Goal: Information Seeking & Learning: Learn about a topic

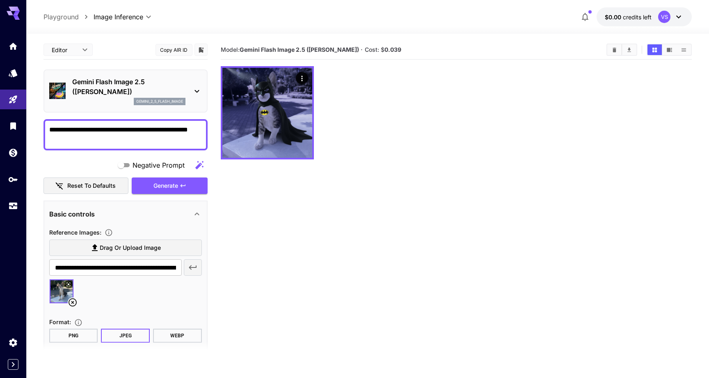
scroll to position [18, 0]
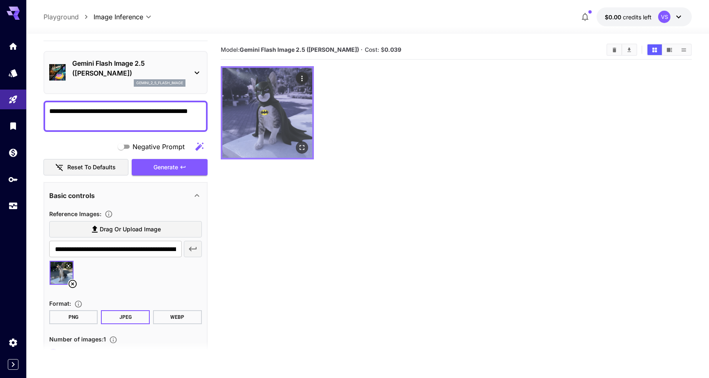
click at [274, 122] on img at bounding box center [268, 113] width 90 height 90
click at [273, 126] on img at bounding box center [268, 113] width 90 height 90
click at [303, 149] on icon "Open in fullscreen" at bounding box center [302, 147] width 8 height 8
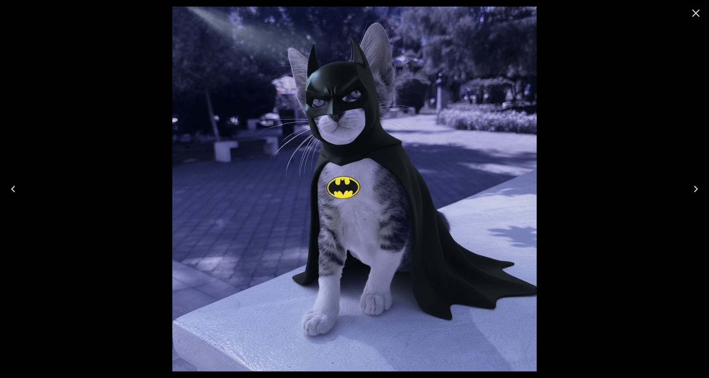
click at [695, 15] on icon "Close" at bounding box center [697, 13] width 8 height 8
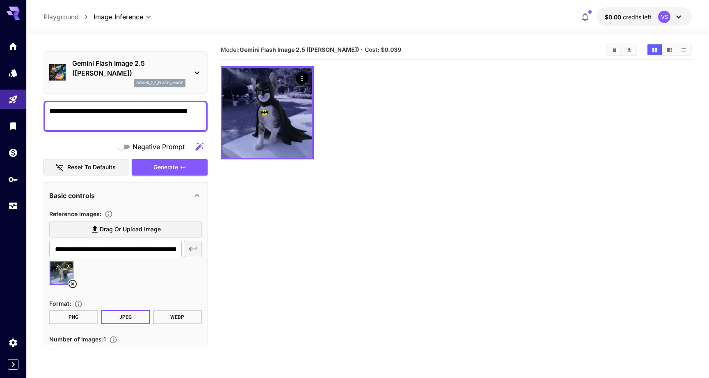
click at [99, 121] on textarea "**********" at bounding box center [125, 116] width 153 height 20
type textarea "**********"
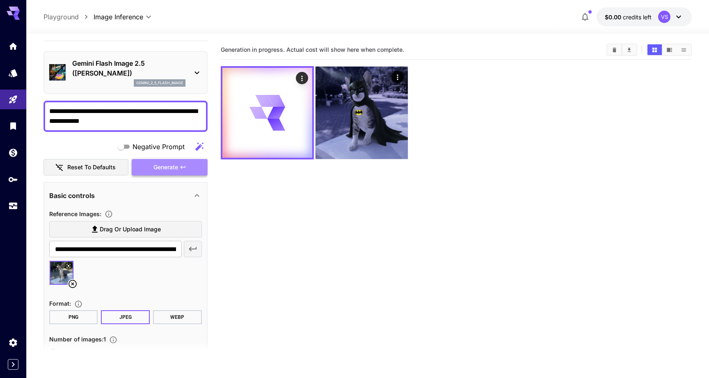
click at [162, 169] on span "Generate" at bounding box center [166, 167] width 25 height 10
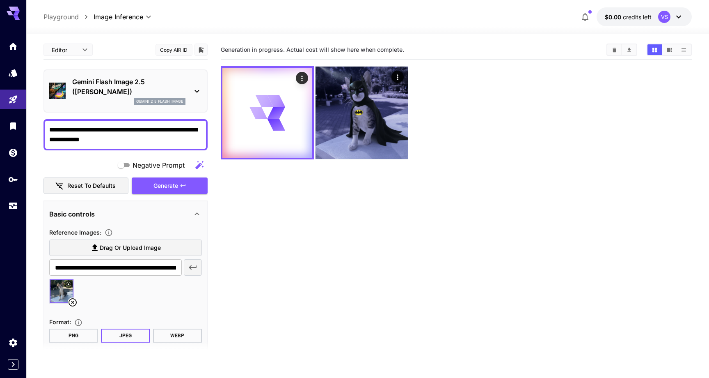
scroll to position [0, 0]
click at [303, 79] on icon "Actions" at bounding box center [302, 78] width 8 height 8
click at [246, 79] on span "Show JSON response" at bounding box center [234, 81] width 56 height 7
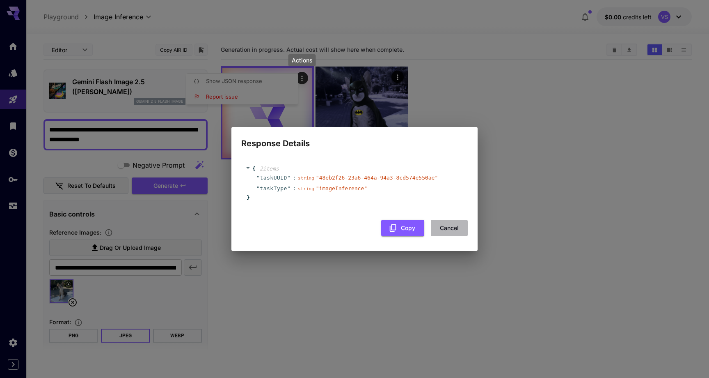
click at [451, 228] on button "Cancel" at bounding box center [449, 228] width 37 height 17
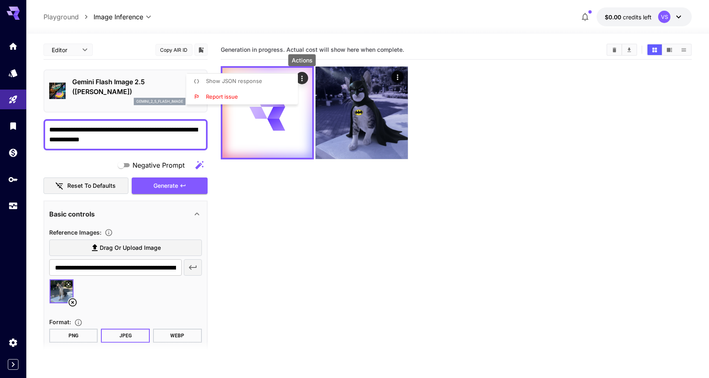
click at [328, 193] on div at bounding box center [354, 189] width 709 height 378
click at [586, 15] on icon "button" at bounding box center [586, 17] width 10 height 10
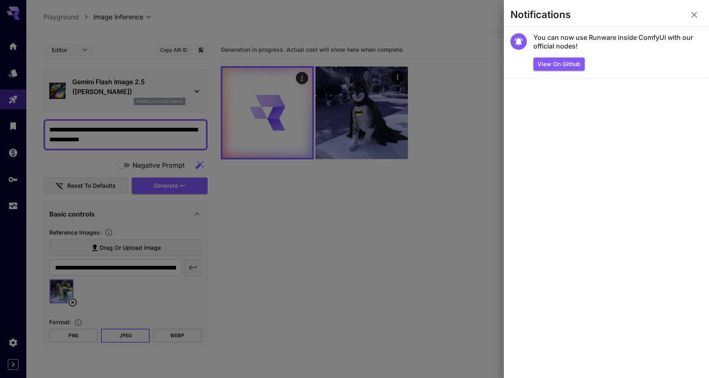
click at [695, 15] on icon "button" at bounding box center [695, 15] width 6 height 6
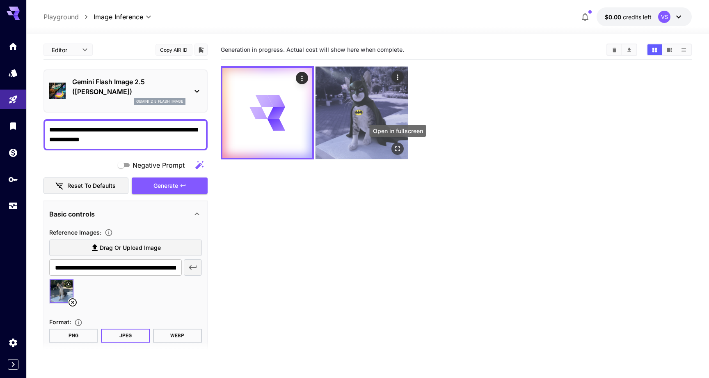
click at [400, 149] on icon "Open in fullscreen" at bounding box center [398, 149] width 8 height 8
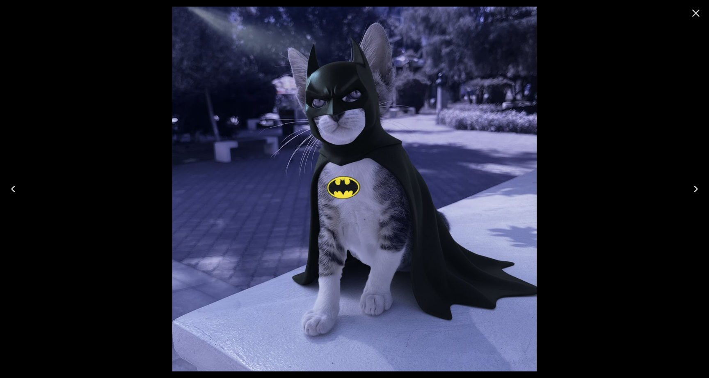
click at [696, 14] on icon "Close" at bounding box center [697, 13] width 8 height 8
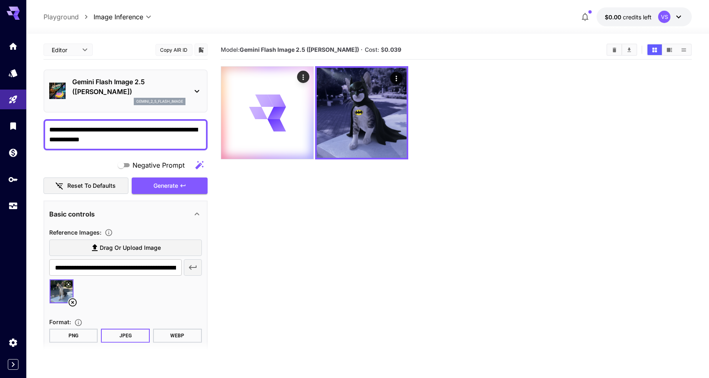
click at [285, 202] on section "Model: Gemini Flash Image 2.5 (Nano Banana) · Cost: $ 0.039" at bounding box center [457, 229] width 472 height 378
click at [268, 98] on icon at bounding box center [264, 100] width 18 height 12
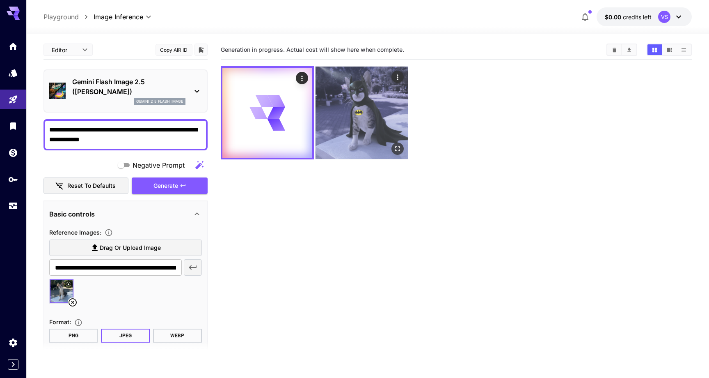
click at [346, 120] on img at bounding box center [362, 113] width 92 height 92
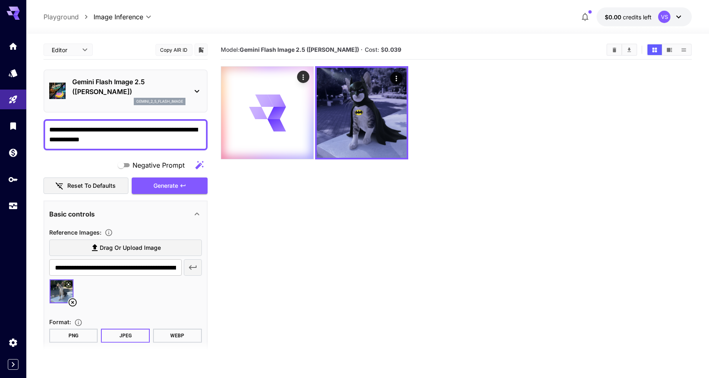
click at [195, 90] on icon at bounding box center [197, 91] width 5 height 3
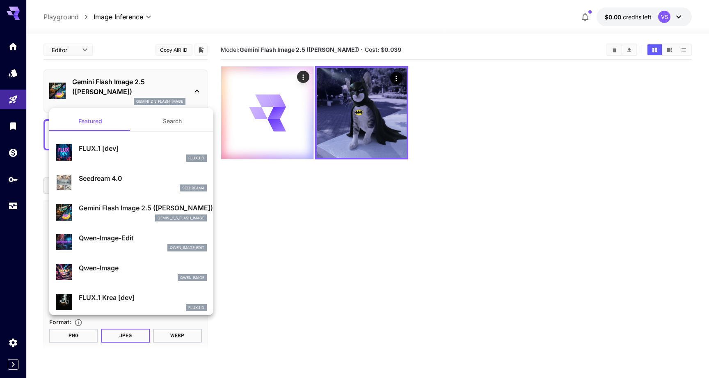
click at [292, 212] on div at bounding box center [354, 189] width 709 height 378
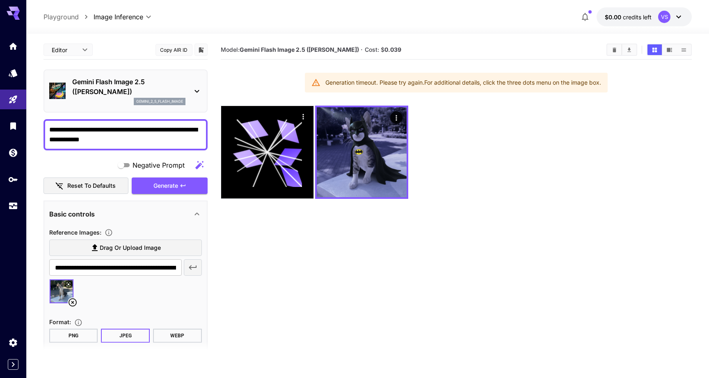
click at [197, 87] on icon at bounding box center [197, 91] width 10 height 10
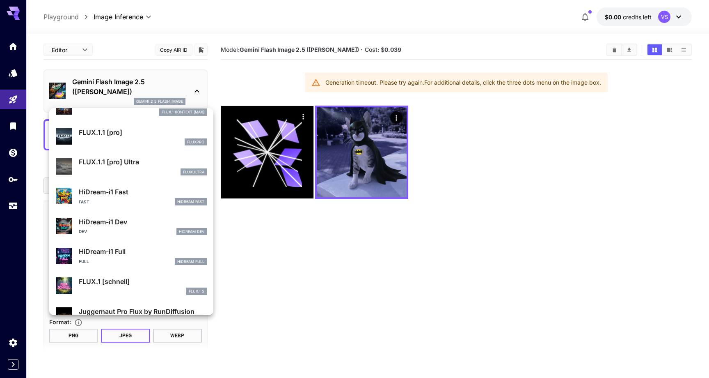
scroll to position [614, 0]
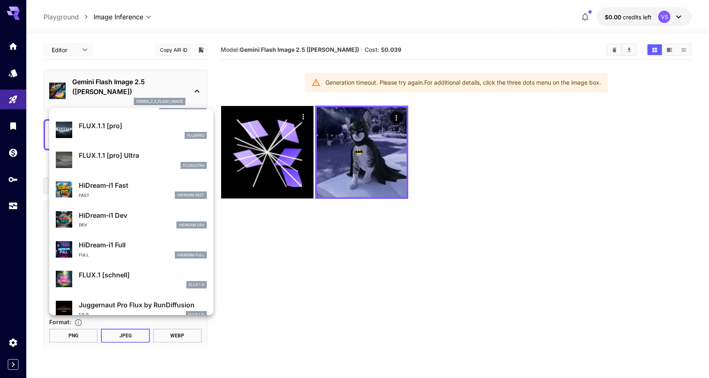
click at [130, 185] on p "HiDream-i1 Fast" at bounding box center [143, 185] width 128 height 10
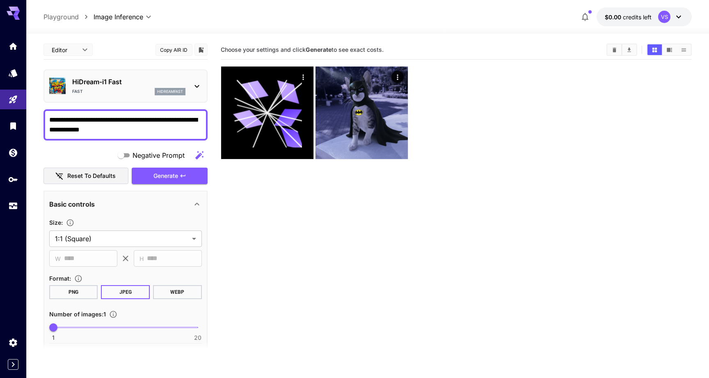
click at [147, 87] on div "HiDream-i1 Fast Fast hidreamfast" at bounding box center [128, 86] width 113 height 18
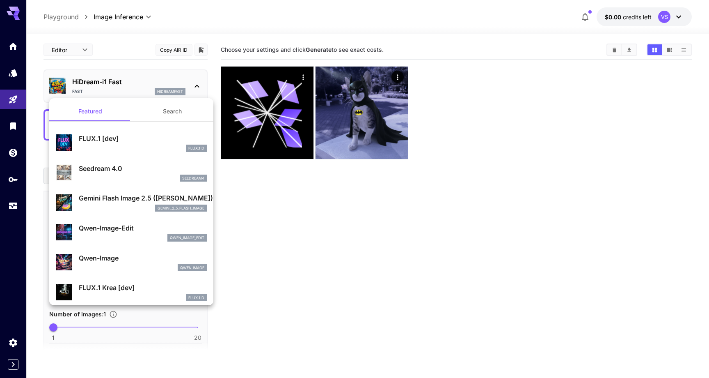
click at [124, 174] on div "seedream4" at bounding box center [143, 177] width 128 height 7
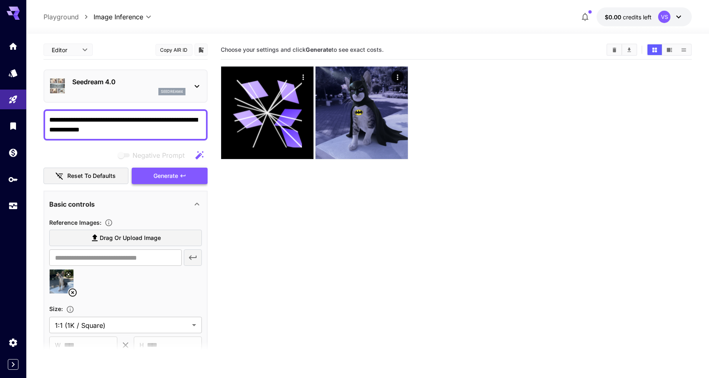
click at [172, 176] on span "Generate" at bounding box center [166, 176] width 25 height 10
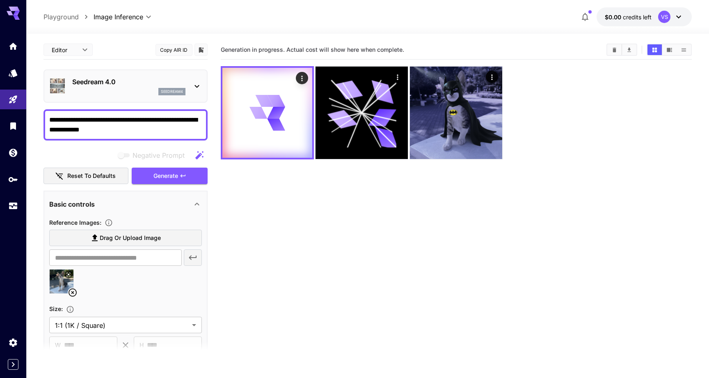
click at [197, 85] on icon at bounding box center [197, 86] width 10 height 10
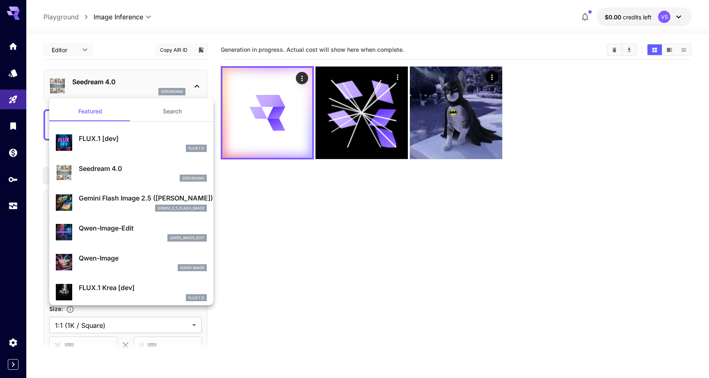
click at [266, 259] on div at bounding box center [354, 189] width 709 height 378
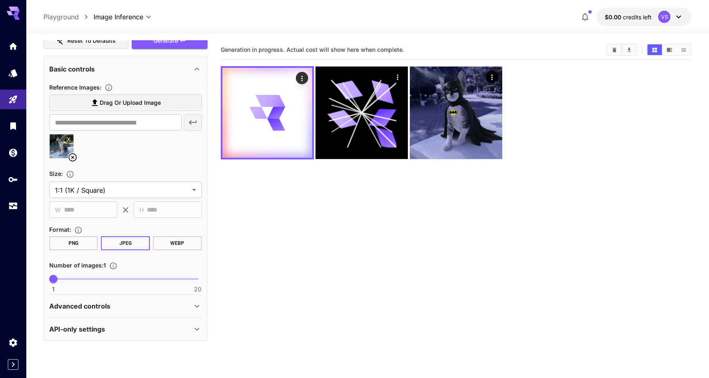
scroll to position [135, 0]
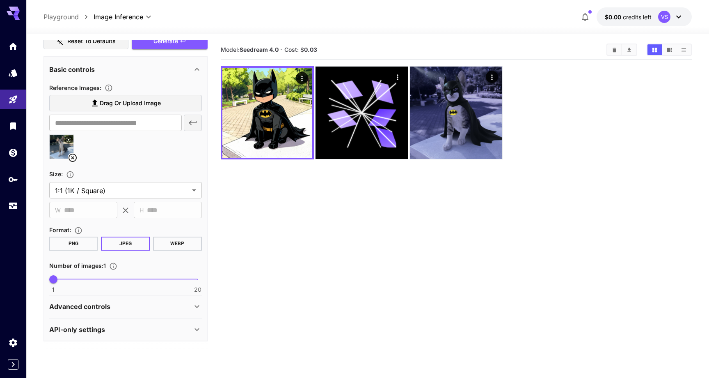
click at [197, 307] on icon at bounding box center [197, 306] width 5 height 3
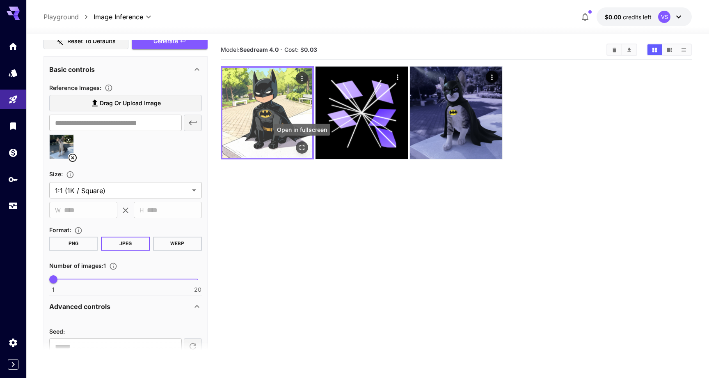
click at [303, 148] on icon "Open in fullscreen" at bounding box center [302, 147] width 8 height 8
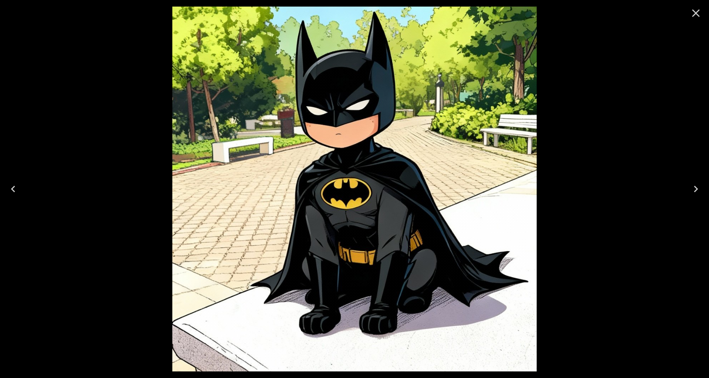
click at [697, 13] on icon "Close" at bounding box center [697, 13] width 8 height 8
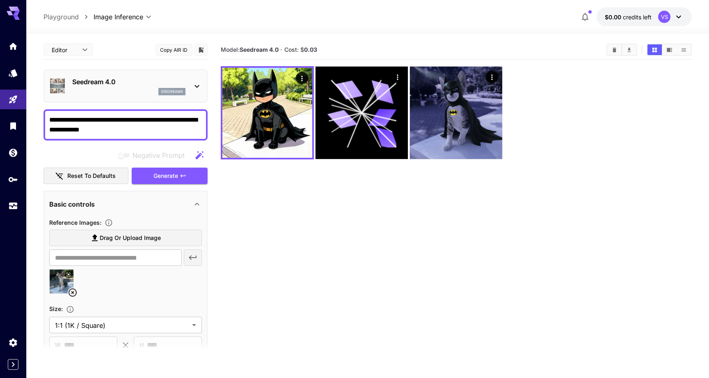
scroll to position [0, 0]
click at [196, 89] on icon at bounding box center [197, 86] width 10 height 10
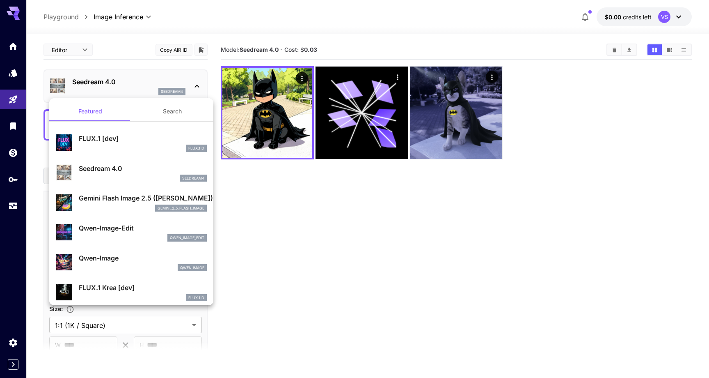
click at [114, 229] on p "Qwen-Image-Edit" at bounding box center [143, 228] width 128 height 10
type input "**********"
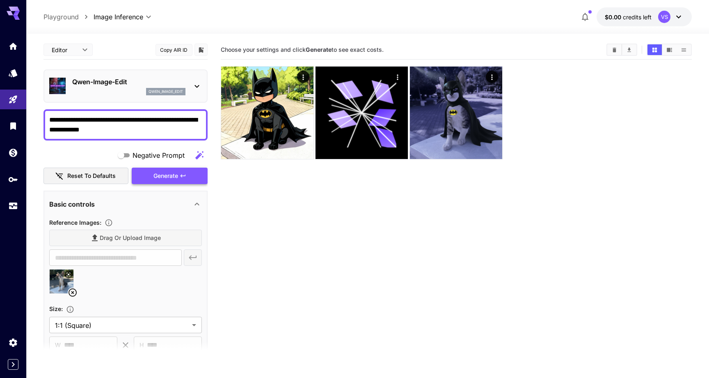
click at [177, 179] on span "Generate" at bounding box center [166, 176] width 25 height 10
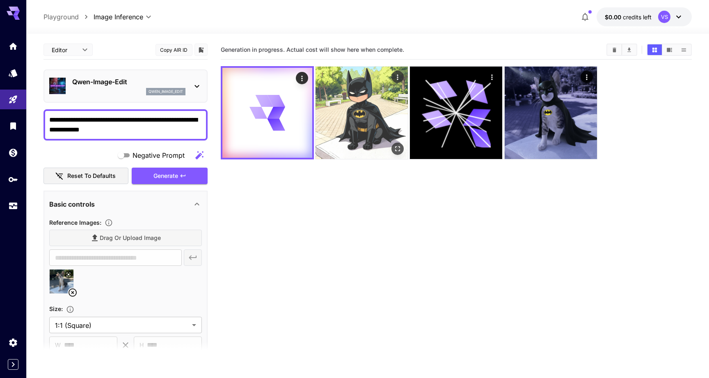
click at [383, 138] on img at bounding box center [362, 113] width 92 height 92
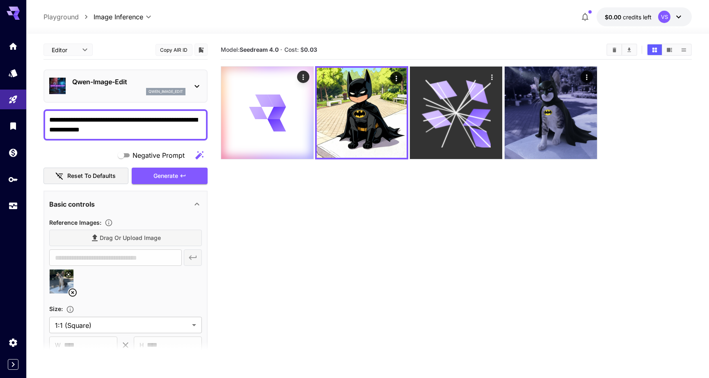
click at [464, 119] on icon at bounding box center [456, 112] width 69 height 69
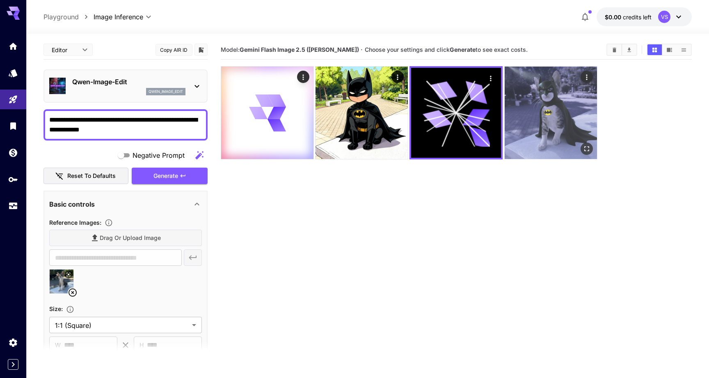
click at [551, 124] on img at bounding box center [551, 113] width 92 height 92
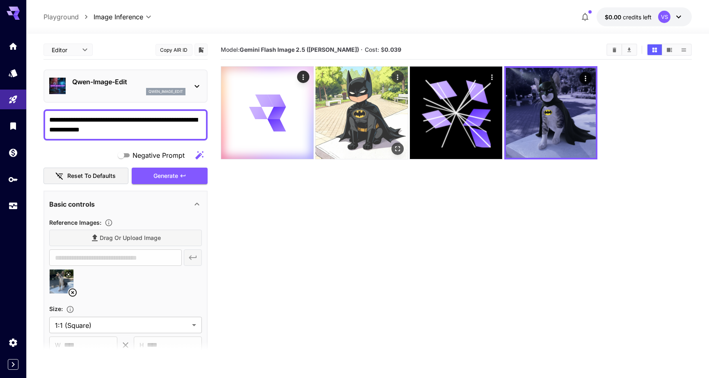
click at [364, 110] on img at bounding box center [362, 113] width 92 height 92
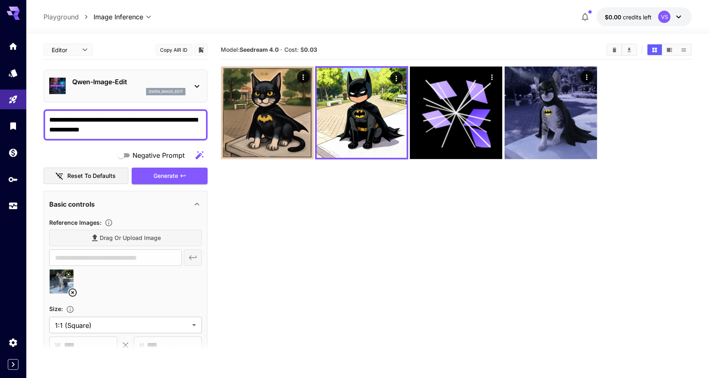
click at [294, 273] on section "Model: Seedream 4.0 · Cost: $ 0.03" at bounding box center [457, 229] width 472 height 378
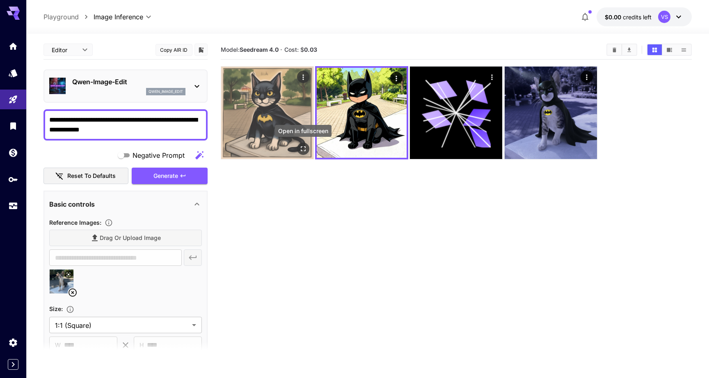
click at [305, 151] on icon "Open in fullscreen" at bounding box center [303, 148] width 5 height 5
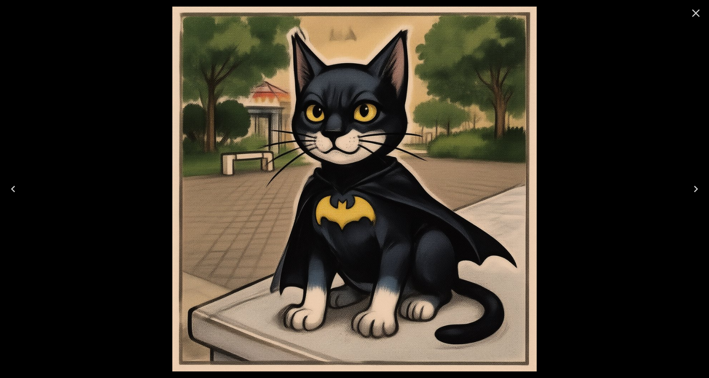
click at [694, 10] on icon "Close" at bounding box center [696, 13] width 13 height 13
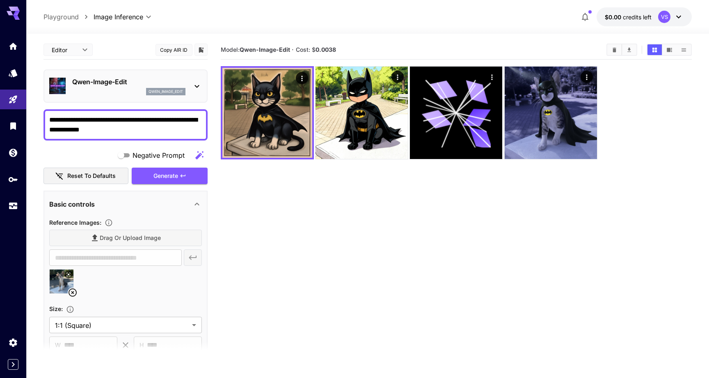
click at [195, 83] on icon at bounding box center [197, 86] width 10 height 10
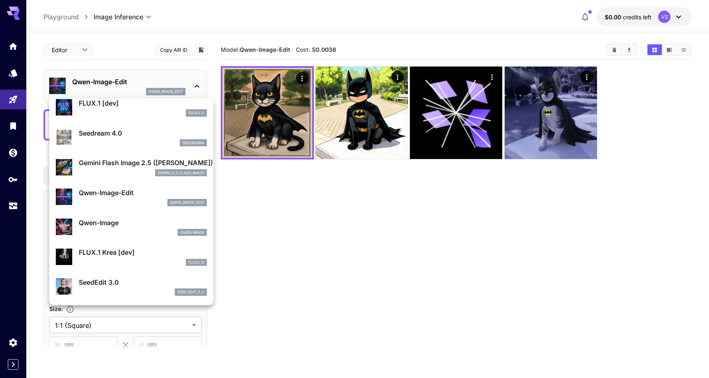
scroll to position [38, 0]
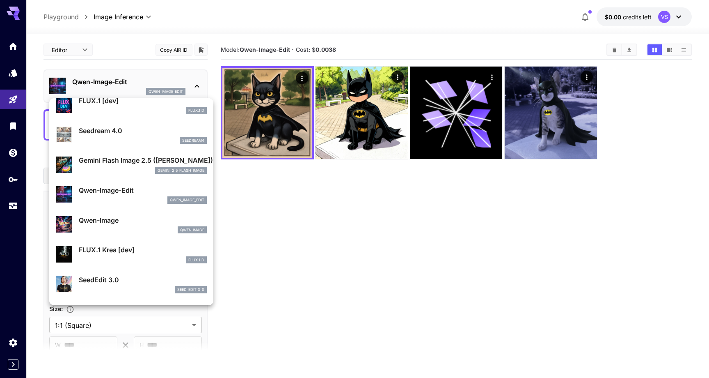
click at [149, 224] on p "Qwen-Image" at bounding box center [143, 220] width 128 height 10
type input "**"
type input "***"
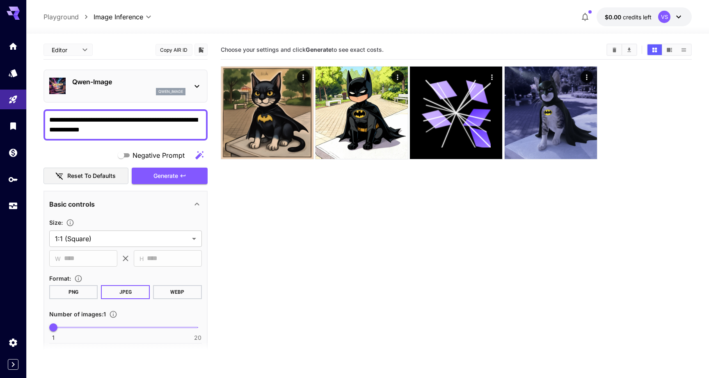
click at [187, 82] on div "Qwen-Image qwen_image" at bounding box center [125, 85] width 153 height 25
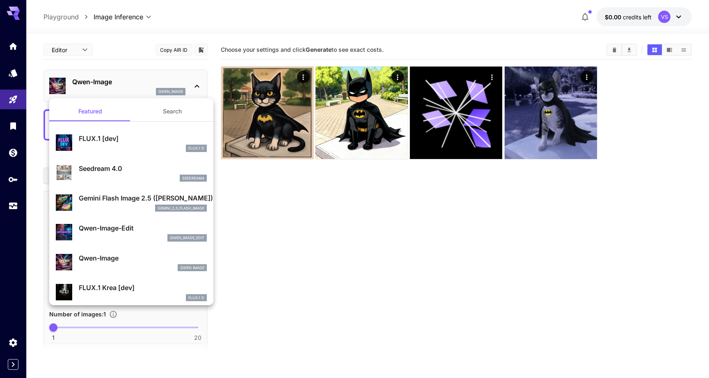
click at [126, 288] on p "FLUX.1 Krea [dev]" at bounding box center [143, 287] width 128 height 10
type input "**"
type input "***"
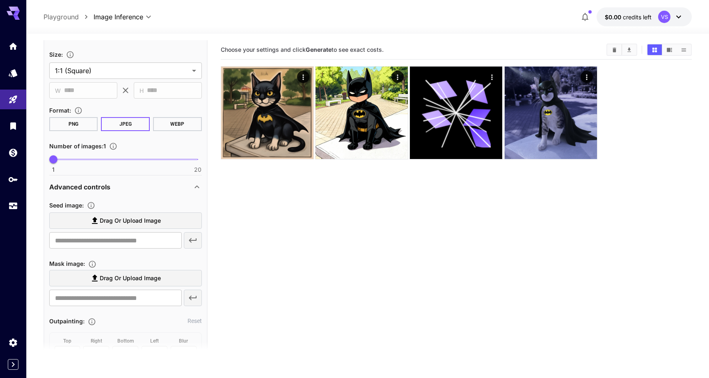
scroll to position [157, 0]
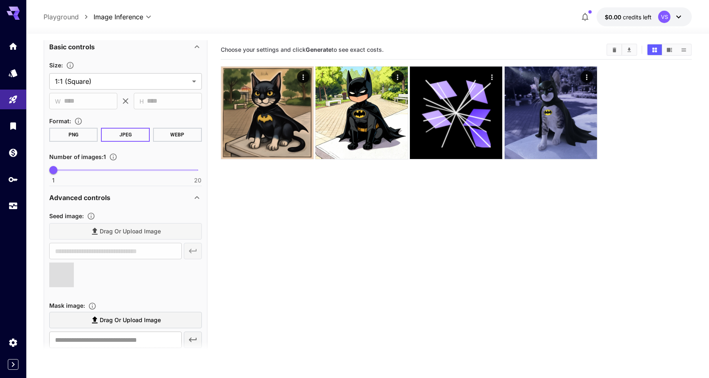
type input "**********"
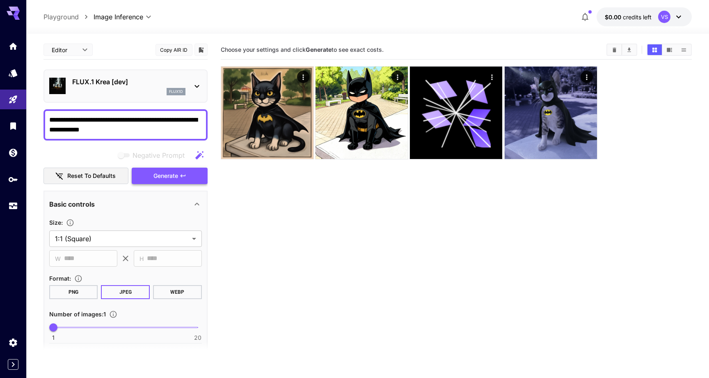
scroll to position [0, 0]
click at [171, 174] on span "Generate" at bounding box center [166, 176] width 25 height 10
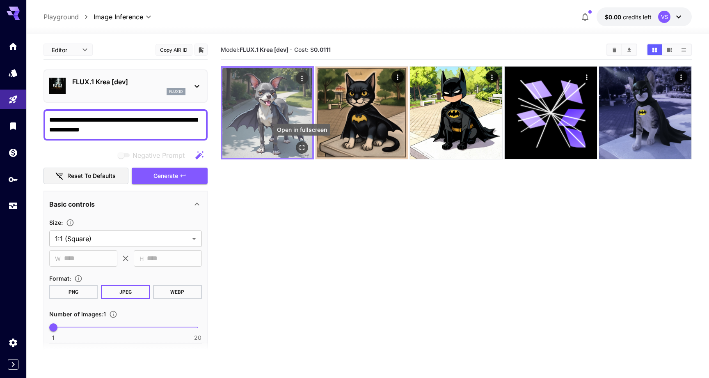
click at [303, 151] on icon "Open in fullscreen" at bounding box center [302, 147] width 8 height 8
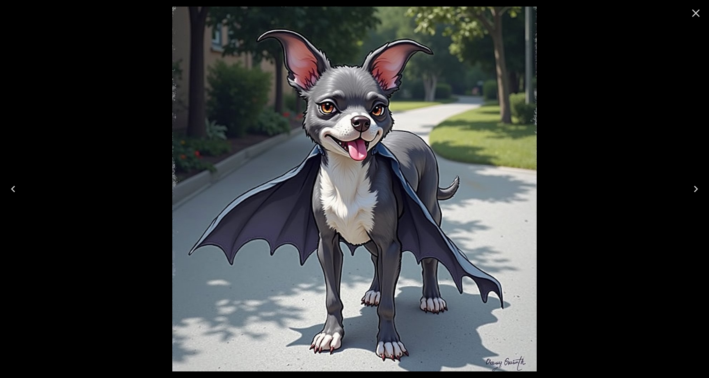
click at [699, 14] on icon "Close" at bounding box center [696, 13] width 13 height 13
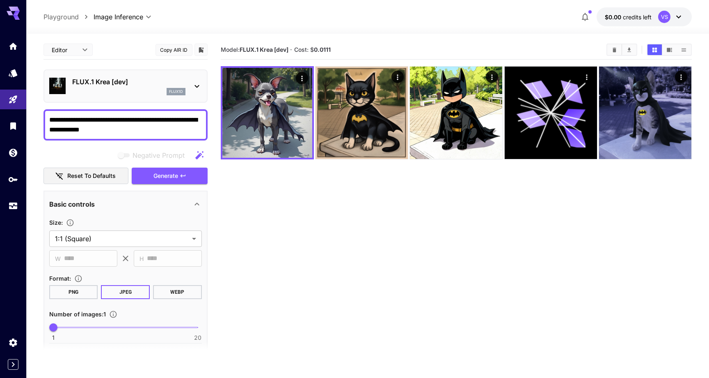
click at [199, 86] on icon at bounding box center [197, 86] width 5 height 3
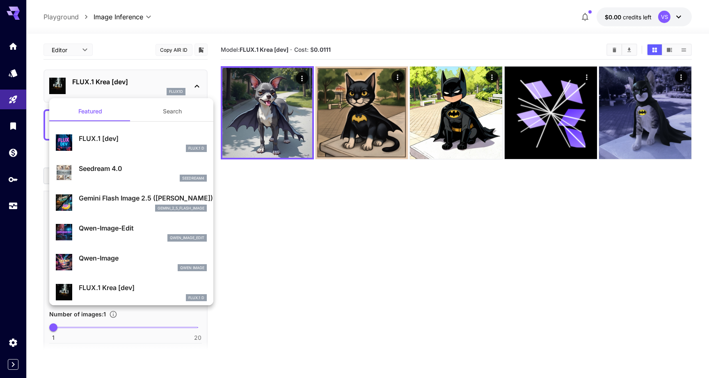
click at [363, 185] on div at bounding box center [354, 189] width 709 height 378
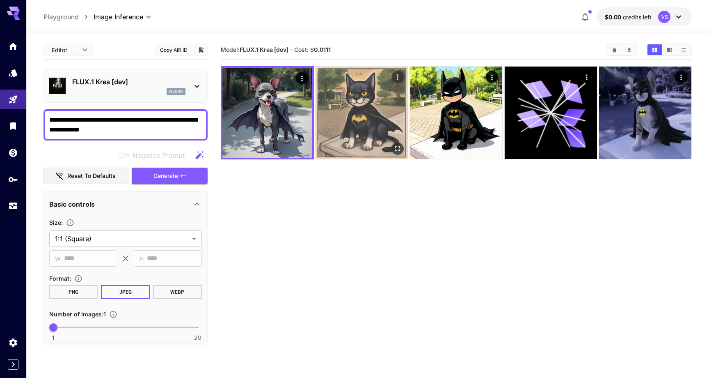
click at [357, 124] on img at bounding box center [362, 113] width 92 height 92
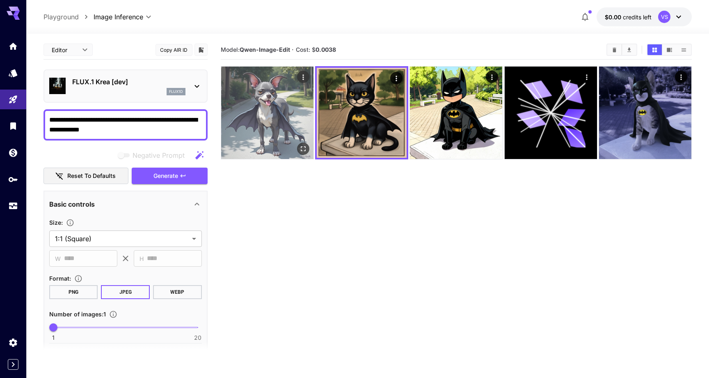
click at [263, 120] on img at bounding box center [267, 113] width 92 height 92
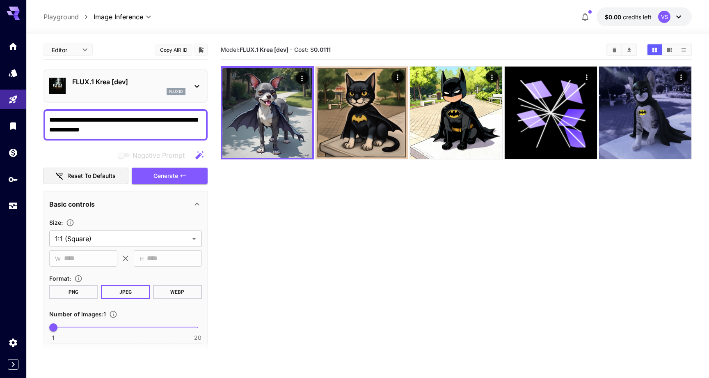
click at [198, 81] on icon at bounding box center [197, 86] width 10 height 10
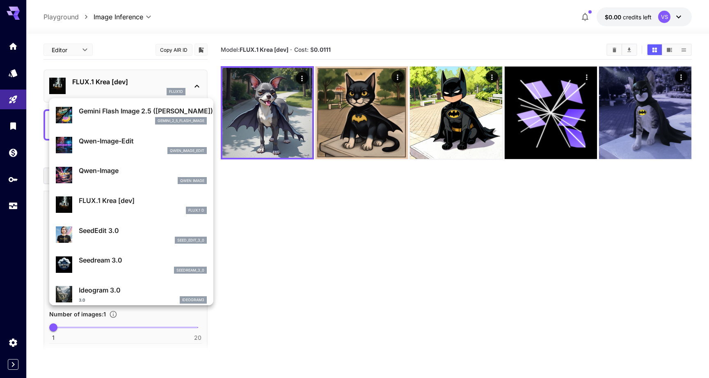
scroll to position [100, 0]
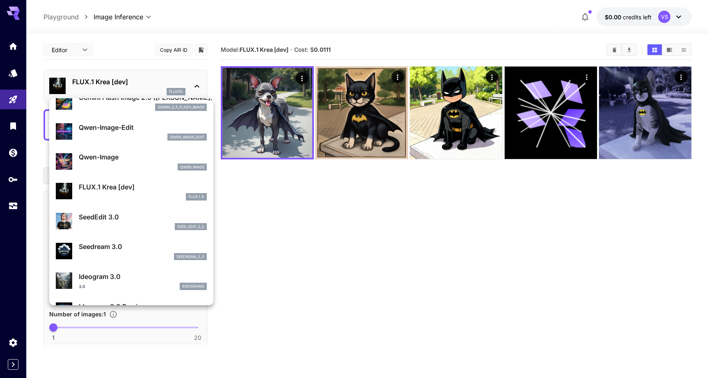
click at [139, 221] on div "SeedEdit 3.0 seed_edit_3_0" at bounding box center [143, 221] width 128 height 18
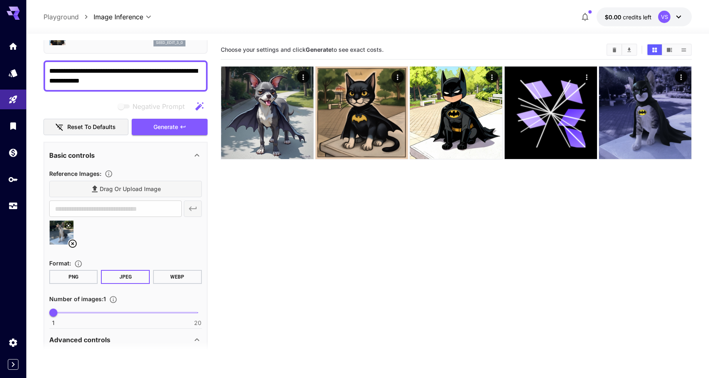
scroll to position [19, 0]
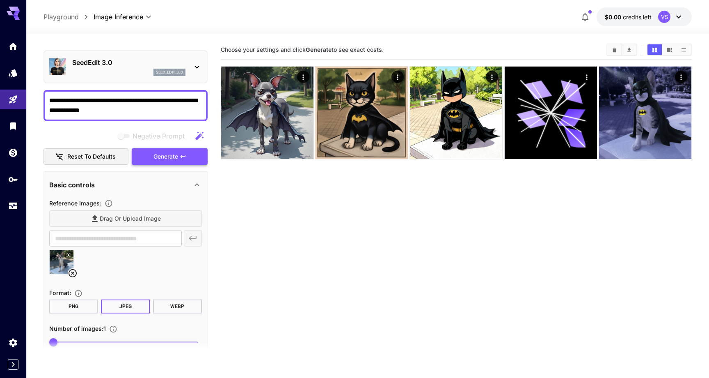
click at [174, 156] on span "Generate" at bounding box center [166, 157] width 25 height 10
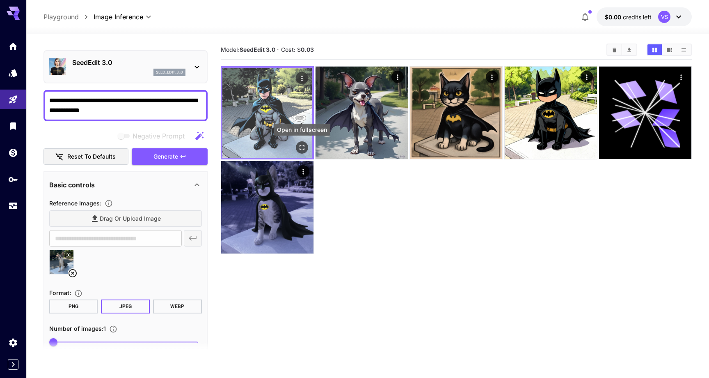
click at [304, 146] on icon "Open in fullscreen" at bounding box center [302, 147] width 5 height 5
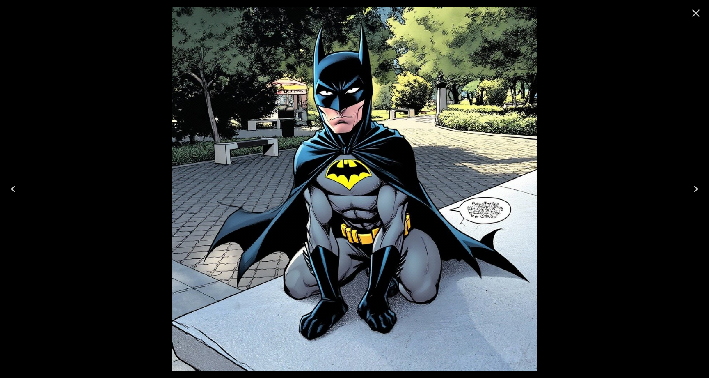
click at [697, 15] on icon "Close" at bounding box center [696, 13] width 13 height 13
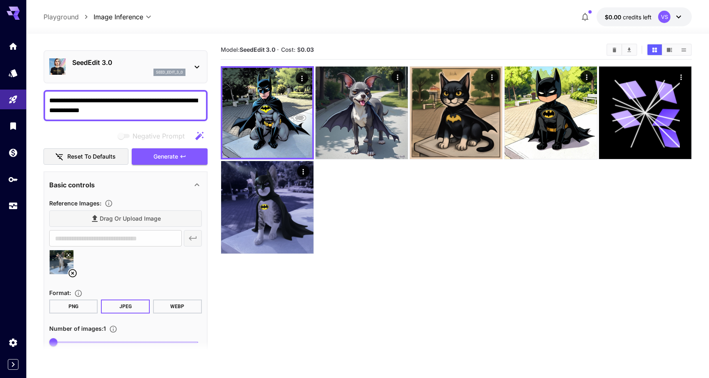
click at [195, 66] on icon at bounding box center [197, 67] width 5 height 3
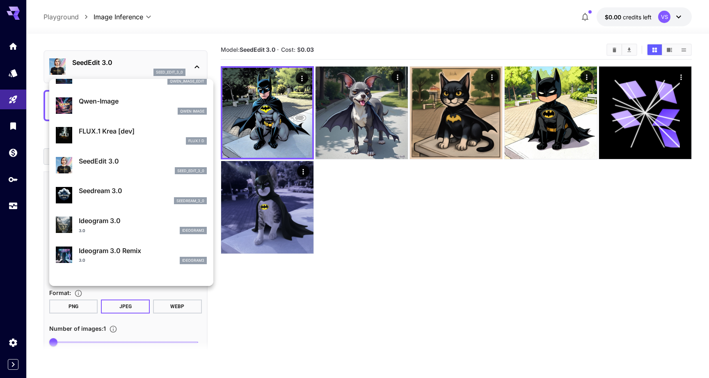
scroll to position [142, 0]
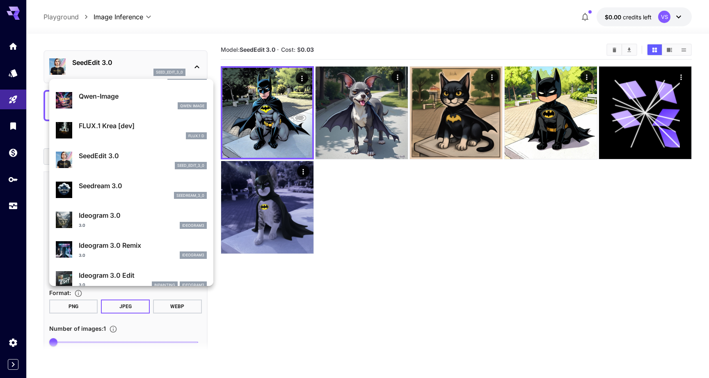
click at [146, 187] on p "Seedream 3.0" at bounding box center [143, 186] width 128 height 10
type input "***"
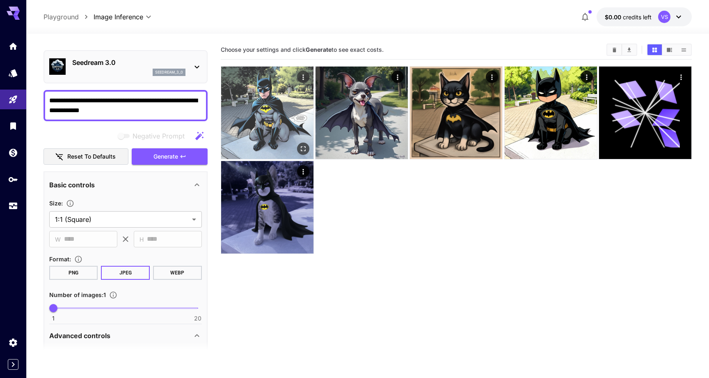
click at [266, 89] on img at bounding box center [267, 113] width 92 height 92
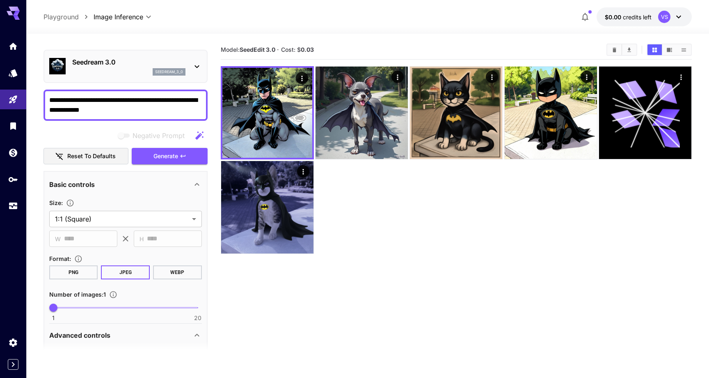
scroll to position [8, 0]
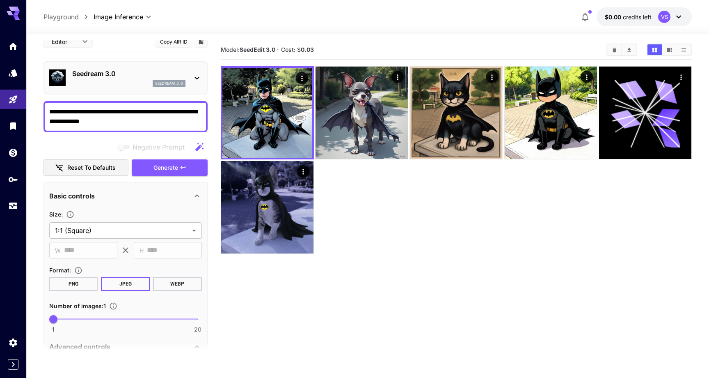
click at [196, 70] on div "Seedream 3.0 seedream_3_0" at bounding box center [125, 77] width 153 height 25
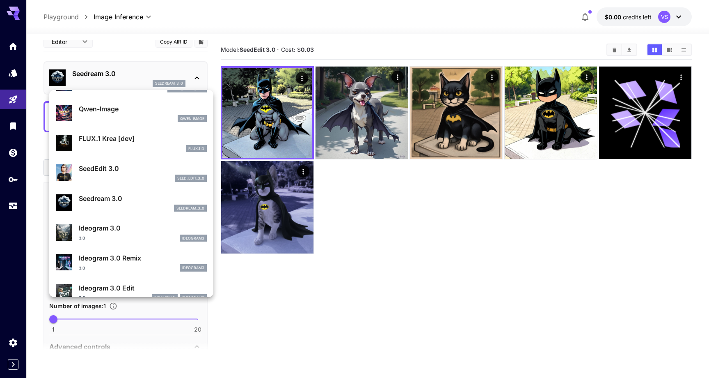
scroll to position [142, 0]
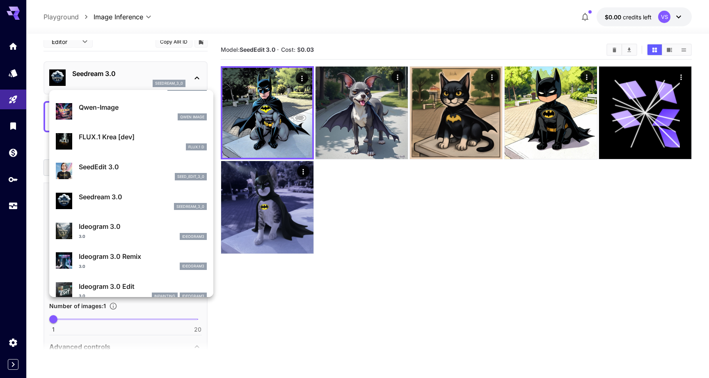
click at [110, 239] on div "3.0 ideogram3" at bounding box center [143, 236] width 128 height 7
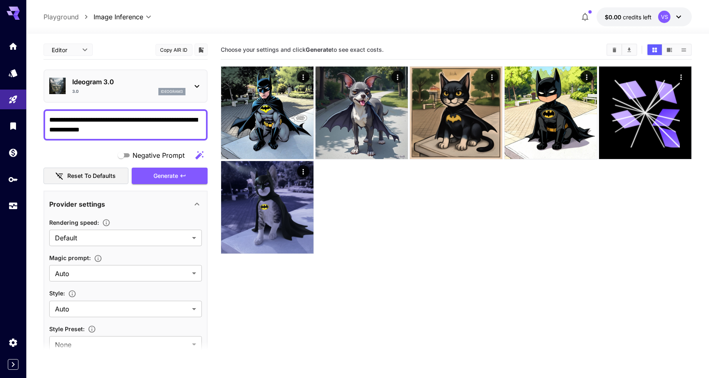
scroll to position [-1, 0]
type input "**********"
click at [138, 130] on textarea "**********" at bounding box center [125, 125] width 153 height 20
click at [134, 128] on textarea "**********" at bounding box center [125, 125] width 153 height 20
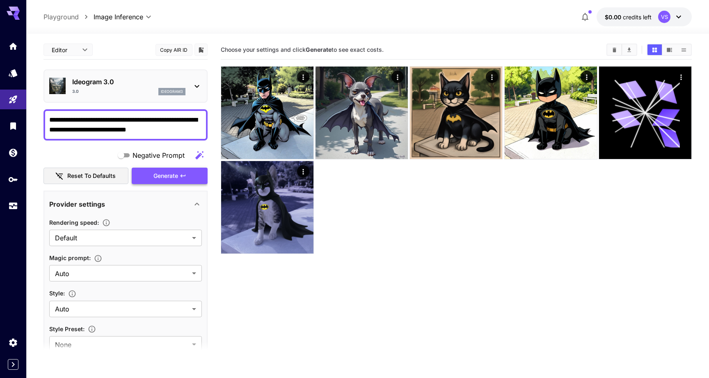
type textarea "**********"
click at [174, 175] on span "Generate" at bounding box center [166, 176] width 25 height 10
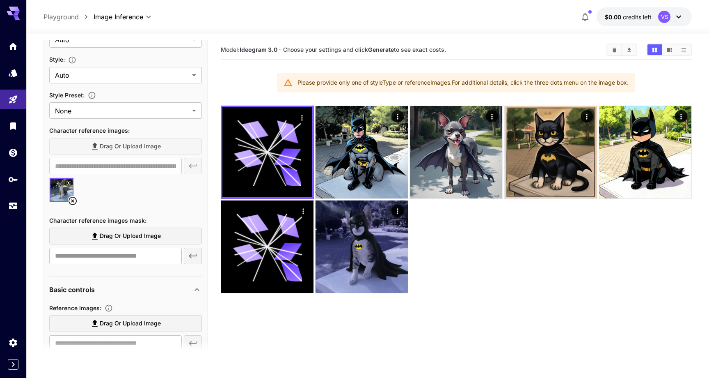
scroll to position [226, 0]
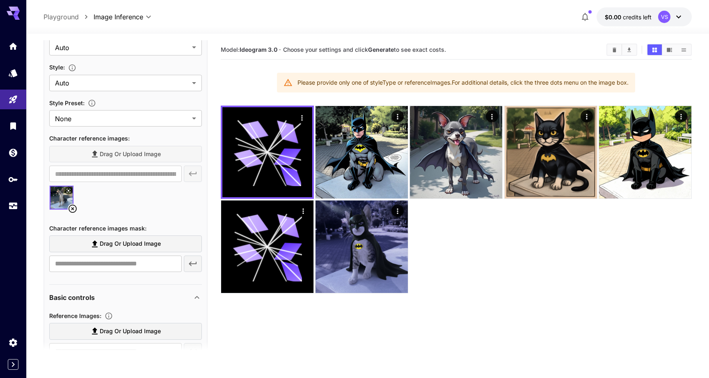
click at [71, 207] on icon at bounding box center [73, 209] width 10 height 10
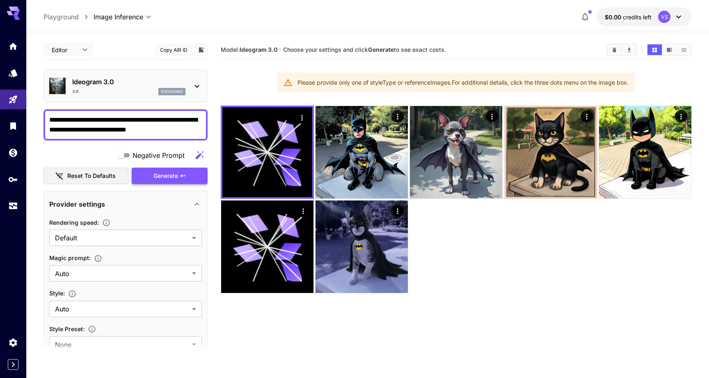
scroll to position [0, 0]
click at [187, 175] on button "Generate" at bounding box center [170, 176] width 76 height 17
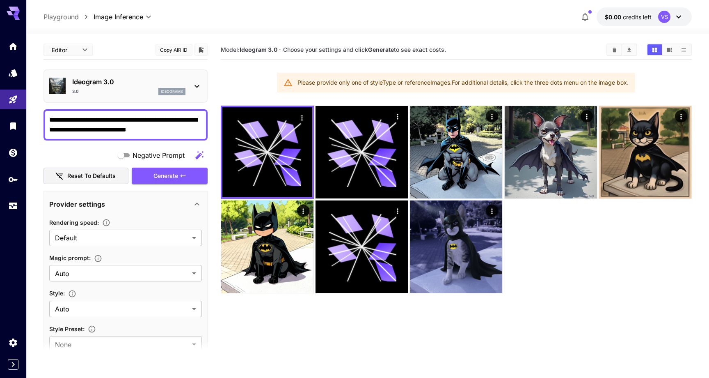
click at [198, 83] on icon at bounding box center [197, 86] width 10 height 10
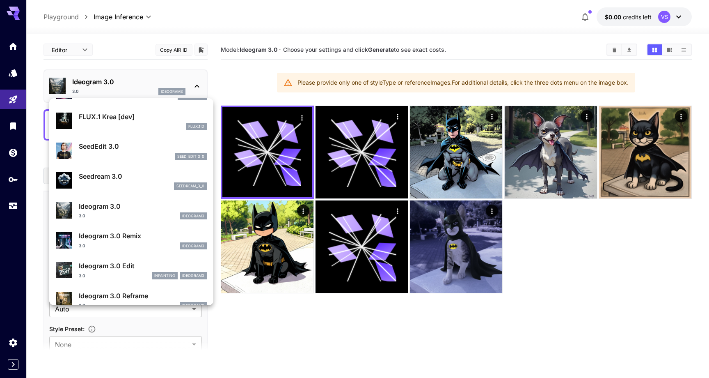
scroll to position [172, 0]
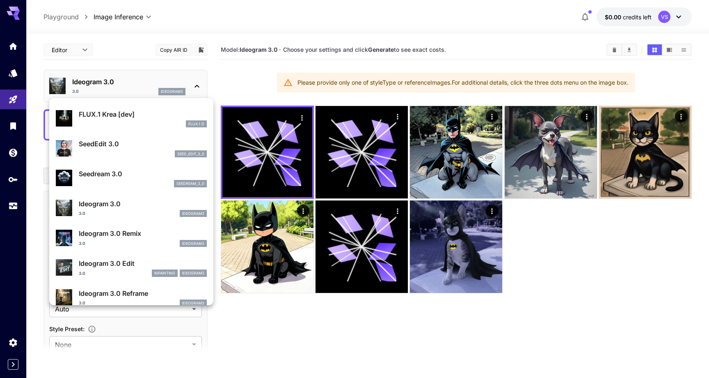
click at [142, 245] on div "3.0 ideogram3" at bounding box center [143, 243] width 128 height 7
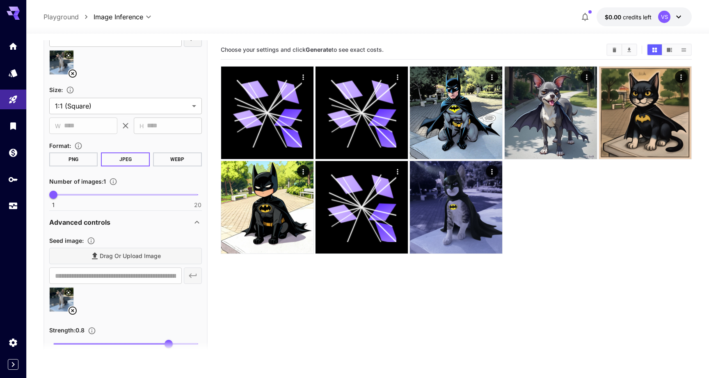
scroll to position [541, 0]
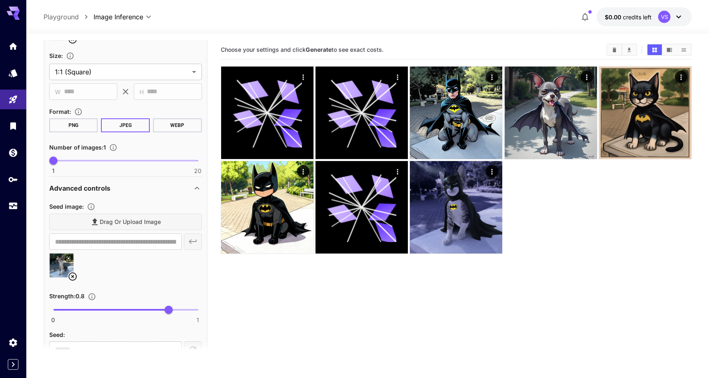
click at [71, 277] on icon at bounding box center [73, 276] width 10 height 10
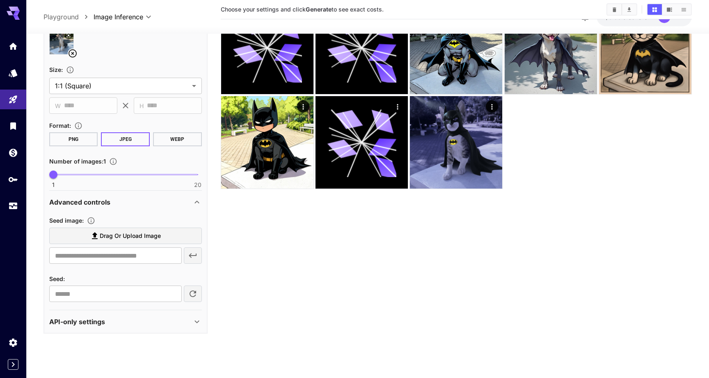
scroll to position [519, 0]
type input "**********"
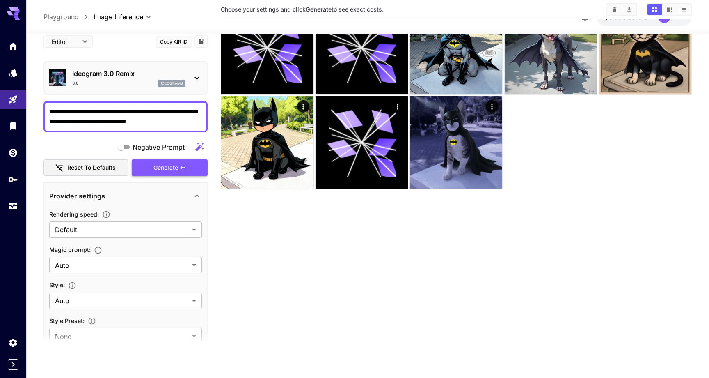
scroll to position [0, 0]
click at [175, 170] on span "Generate" at bounding box center [166, 168] width 25 height 10
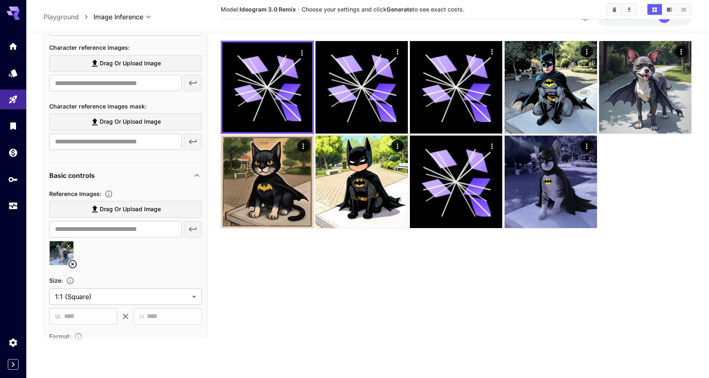
scroll to position [322, 0]
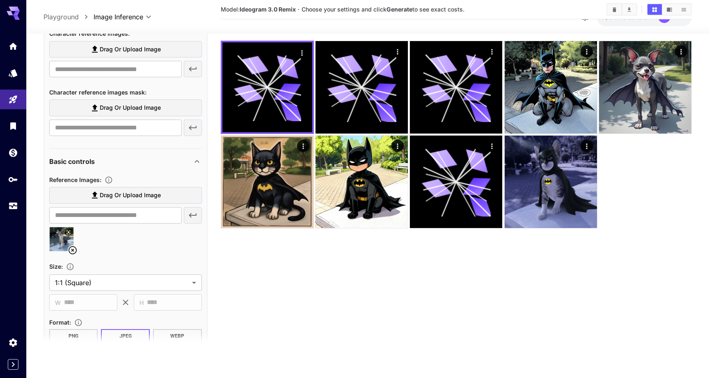
click at [73, 247] on icon at bounding box center [73, 250] width 10 height 10
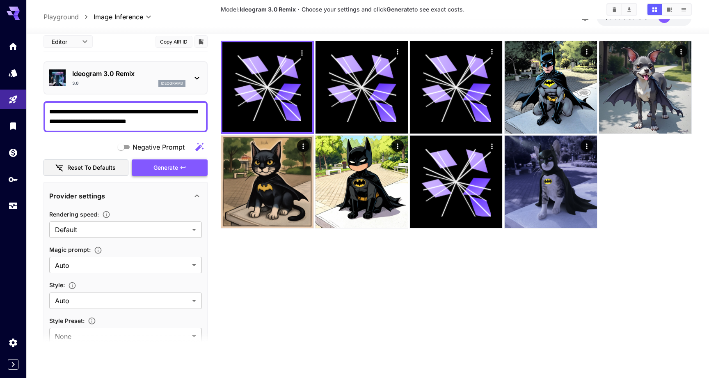
scroll to position [0, 0]
click at [177, 172] on span "Generate" at bounding box center [166, 168] width 25 height 10
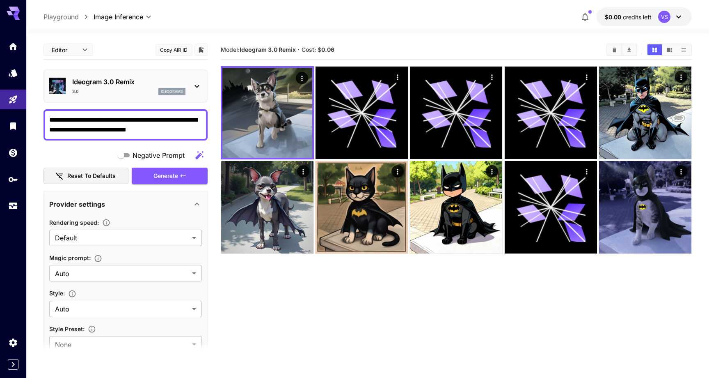
click at [198, 86] on icon at bounding box center [197, 86] width 5 height 3
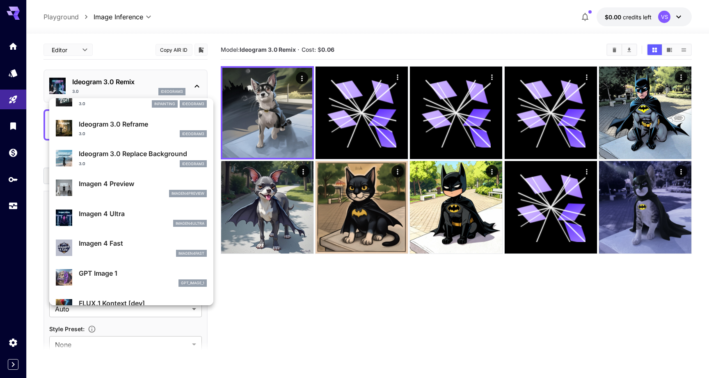
scroll to position [348, 0]
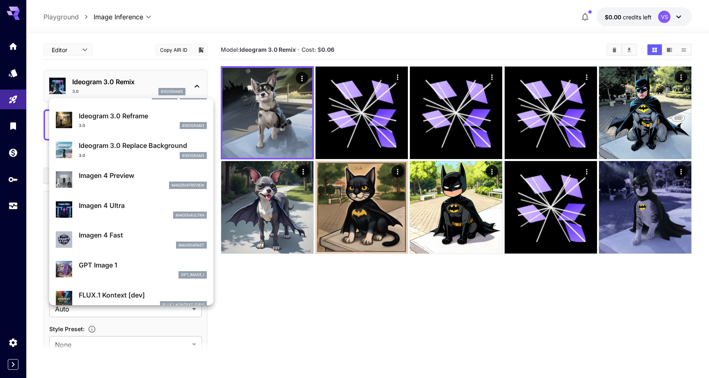
click at [141, 180] on div "Imagen 4 Preview imagen4preview" at bounding box center [143, 179] width 128 height 18
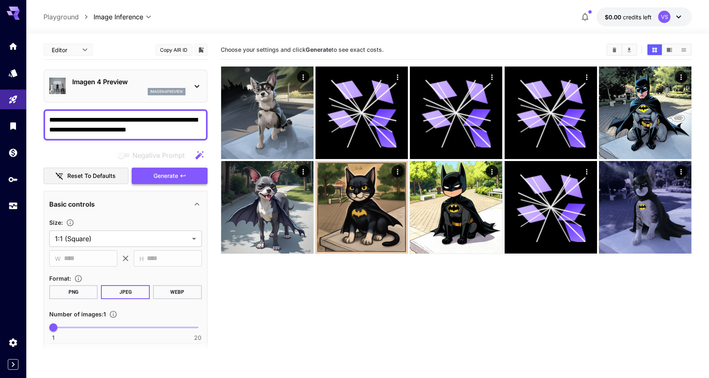
click at [174, 174] on span "Generate" at bounding box center [166, 176] width 25 height 10
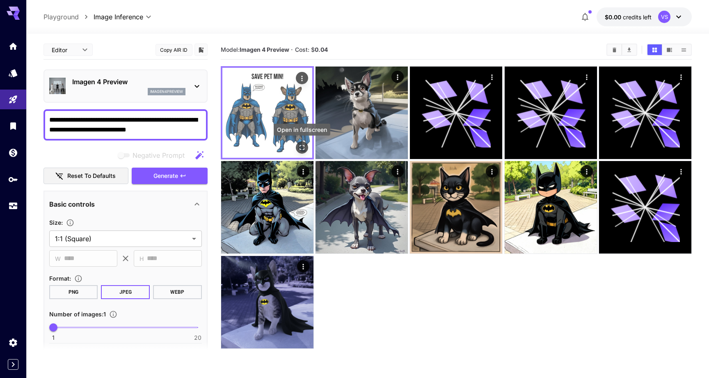
click at [308, 148] on button "Open in fullscreen" at bounding box center [302, 147] width 12 height 12
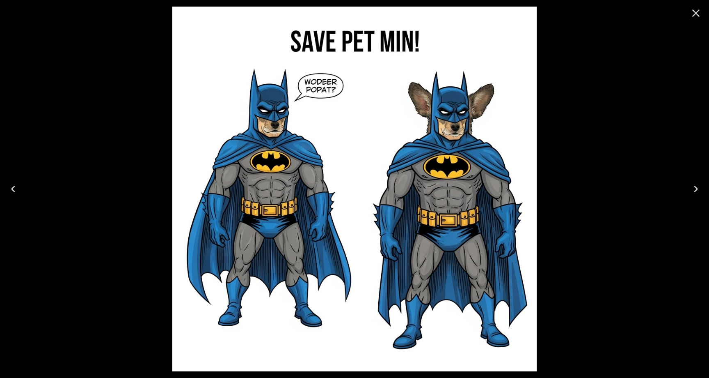
click at [696, 15] on icon "Close" at bounding box center [696, 13] width 13 height 13
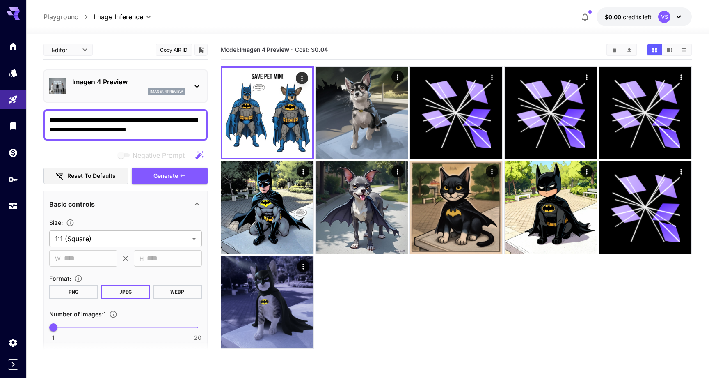
click at [197, 89] on icon at bounding box center [197, 86] width 10 height 10
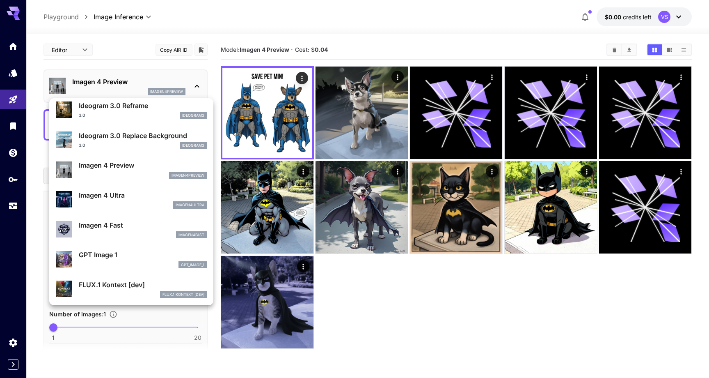
scroll to position [358, 0]
click at [134, 204] on div "imagen4ultra" at bounding box center [143, 204] width 128 height 7
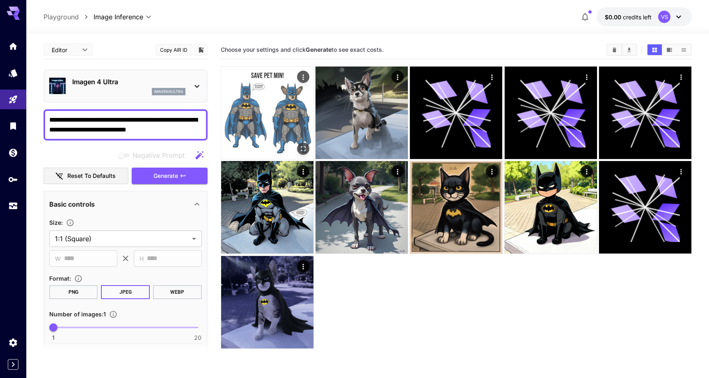
click at [267, 120] on img at bounding box center [267, 113] width 92 height 92
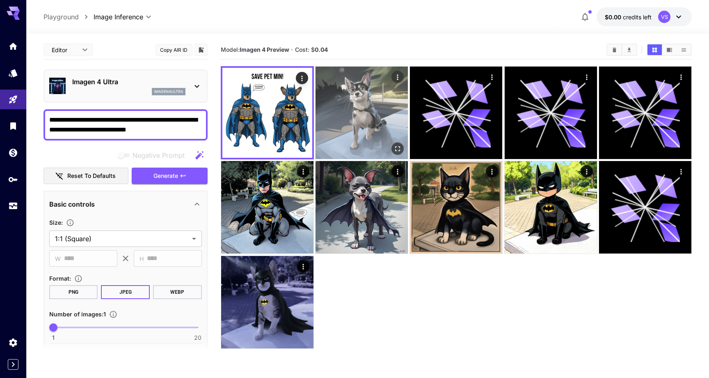
click at [360, 123] on img at bounding box center [362, 113] width 92 height 92
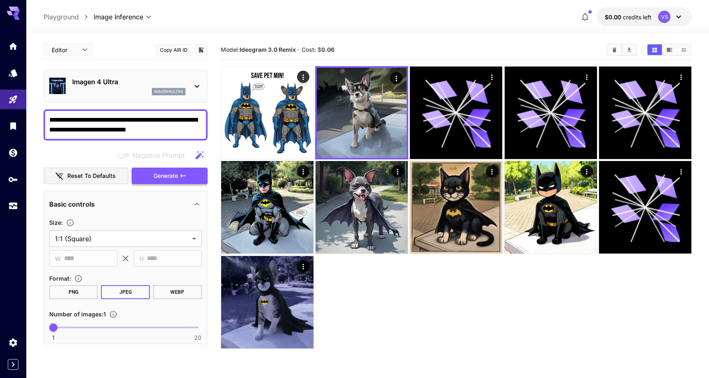
click at [181, 176] on icon "button" at bounding box center [182, 175] width 5 height 3
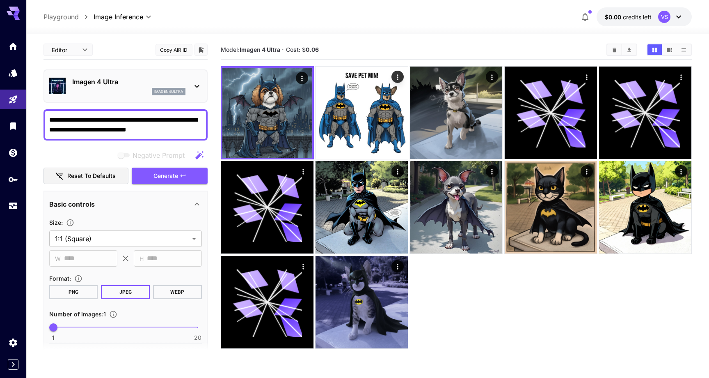
click at [193, 84] on icon at bounding box center [197, 86] width 10 height 10
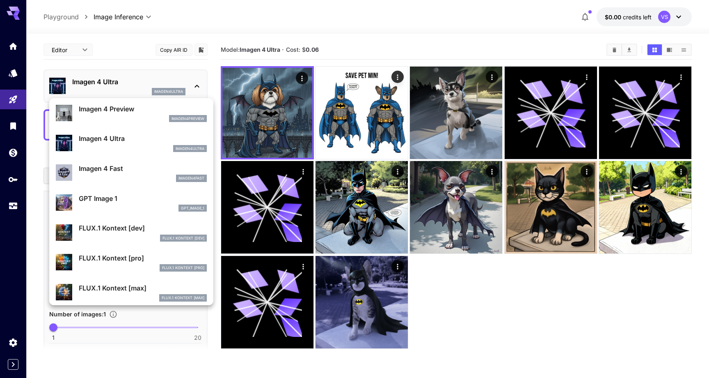
scroll to position [415, 0]
click at [141, 197] on p "GPT Image 1" at bounding box center [143, 198] width 128 height 10
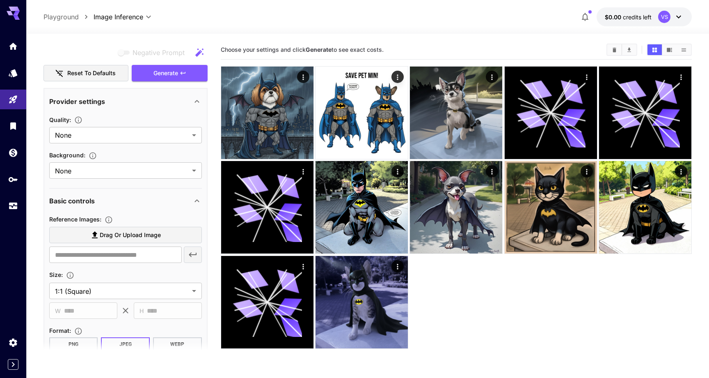
scroll to position [99, 0]
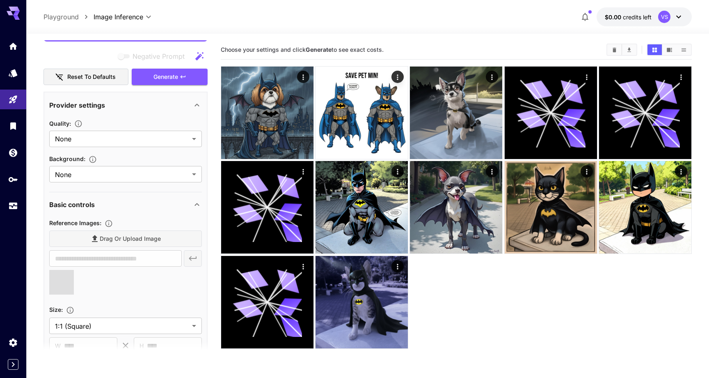
type input "**********"
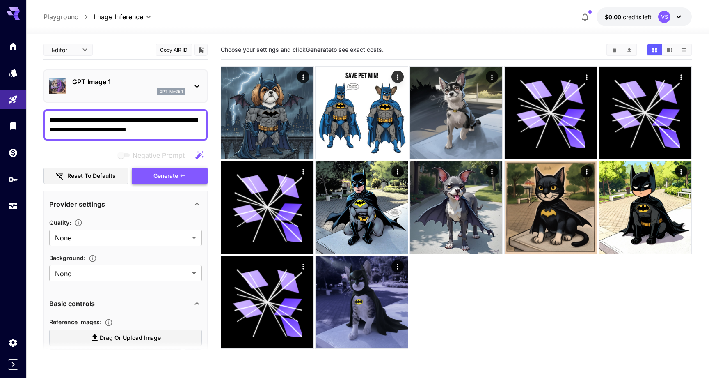
scroll to position [0, 0]
click at [176, 178] on span "Generate" at bounding box center [166, 176] width 25 height 10
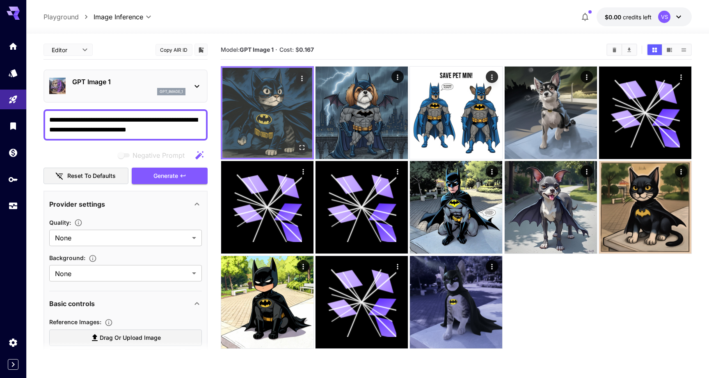
click at [278, 121] on img at bounding box center [268, 113] width 90 height 90
click at [303, 147] on icon "Open in fullscreen" at bounding box center [302, 147] width 8 height 8
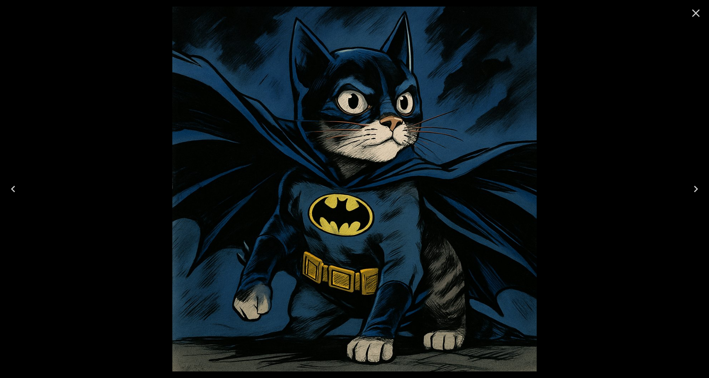
click at [698, 13] on icon "Close" at bounding box center [696, 13] width 13 height 13
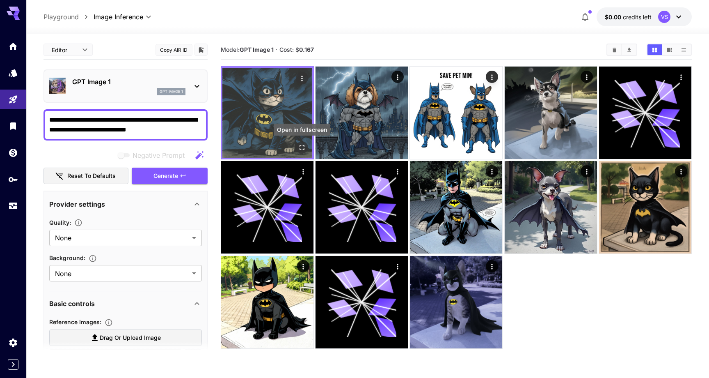
click at [303, 148] on icon "Open in fullscreen" at bounding box center [302, 147] width 8 height 8
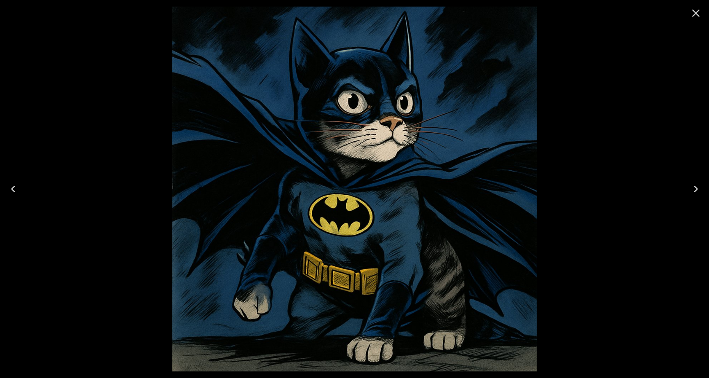
click at [694, 10] on icon "Close" at bounding box center [696, 13] width 13 height 13
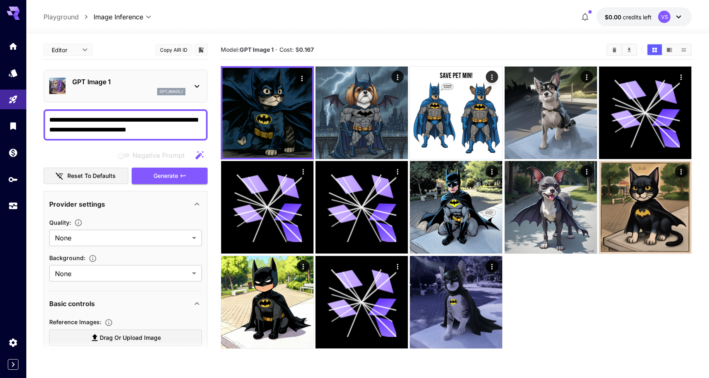
click at [191, 88] on div "GPT Image 1 gpt_image_1" at bounding box center [125, 85] width 153 height 25
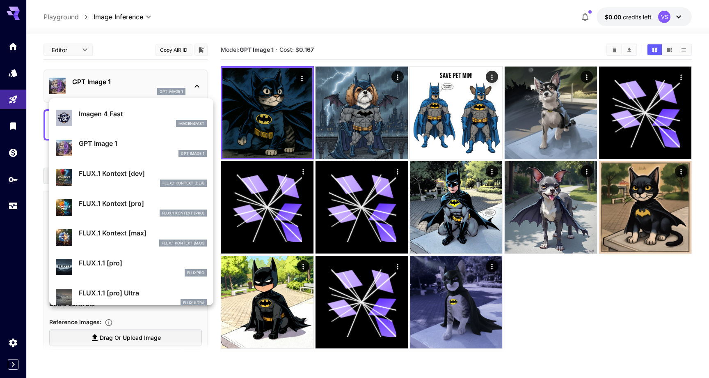
scroll to position [479, 0]
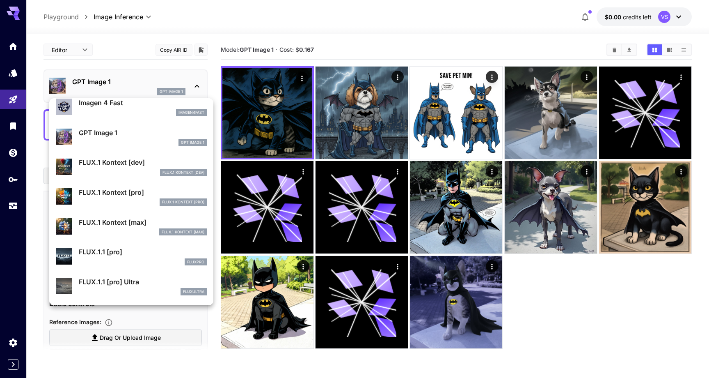
click at [135, 229] on div "FLUX.1 Kontext [max]" at bounding box center [143, 231] width 128 height 7
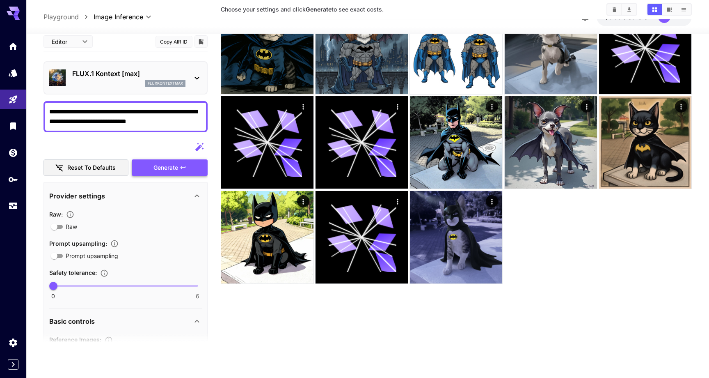
click at [170, 167] on span "Generate" at bounding box center [166, 168] width 25 height 10
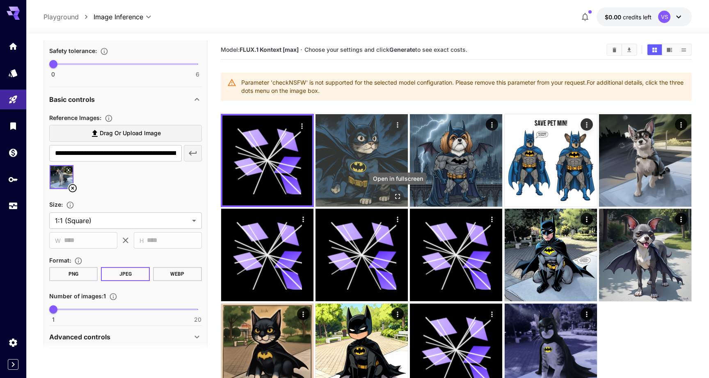
click at [399, 198] on icon "Open in fullscreen" at bounding box center [397, 196] width 5 height 5
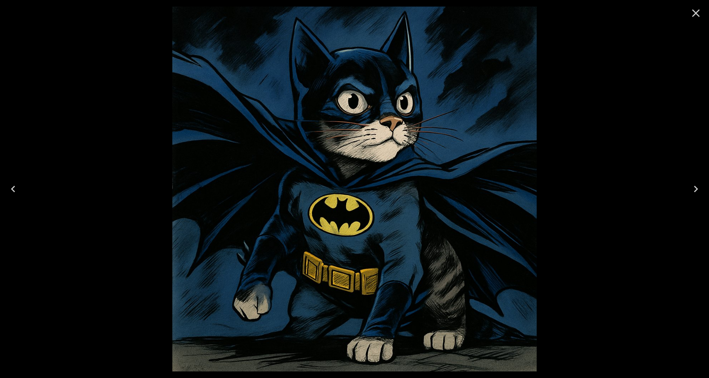
click at [696, 13] on icon "Close" at bounding box center [697, 13] width 8 height 8
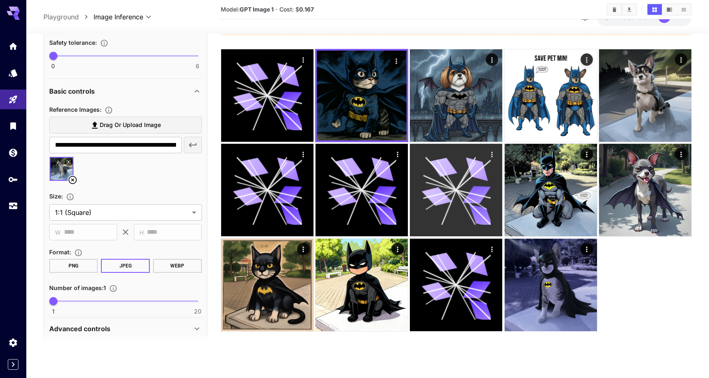
scroll to position [65, 0]
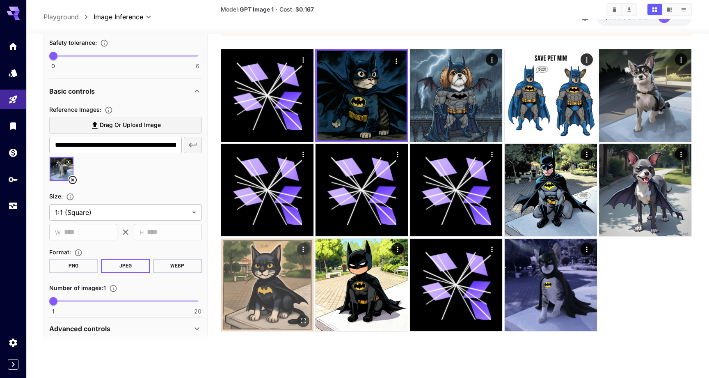
click at [275, 288] on img at bounding box center [267, 285] width 92 height 92
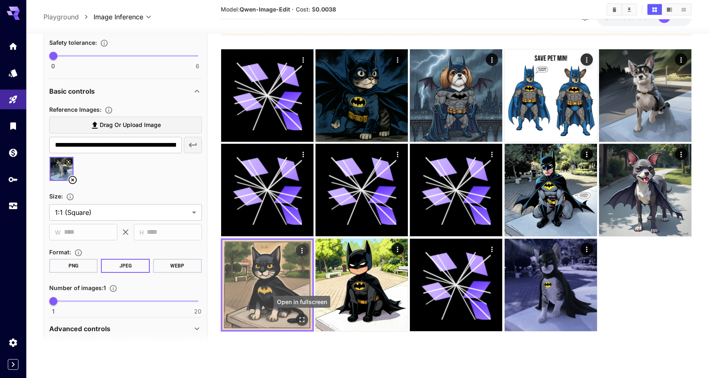
click at [301, 320] on icon "Open in fullscreen" at bounding box center [302, 319] width 8 height 8
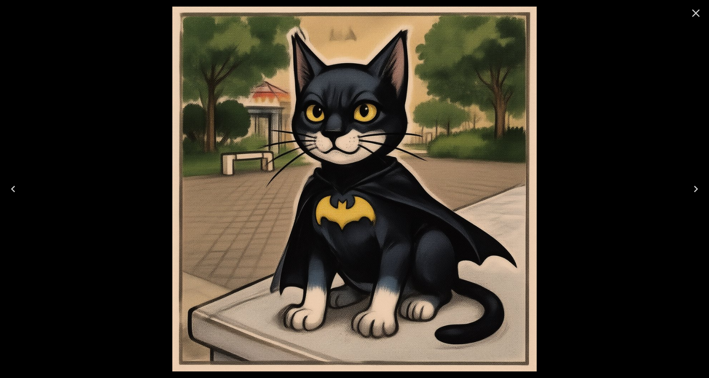
click at [698, 11] on icon "Close" at bounding box center [696, 13] width 13 height 13
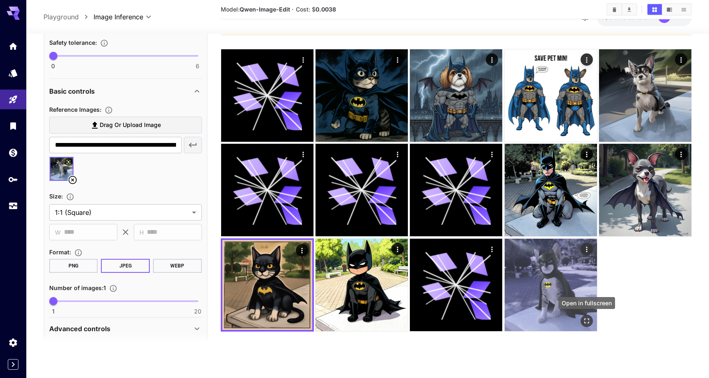
click at [589, 321] on icon "Open in fullscreen" at bounding box center [587, 321] width 8 height 8
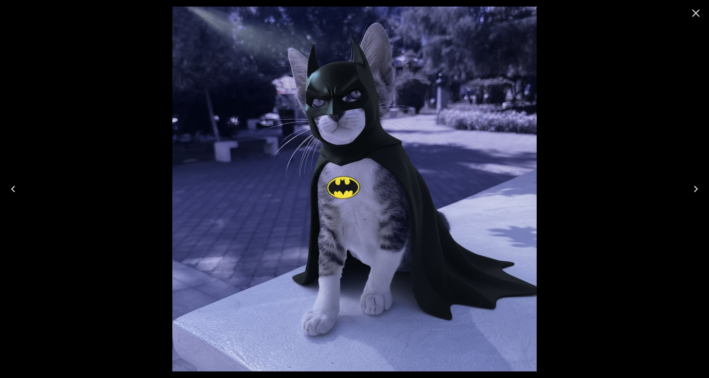
click at [696, 14] on icon "Close" at bounding box center [697, 13] width 8 height 8
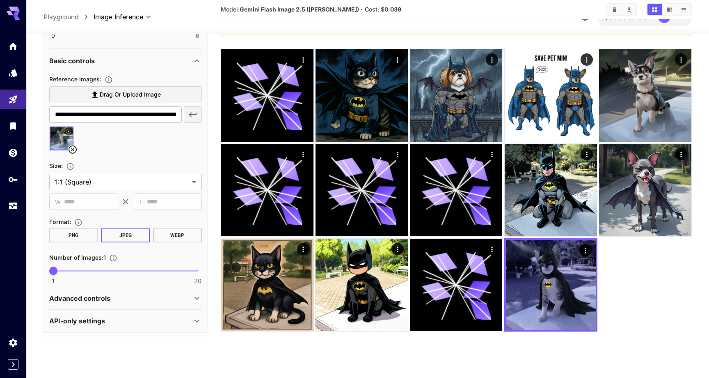
scroll to position [260, 0]
click at [92, 299] on p "Advanced controls" at bounding box center [79, 299] width 61 height 10
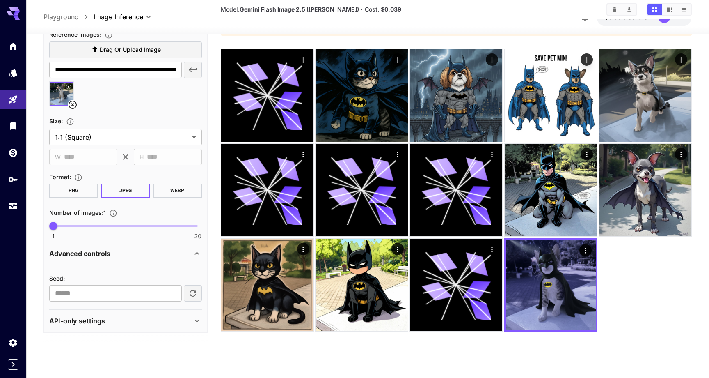
scroll to position [305, 0]
click at [83, 317] on p "API-only settings" at bounding box center [77, 321] width 56 height 10
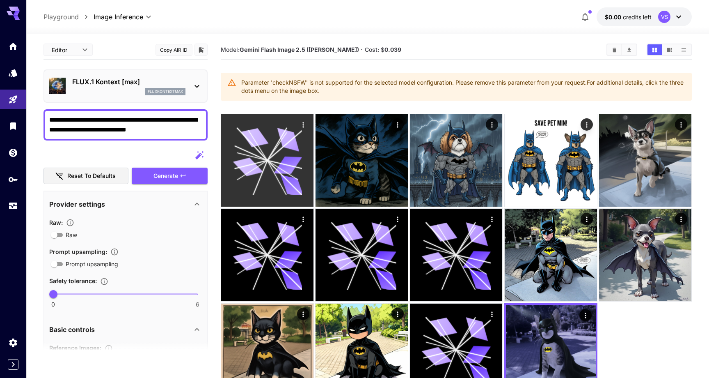
scroll to position [0, 0]
click at [259, 170] on icon at bounding box center [248, 167] width 30 height 23
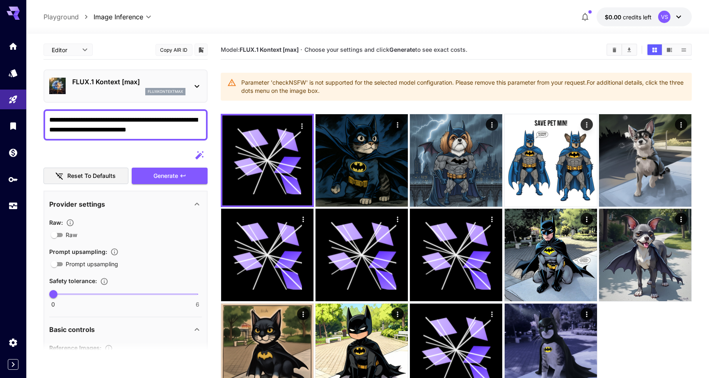
click at [175, 84] on p "FLUX.1 Kontext [max]" at bounding box center [128, 82] width 113 height 10
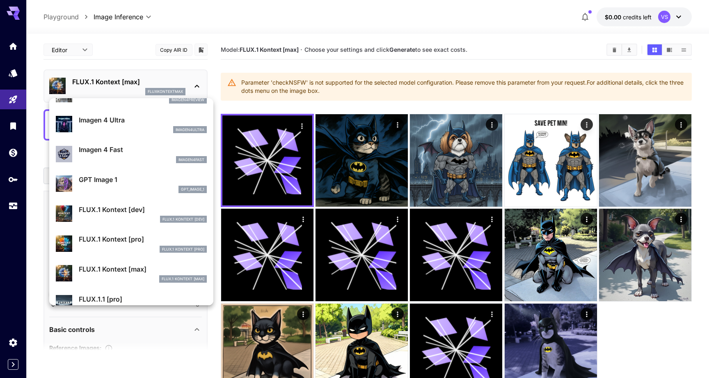
scroll to position [425, 0]
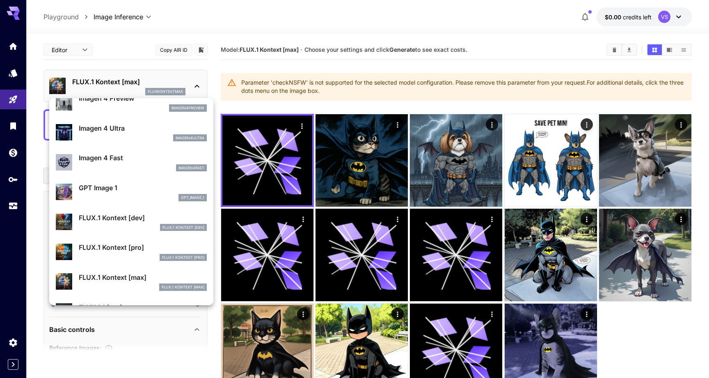
click at [130, 220] on p "FLUX.1 Kontext [dev]" at bounding box center [143, 218] width 128 height 10
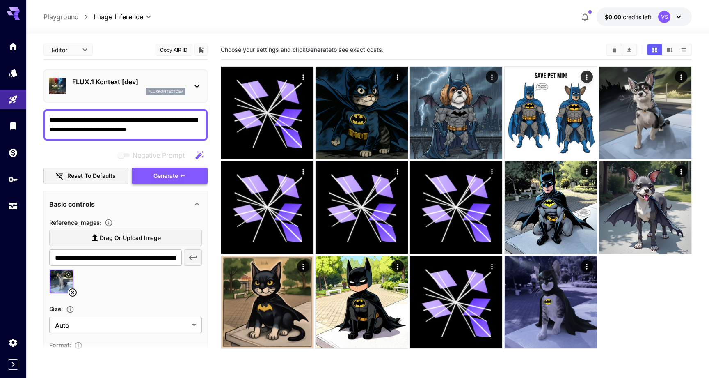
click at [191, 178] on button "Generate" at bounding box center [170, 176] width 76 height 17
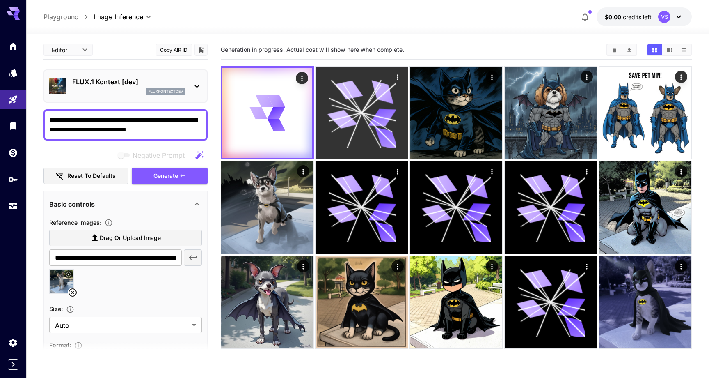
click at [374, 131] on icon at bounding box center [361, 112] width 69 height 69
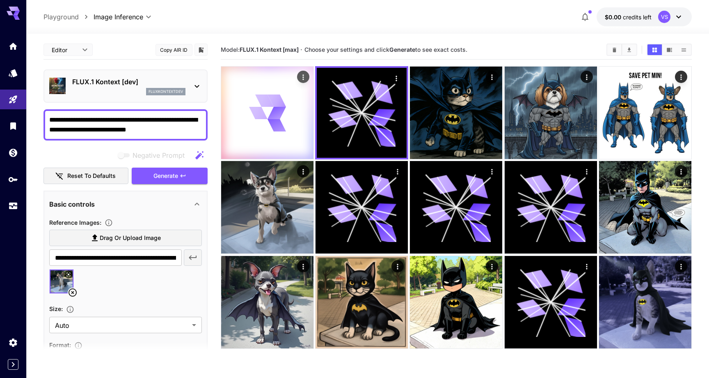
click at [246, 134] on div at bounding box center [267, 113] width 92 height 92
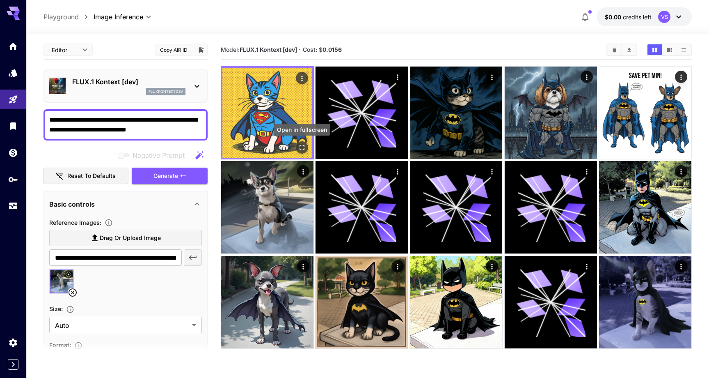
click at [303, 146] on icon "Open in fullscreen" at bounding box center [302, 147] width 8 height 8
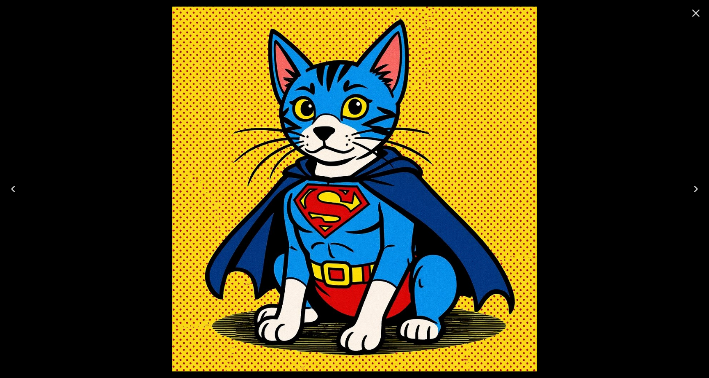
click at [696, 14] on icon "Close" at bounding box center [697, 13] width 8 height 8
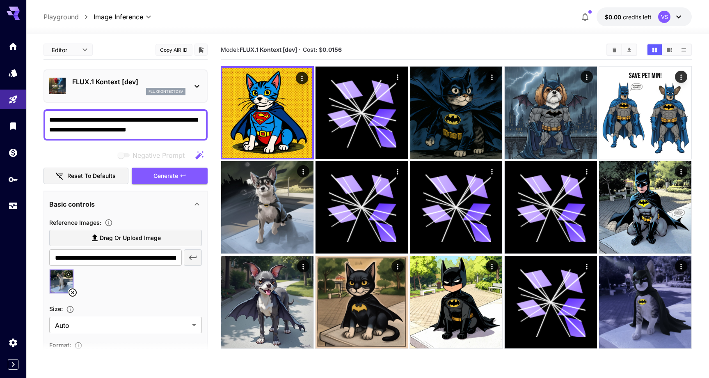
click at [181, 78] on p "FLUX.1 Kontext [dev]" at bounding box center [128, 82] width 113 height 10
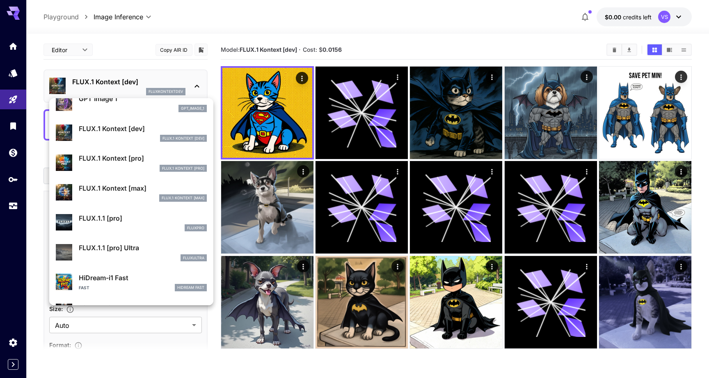
scroll to position [510, 0]
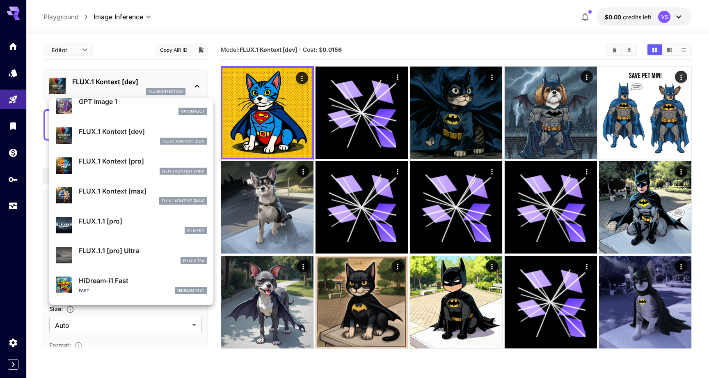
click at [140, 225] on p "FLUX.1.1 [pro]" at bounding box center [143, 221] width 128 height 10
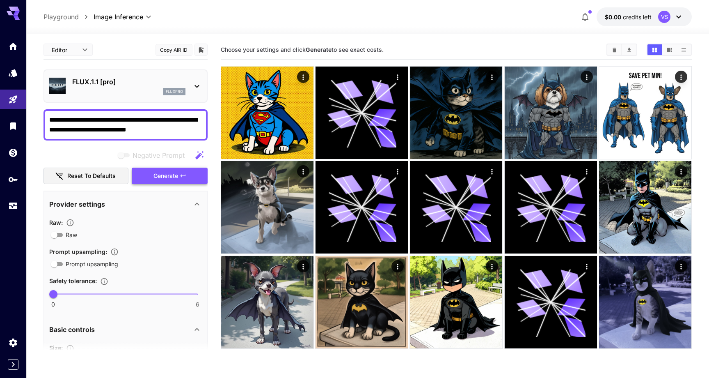
click at [182, 176] on icon "button" at bounding box center [183, 175] width 7 height 7
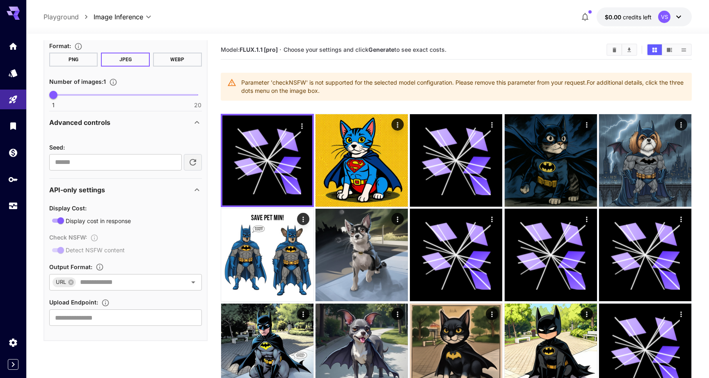
scroll to position [357, 0]
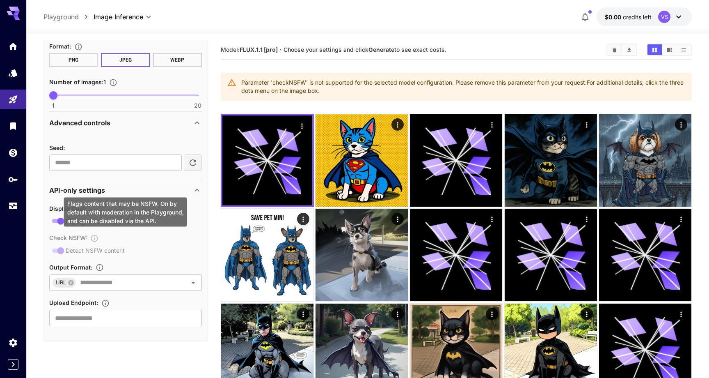
click at [61, 249] on div "Check NSFW : Detect NSFW content" at bounding box center [125, 243] width 153 height 23
click at [54, 249] on div "Check NSFW : Detect NSFW content" at bounding box center [125, 243] width 153 height 23
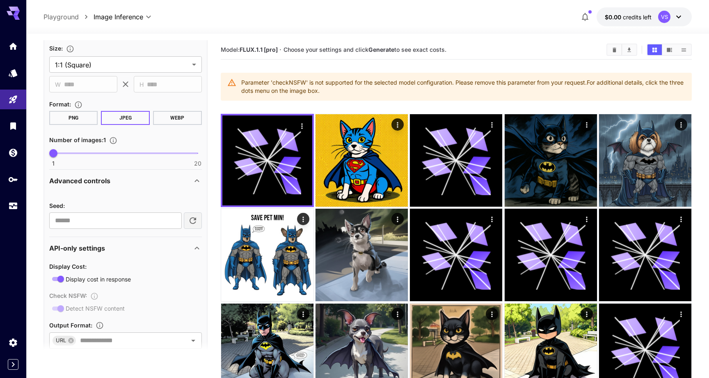
scroll to position [298, 0]
click at [105, 180] on p "Advanced controls" at bounding box center [79, 182] width 61 height 10
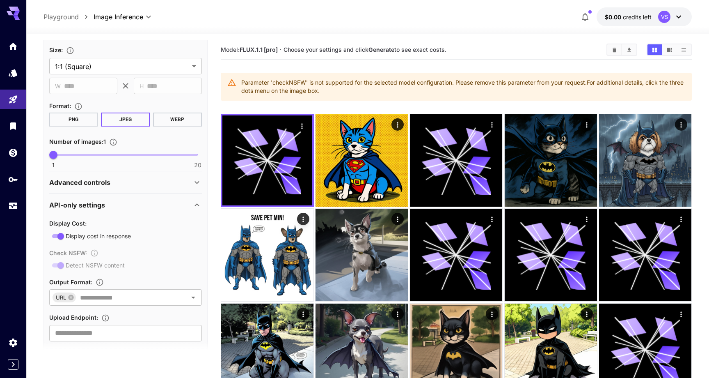
click at [105, 180] on p "Advanced controls" at bounding box center [79, 182] width 61 height 10
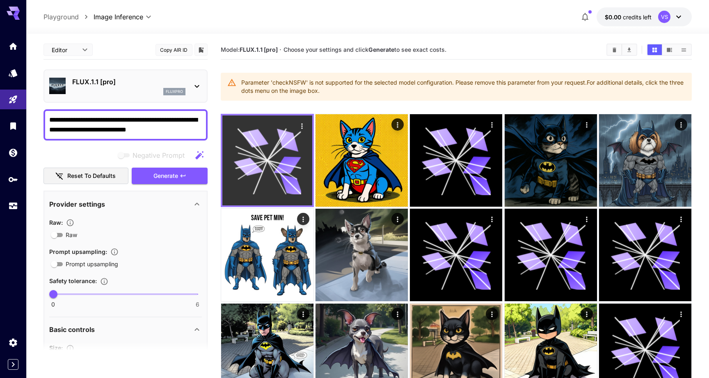
scroll to position [0, 0]
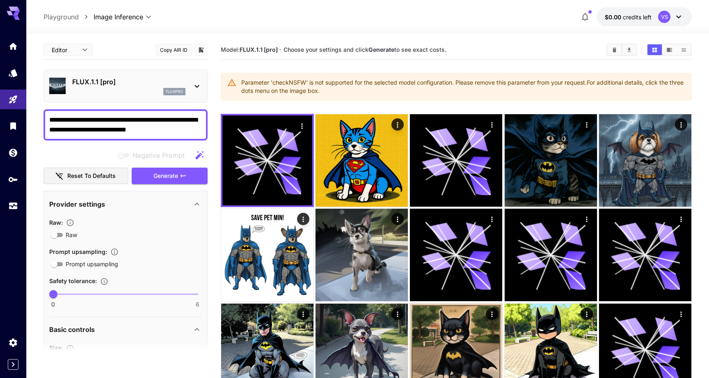
click at [159, 80] on p "FLUX.1.1 [pro]" at bounding box center [128, 82] width 113 height 10
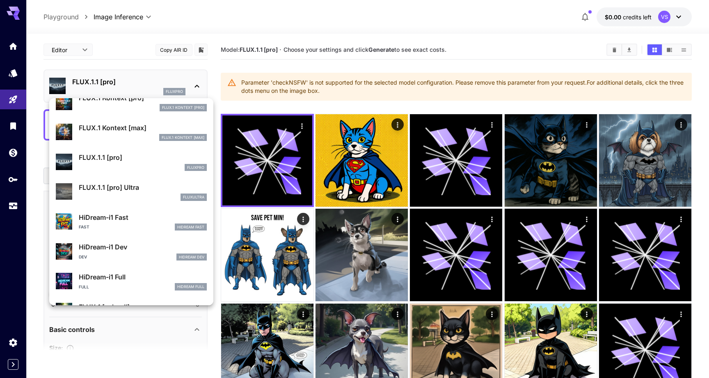
scroll to position [573, 0]
click at [131, 182] on p "FLUX.1.1 [pro] Ultra" at bounding box center [143, 187] width 128 height 10
type input "**********"
type input "****"
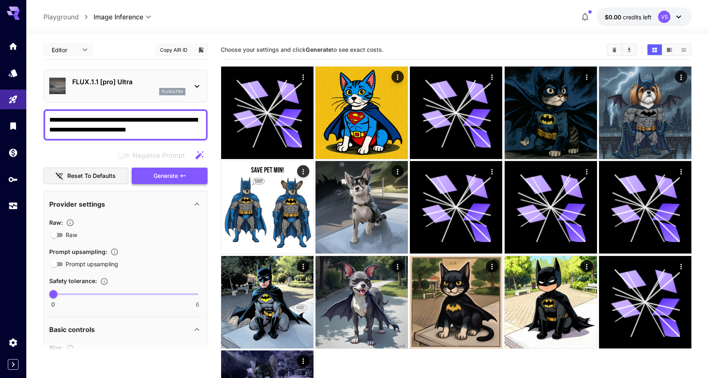
click at [176, 174] on span "Generate" at bounding box center [166, 176] width 25 height 10
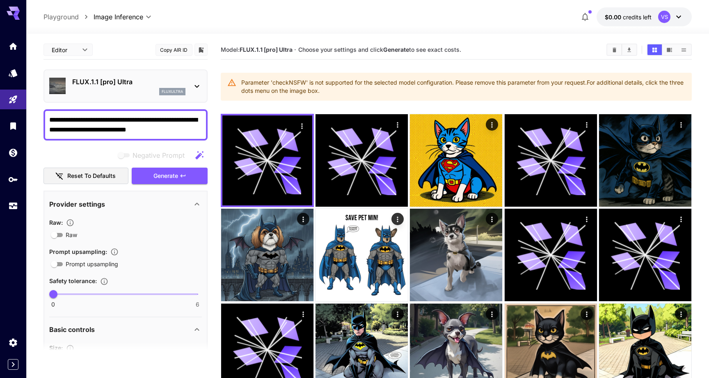
click at [194, 87] on icon at bounding box center [197, 86] width 10 height 10
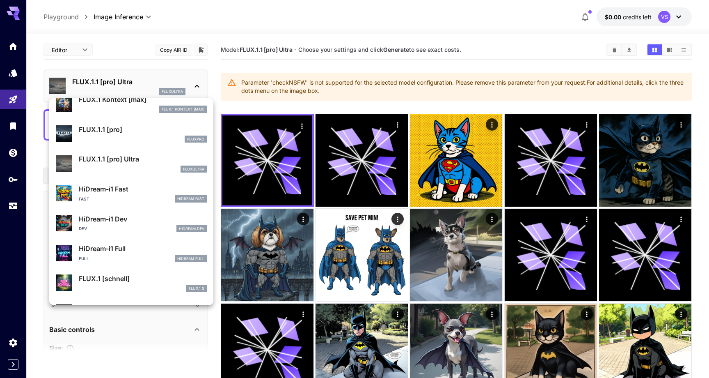
scroll to position [601, 0]
click at [148, 193] on p "HiDream-i1 Fast" at bounding box center [143, 189] width 128 height 10
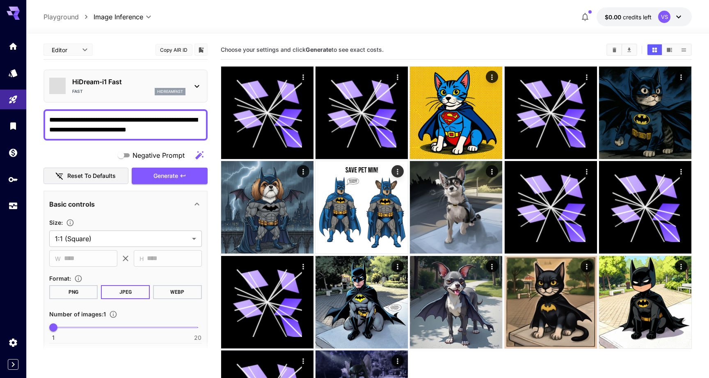
type input "**********"
type input "****"
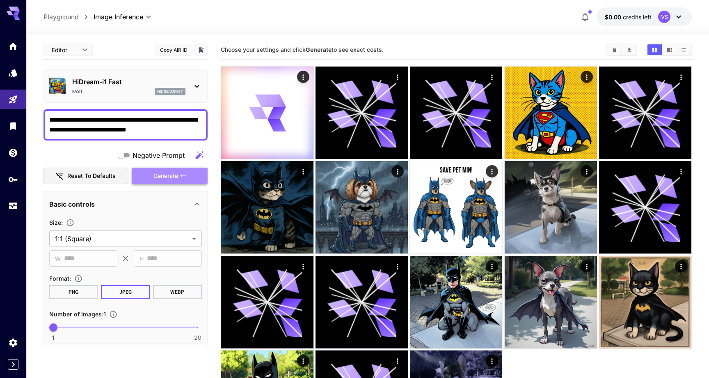
click at [170, 177] on span "Generate" at bounding box center [166, 176] width 25 height 10
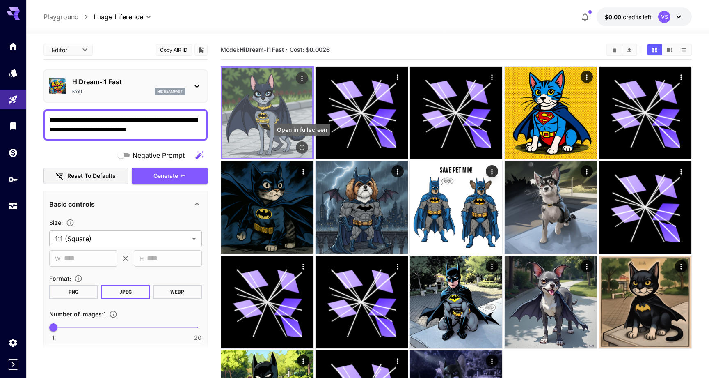
click at [300, 148] on icon "Open in fullscreen" at bounding box center [302, 147] width 5 height 5
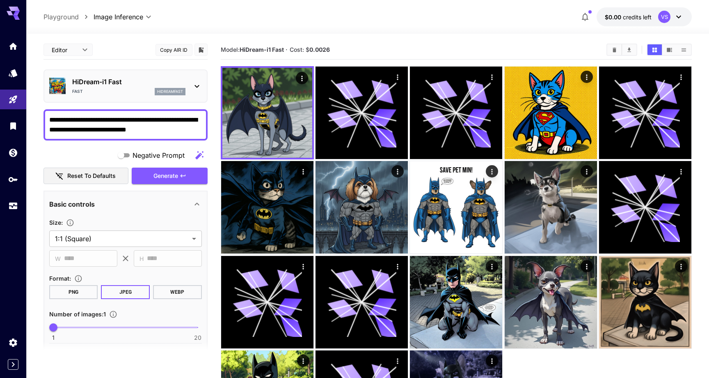
click at [184, 85] on p "HiDream-i1 Fast" at bounding box center [128, 82] width 113 height 10
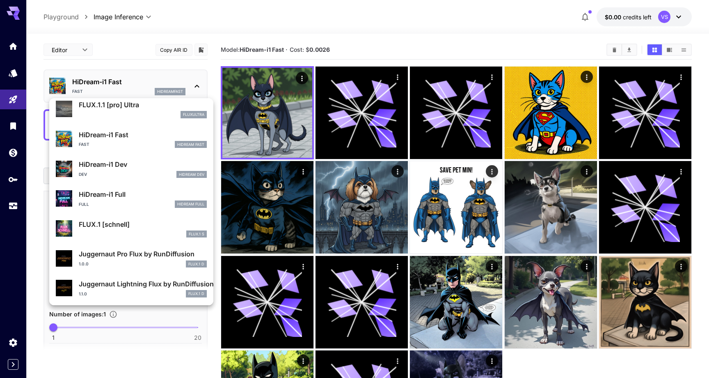
scroll to position [654, 0]
click at [134, 223] on p "FLUX.1 [schnell]" at bounding box center [143, 225] width 128 height 10
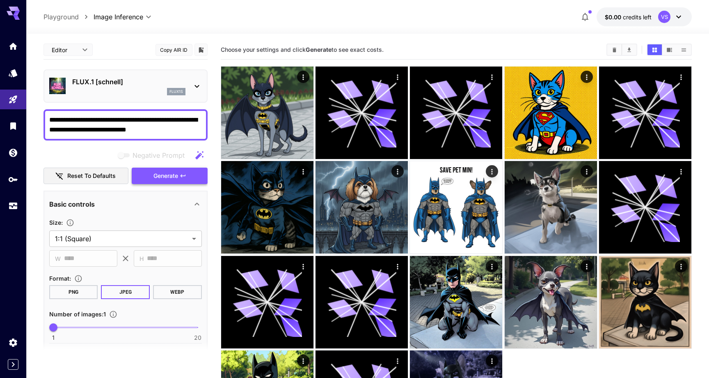
click at [181, 175] on icon "button" at bounding box center [183, 175] width 7 height 7
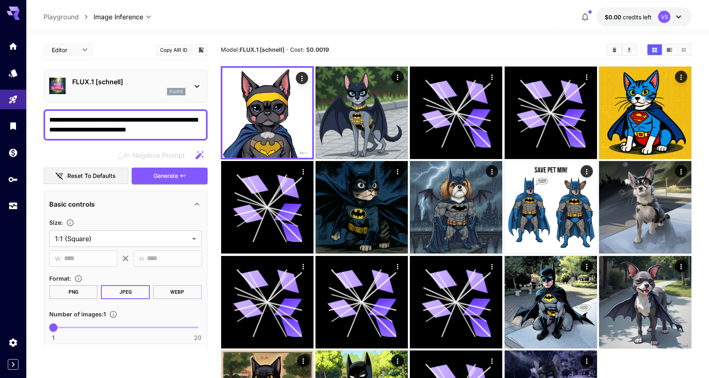
click at [185, 92] on div "flux1s" at bounding box center [176, 91] width 18 height 7
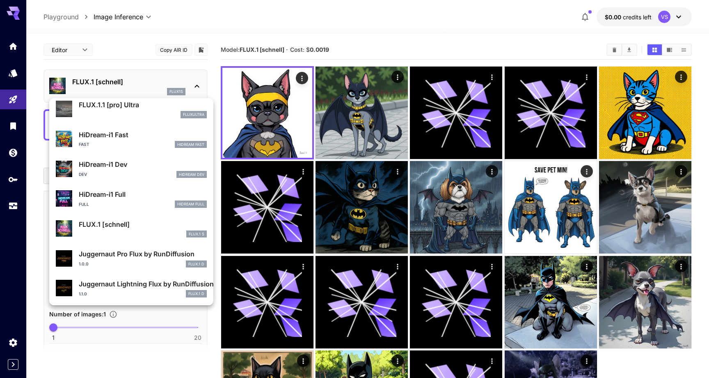
scroll to position [654, 0]
click at [122, 261] on div "1.0.0 FLUX.1 D" at bounding box center [143, 264] width 128 height 7
type input "**"
type input "*"
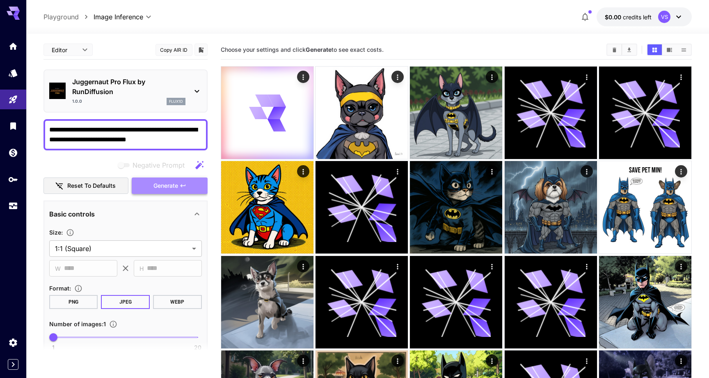
click at [165, 184] on span "Generate" at bounding box center [166, 186] width 25 height 10
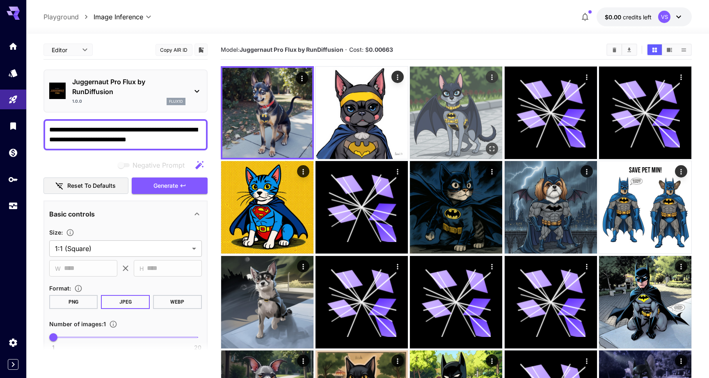
click at [449, 114] on img at bounding box center [456, 113] width 92 height 92
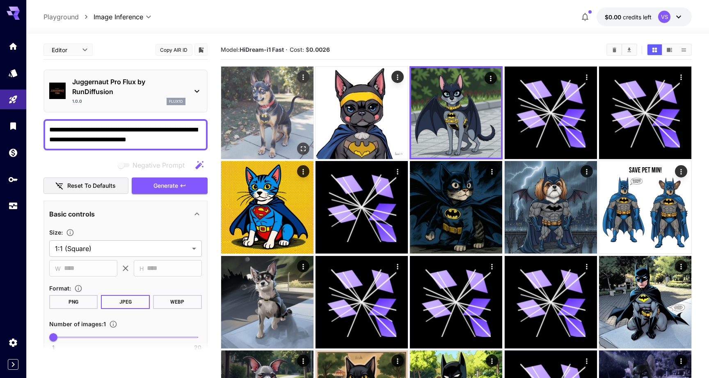
click at [275, 114] on img at bounding box center [267, 113] width 92 height 92
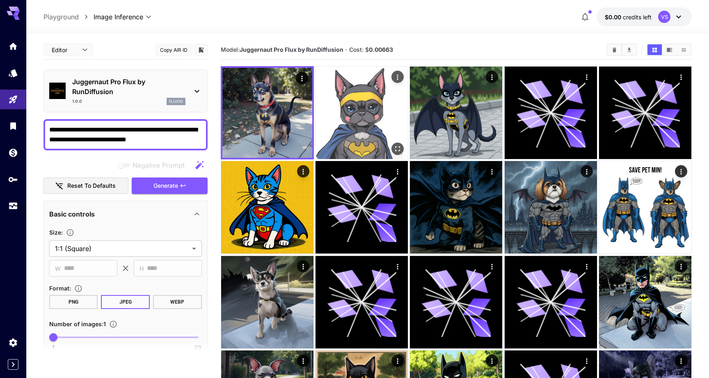
click at [367, 123] on img at bounding box center [362, 113] width 92 height 92
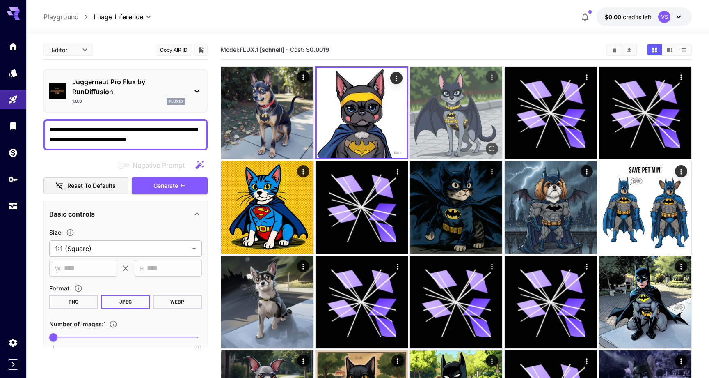
click at [441, 127] on img at bounding box center [456, 113] width 92 height 92
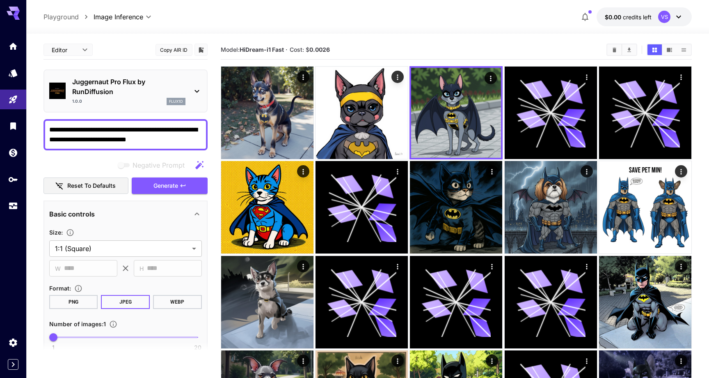
click at [195, 94] on icon at bounding box center [197, 91] width 10 height 10
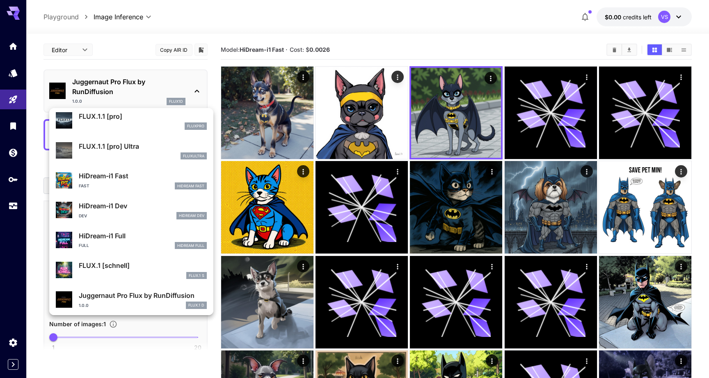
scroll to position [624, 0]
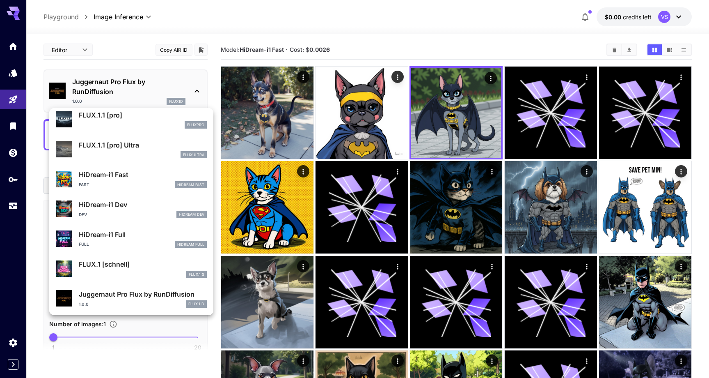
click at [142, 241] on div "Full HiDream Full" at bounding box center [143, 244] width 128 height 7
type input "**"
type input "***"
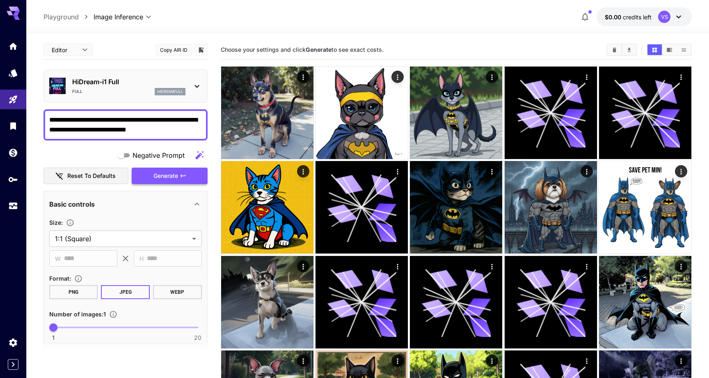
click at [184, 177] on icon "button" at bounding box center [183, 175] width 7 height 7
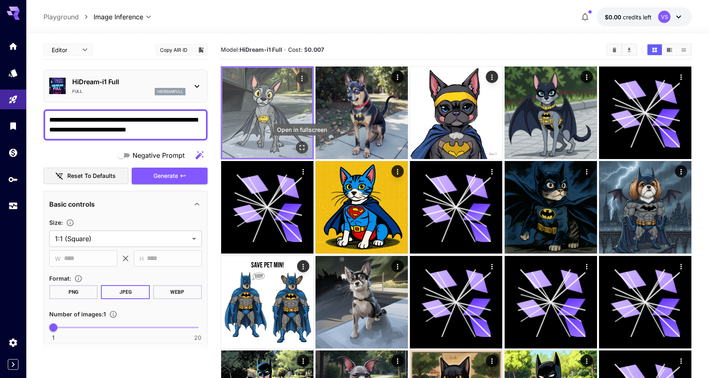
click at [305, 149] on icon "Open in fullscreen" at bounding box center [302, 147] width 8 height 8
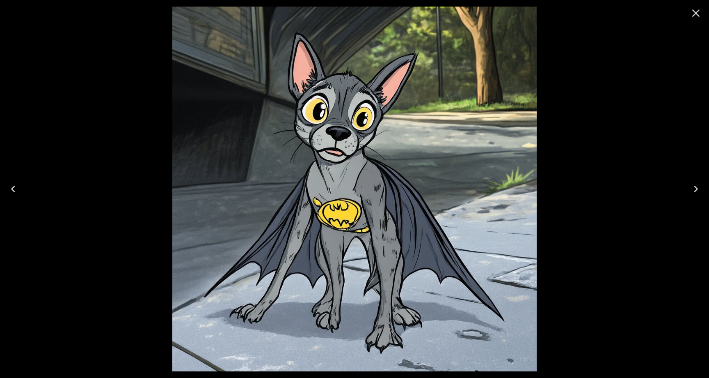
click at [698, 14] on icon "Close" at bounding box center [696, 13] width 13 height 13
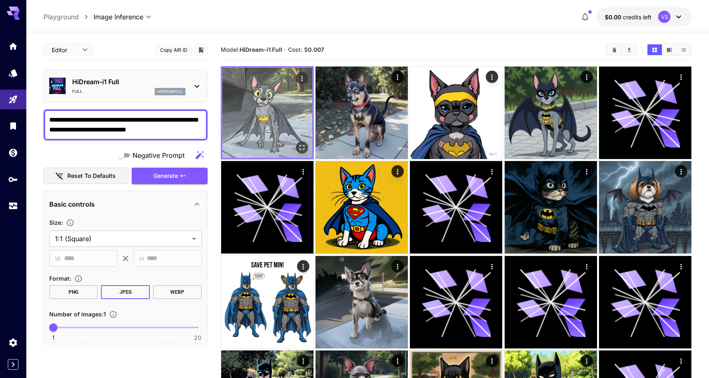
click at [279, 108] on img at bounding box center [268, 113] width 90 height 90
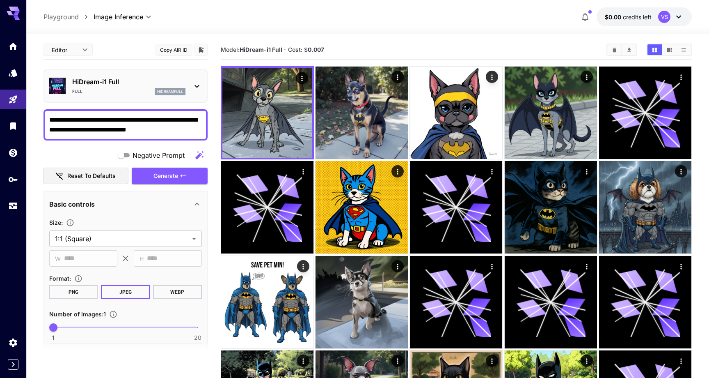
click at [188, 80] on div "HiDream-i1 Full Full hidreamfull" at bounding box center [125, 85] width 153 height 25
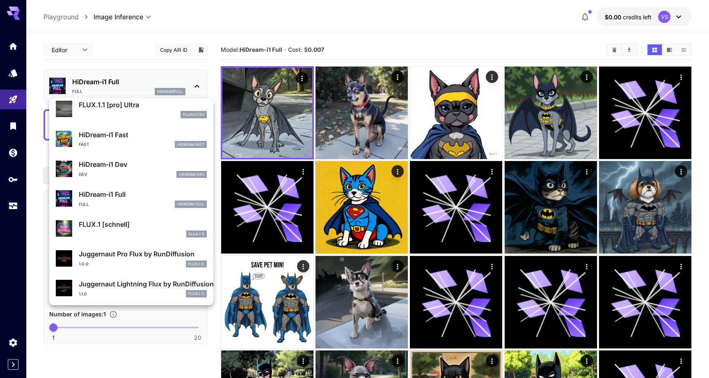
scroll to position [654, 0]
click at [138, 166] on p "HiDream-i1 Dev" at bounding box center [143, 165] width 128 height 10
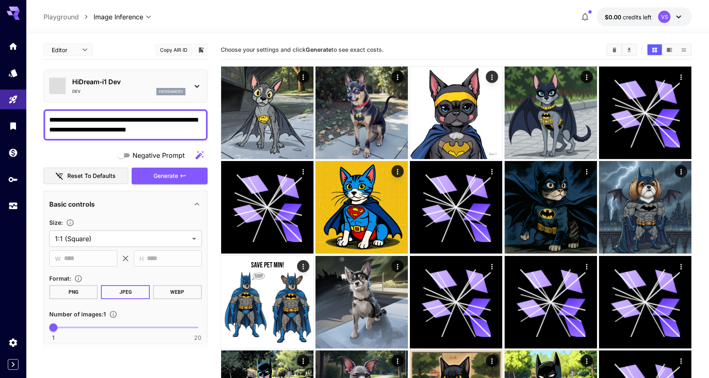
type input "**"
type input "*"
click at [193, 174] on button "Generate" at bounding box center [170, 176] width 76 height 17
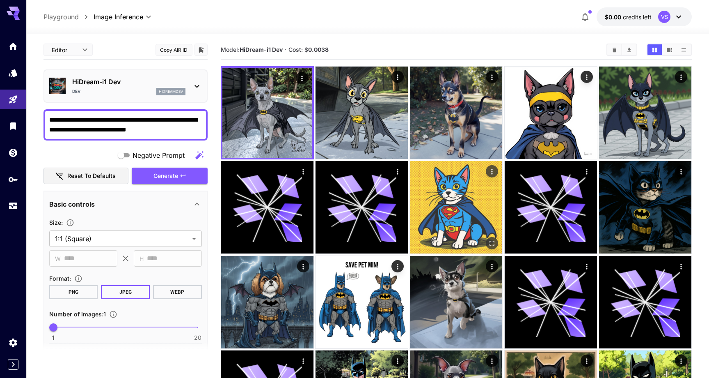
click at [457, 212] on img at bounding box center [456, 207] width 92 height 92
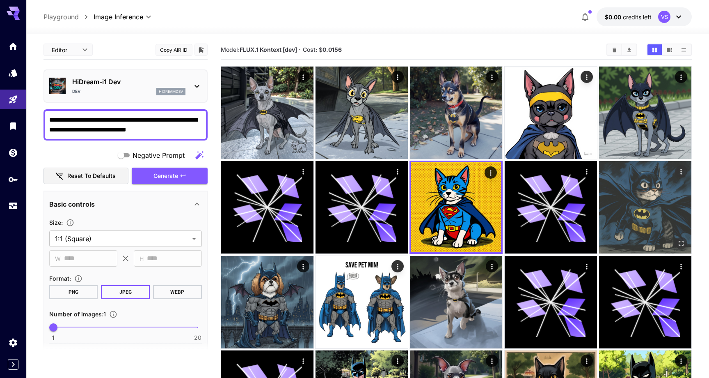
click at [673, 219] on img at bounding box center [645, 207] width 92 height 92
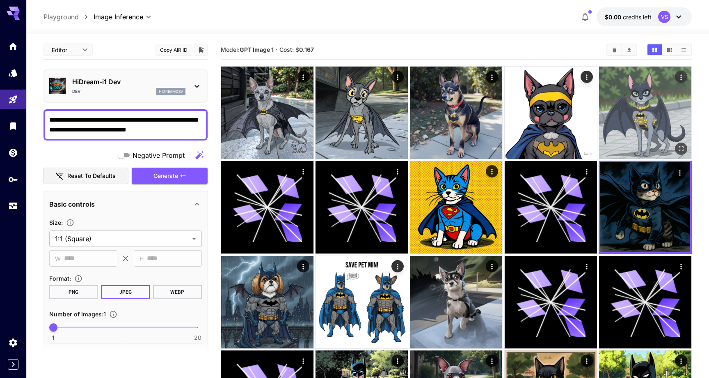
click at [651, 110] on img at bounding box center [645, 113] width 92 height 92
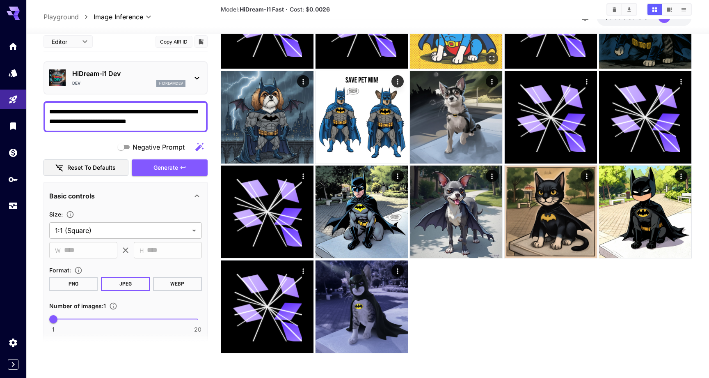
scroll to position [185, 0]
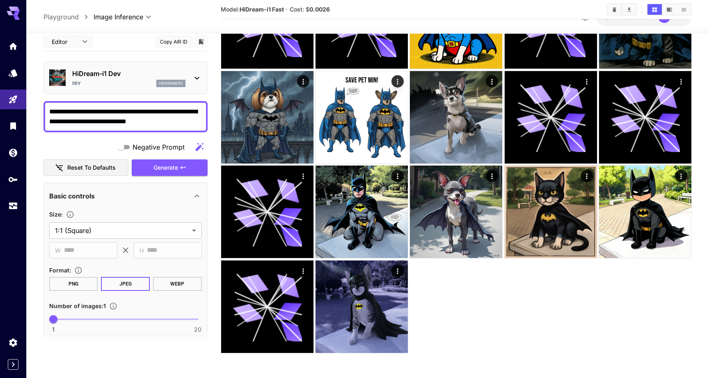
click at [198, 79] on icon at bounding box center [197, 78] width 10 height 10
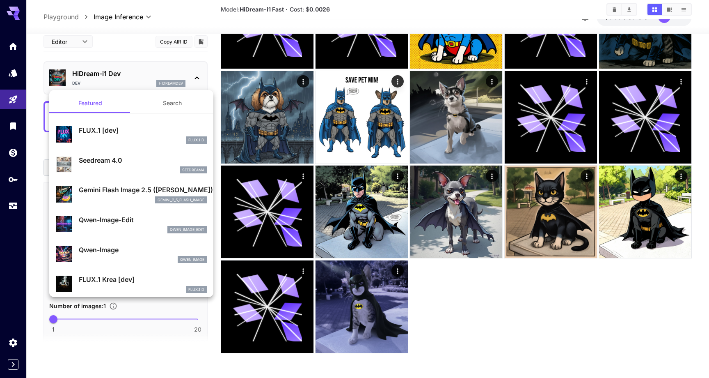
click at [363, 298] on div at bounding box center [354, 189] width 709 height 378
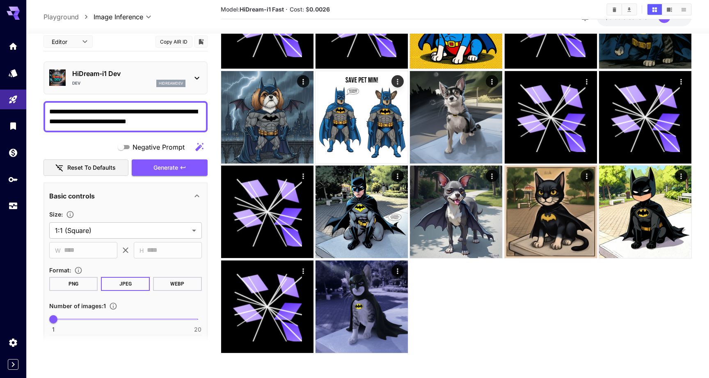
click at [363, 298] on div at bounding box center [354, 189] width 709 height 378
click at [363, 298] on img at bounding box center [362, 306] width 92 height 92
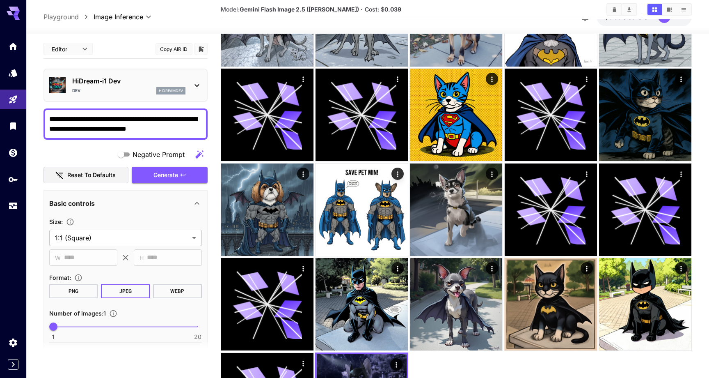
scroll to position [92, 0]
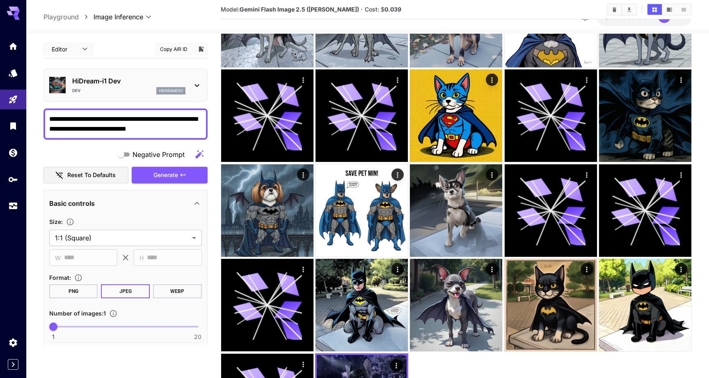
click at [193, 78] on div "HiDream-i1 [PERSON_NAME]" at bounding box center [125, 85] width 153 height 25
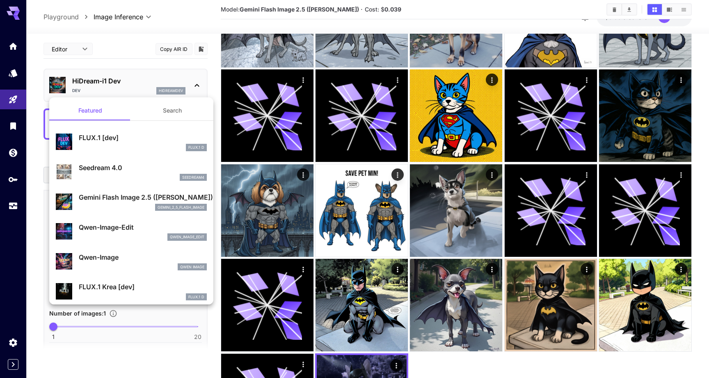
click at [124, 200] on p "Gemini Flash Image 2.5 ([PERSON_NAME])" at bounding box center [143, 197] width 128 height 10
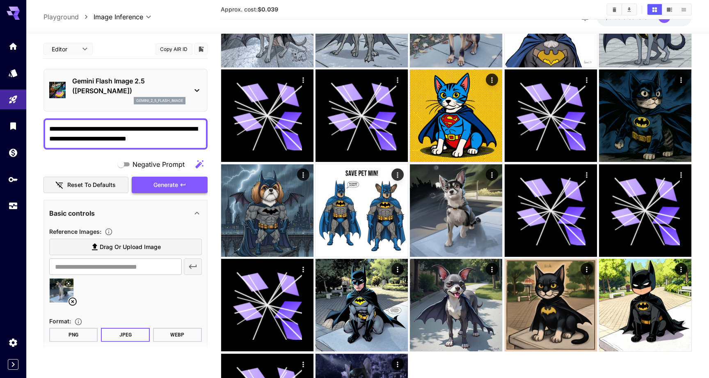
click at [177, 183] on span "Generate" at bounding box center [166, 185] width 25 height 10
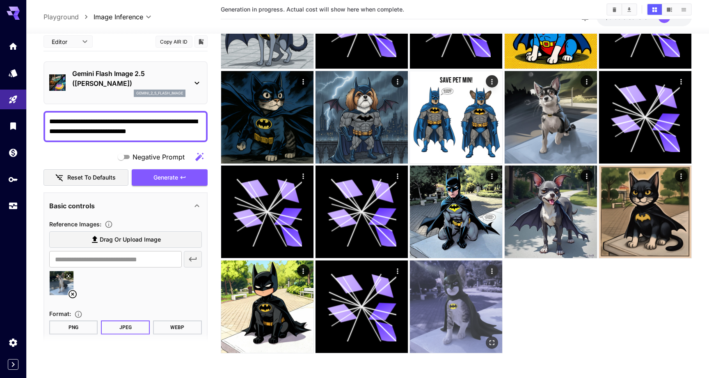
scroll to position [185, 0]
click at [457, 314] on img at bounding box center [456, 306] width 92 height 92
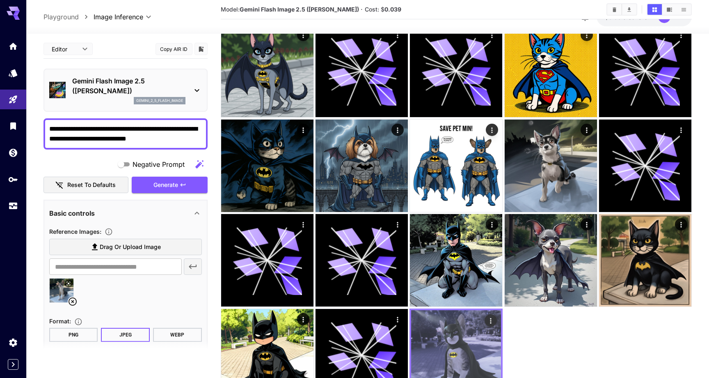
scroll to position [135, 0]
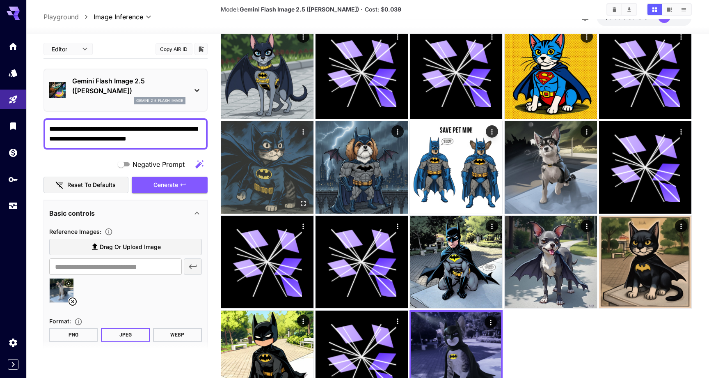
click at [261, 174] on img at bounding box center [267, 167] width 92 height 92
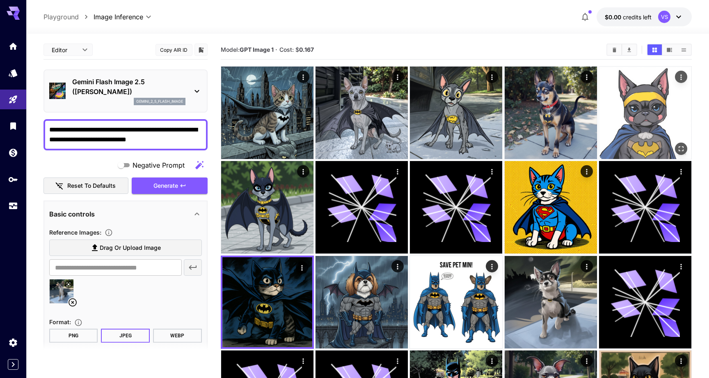
scroll to position [0, 0]
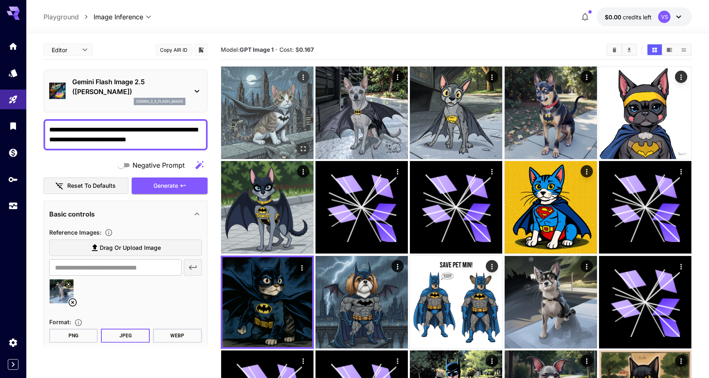
click at [269, 118] on img at bounding box center [267, 113] width 92 height 92
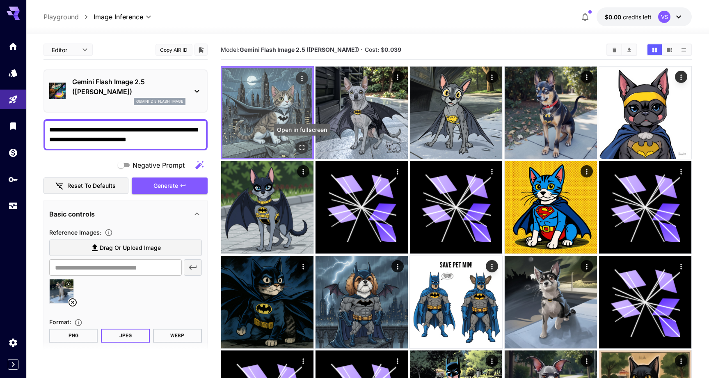
click at [300, 147] on icon "Open in fullscreen" at bounding box center [302, 147] width 8 height 8
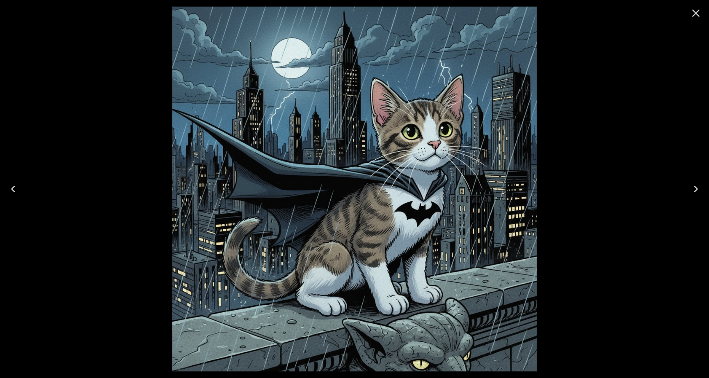
click at [697, 13] on icon "Close" at bounding box center [696, 13] width 13 height 13
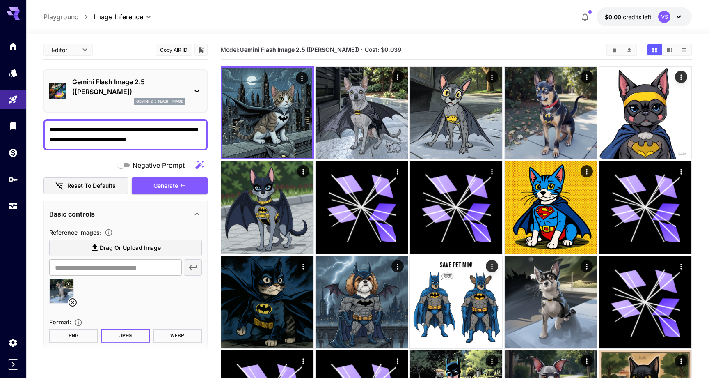
click at [58, 288] on img at bounding box center [62, 291] width 24 height 24
type input "**********"
click at [131, 140] on textarea "**********" at bounding box center [125, 135] width 153 height 20
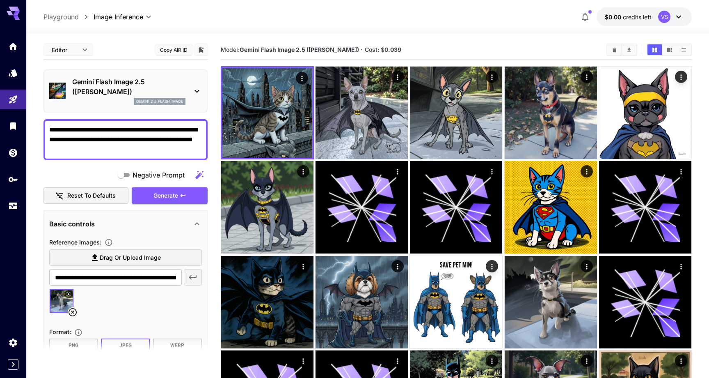
click at [51, 149] on textarea "**********" at bounding box center [125, 140] width 153 height 30
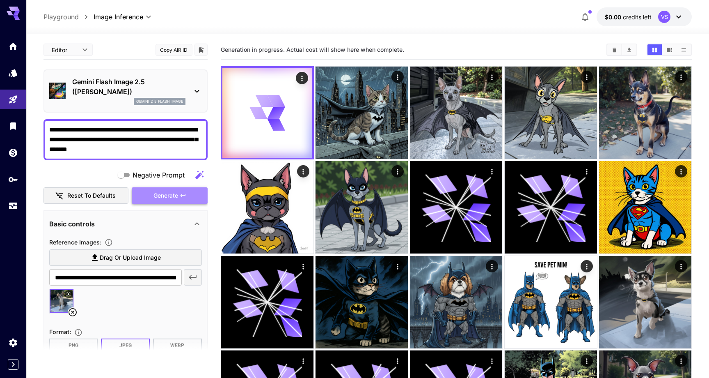
drag, startPoint x: 126, startPoint y: 165, endPoint x: 174, endPoint y: 197, distance: 57.7
click at [174, 197] on span "Generate" at bounding box center [166, 196] width 25 height 10
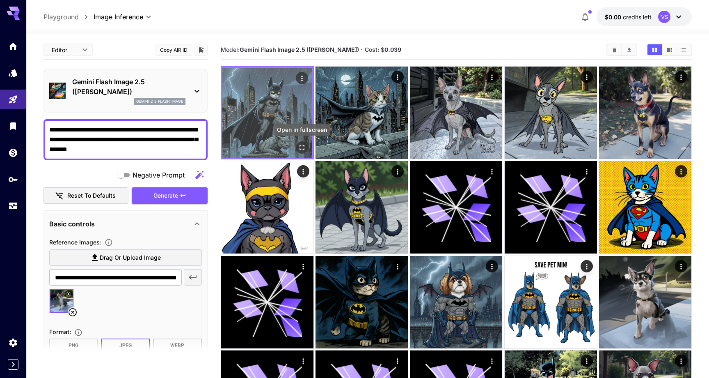
click at [303, 148] on icon "Open in fullscreen" at bounding box center [302, 147] width 8 height 8
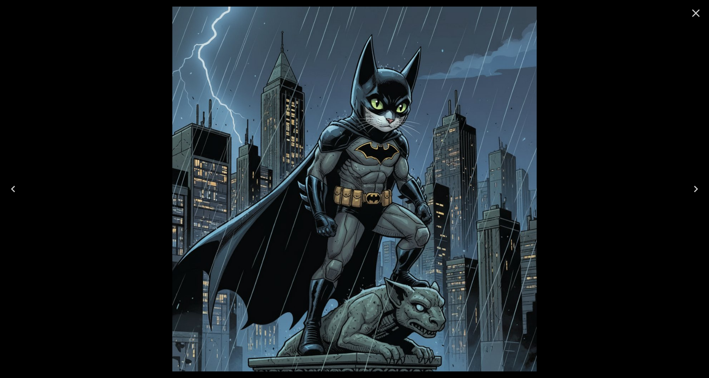
click at [696, 189] on icon "Next" at bounding box center [696, 188] width 13 height 13
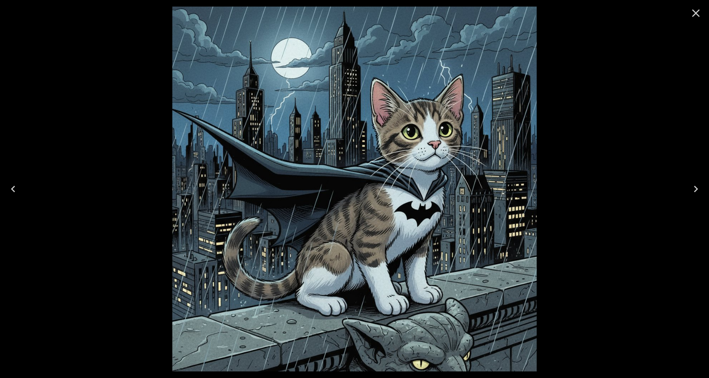
click at [12, 188] on icon "Previous" at bounding box center [13, 189] width 4 height 7
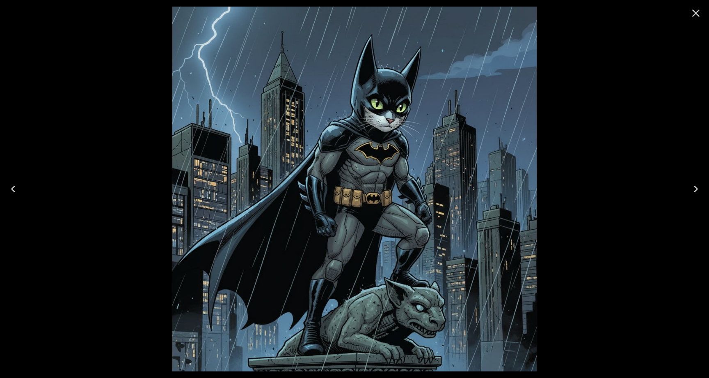
click at [698, 188] on icon "Next" at bounding box center [696, 189] width 4 height 7
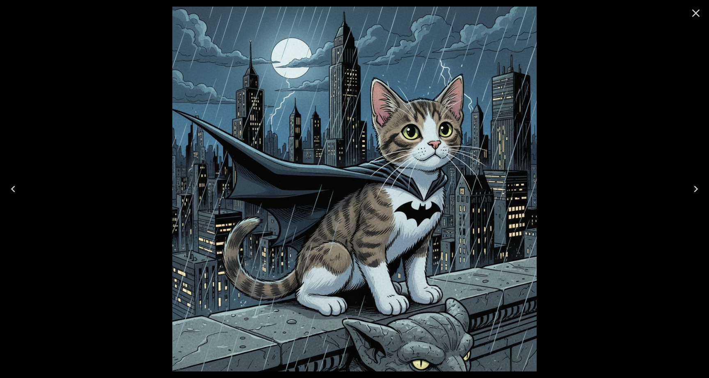
click at [11, 187] on icon "Previous" at bounding box center [13, 188] width 13 height 13
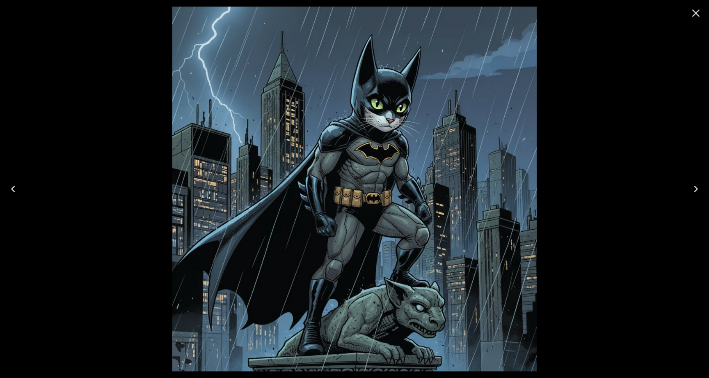
click at [696, 16] on icon "Close" at bounding box center [696, 13] width 13 height 13
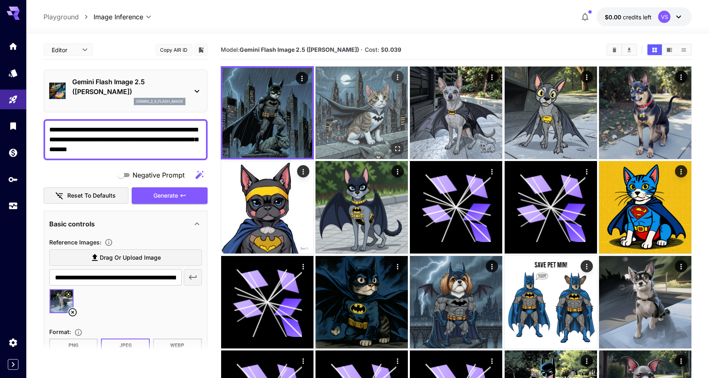
click at [358, 104] on img at bounding box center [362, 113] width 92 height 92
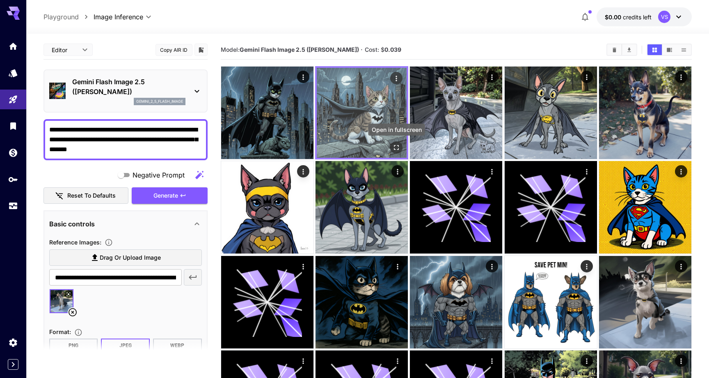
click at [395, 149] on icon "Open in fullscreen" at bounding box center [396, 147] width 5 height 5
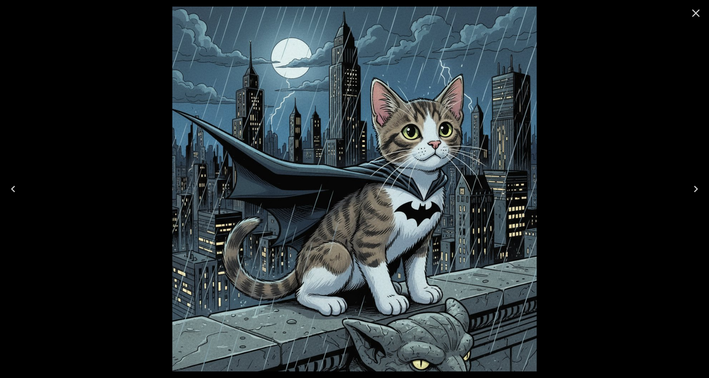
click at [14, 188] on icon "Previous" at bounding box center [13, 188] width 13 height 13
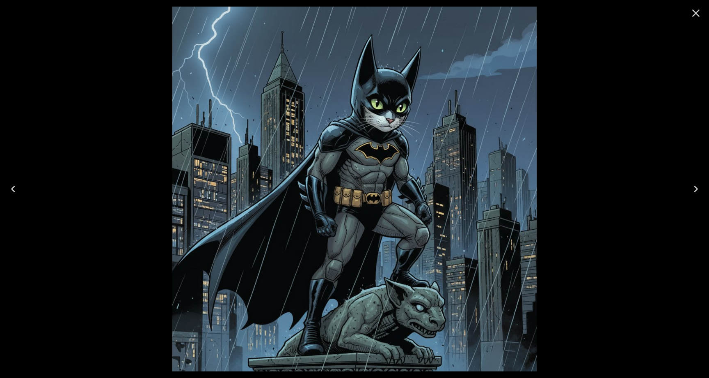
click at [699, 14] on icon "Close" at bounding box center [696, 13] width 13 height 13
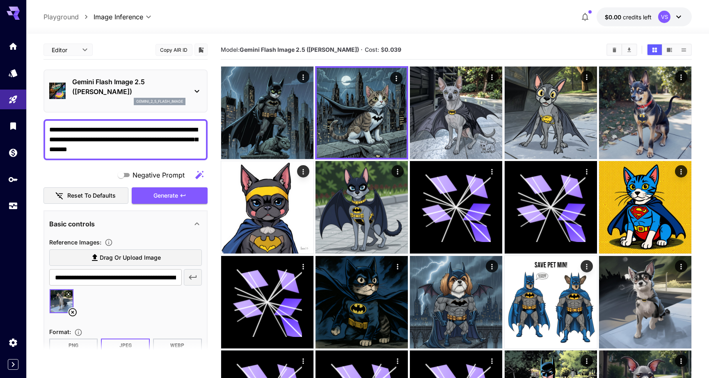
click at [216, 33] on div at bounding box center [367, 29] width 683 height 10
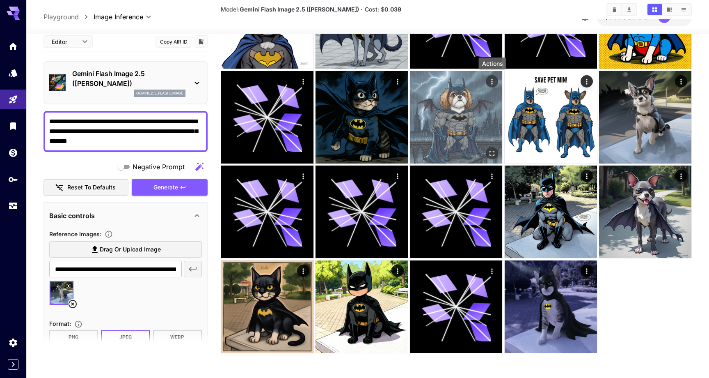
scroll to position [185, 0]
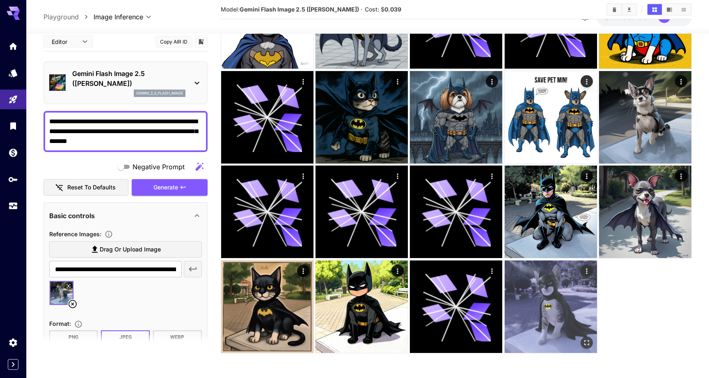
click at [555, 293] on img at bounding box center [551, 306] width 92 height 92
click at [585, 341] on icon "Open in fullscreen" at bounding box center [586, 341] width 8 height 8
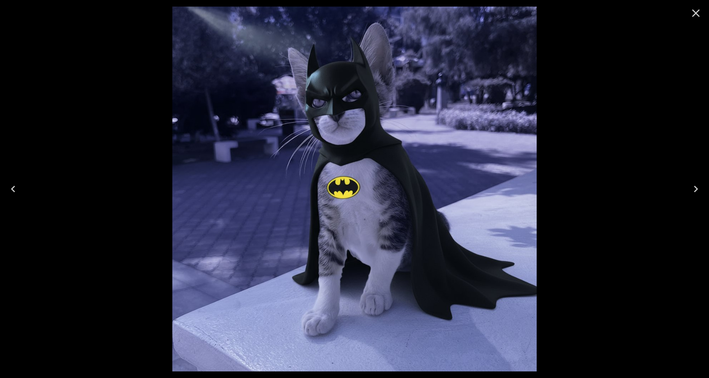
click at [696, 11] on icon "Close" at bounding box center [696, 13] width 13 height 13
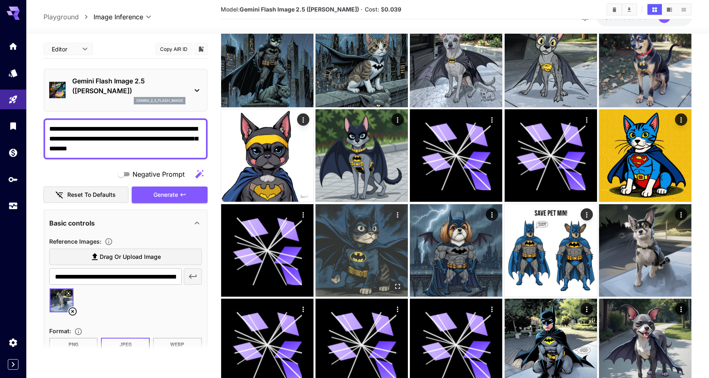
scroll to position [51, 0]
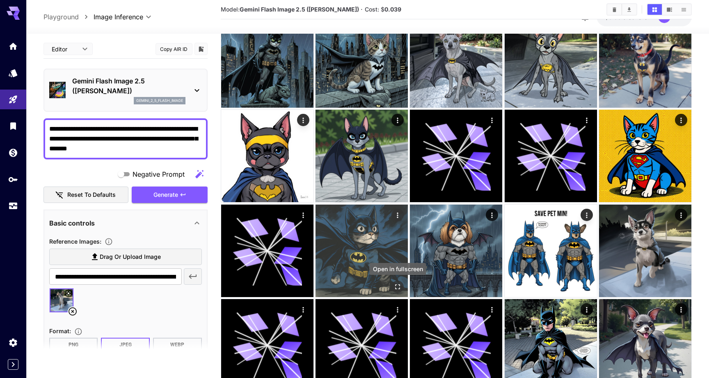
click at [398, 285] on icon "Open in fullscreen" at bounding box center [398, 286] width 8 height 8
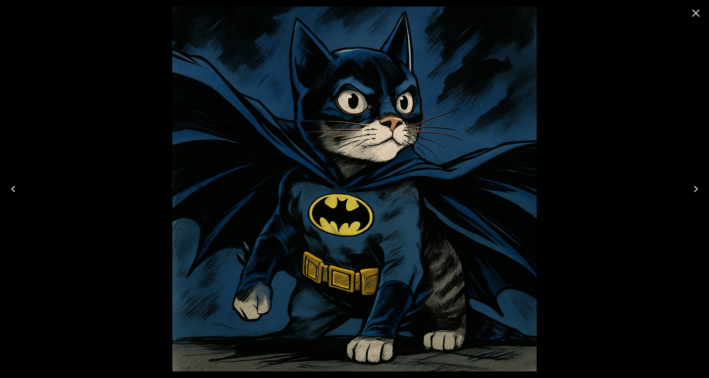
click at [695, 13] on icon "Close" at bounding box center [696, 13] width 13 height 13
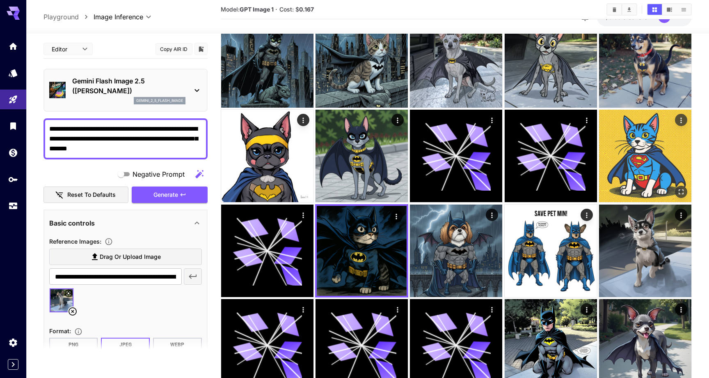
click at [640, 158] on img at bounding box center [645, 156] width 92 height 92
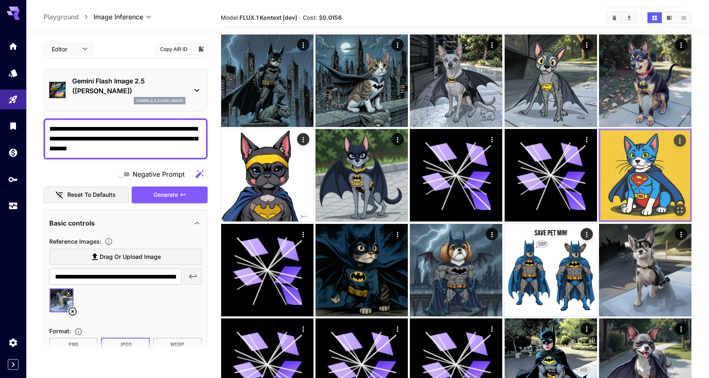
scroll to position [33, 0]
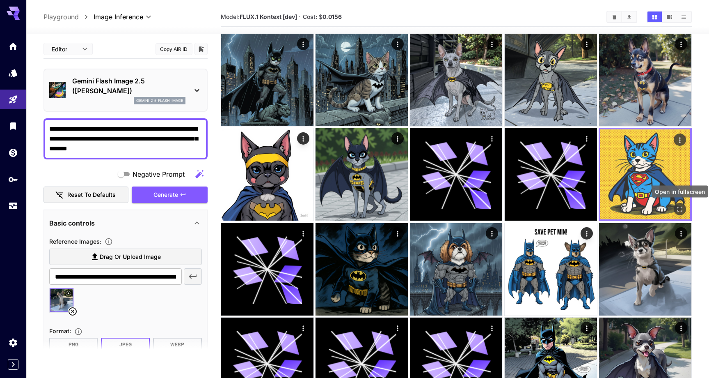
click at [682, 209] on icon "Open in fullscreen" at bounding box center [680, 209] width 8 height 8
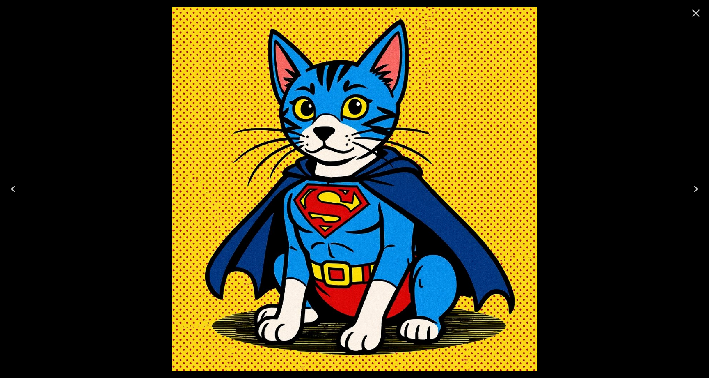
click at [696, 13] on icon "Close" at bounding box center [697, 13] width 8 height 8
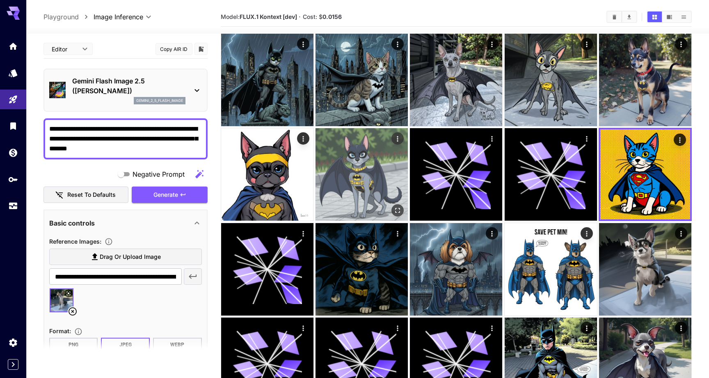
click at [364, 191] on img at bounding box center [362, 174] width 92 height 92
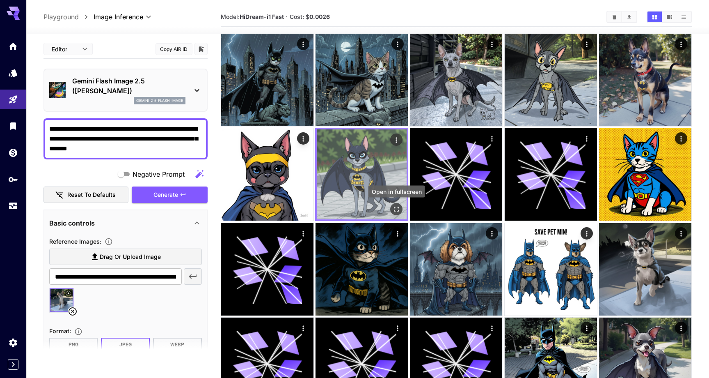
click at [397, 211] on icon "Open in fullscreen" at bounding box center [397, 209] width 8 height 8
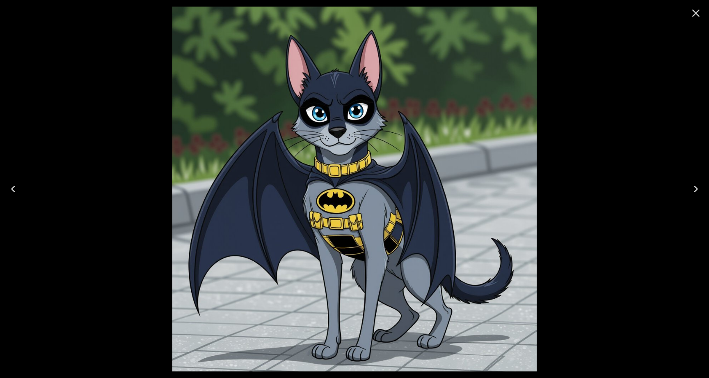
click at [695, 16] on icon "Close" at bounding box center [696, 13] width 13 height 13
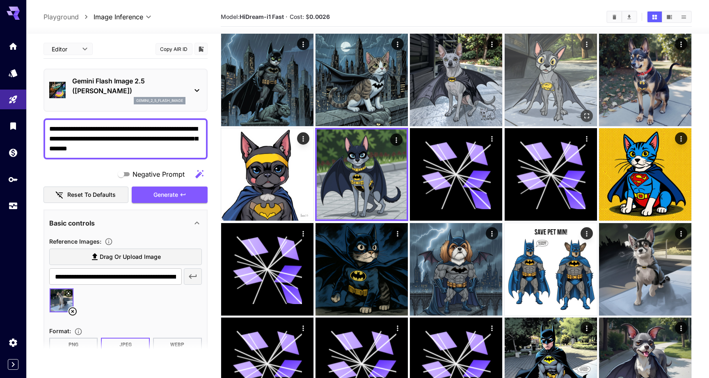
click at [542, 73] on img at bounding box center [551, 80] width 92 height 92
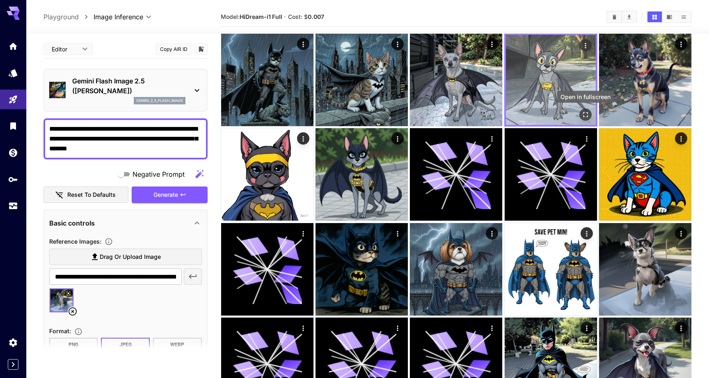
click at [588, 117] on icon "Open in fullscreen" at bounding box center [585, 114] width 5 height 5
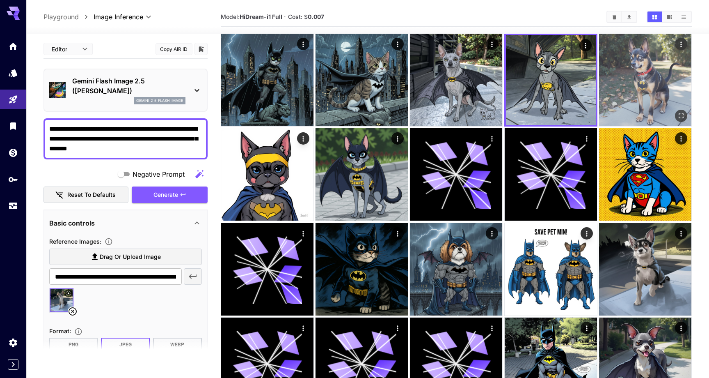
click at [650, 68] on img at bounding box center [645, 80] width 92 height 92
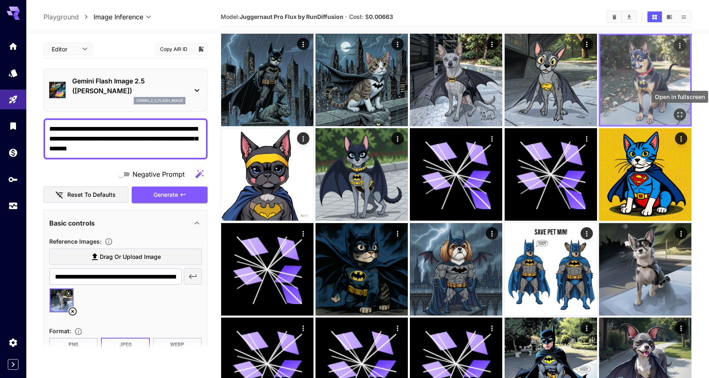
click at [679, 115] on icon "Open in fullscreen" at bounding box center [680, 114] width 8 height 8
click at [681, 116] on icon "Open in fullscreen" at bounding box center [680, 114] width 8 height 8
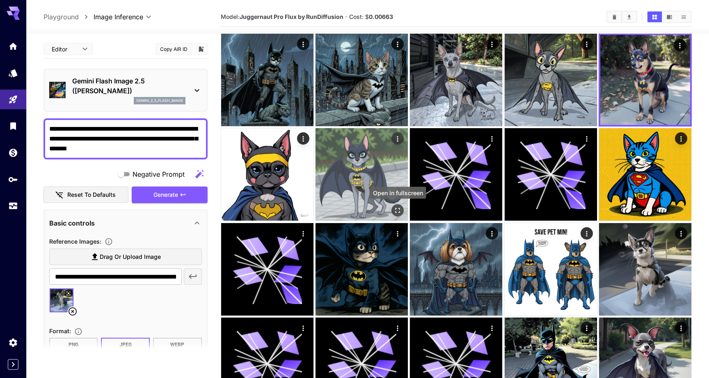
click at [398, 207] on icon "Open in fullscreen" at bounding box center [398, 211] width 8 height 8
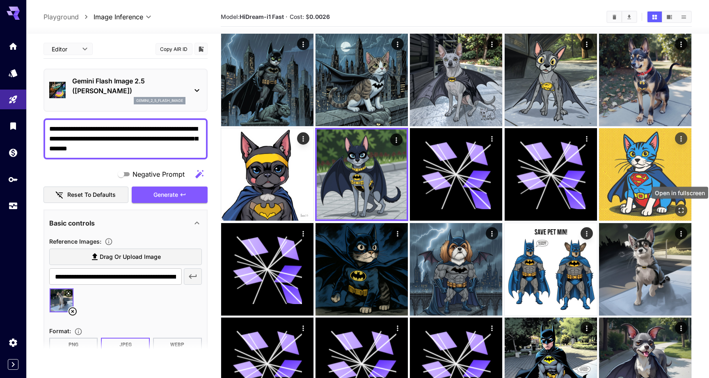
click at [686, 210] on button "Open in fullscreen" at bounding box center [681, 210] width 12 height 12
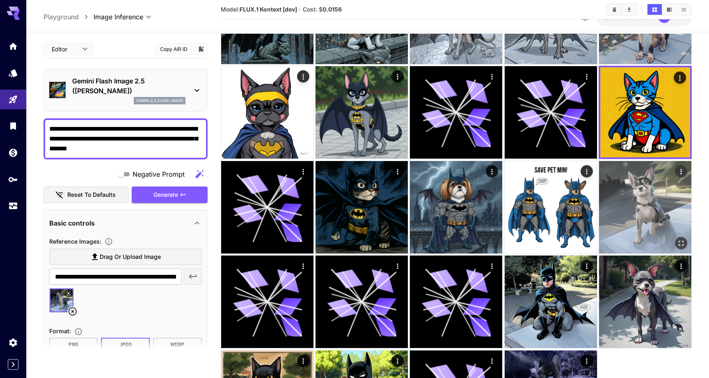
scroll to position [95, 0]
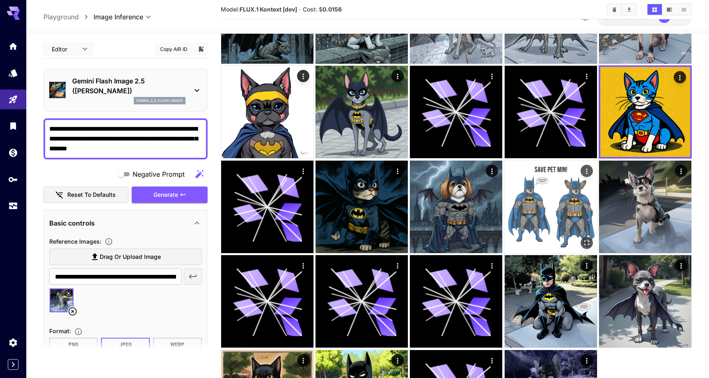
click at [589, 241] on icon "Open in fullscreen" at bounding box center [587, 243] width 8 height 8
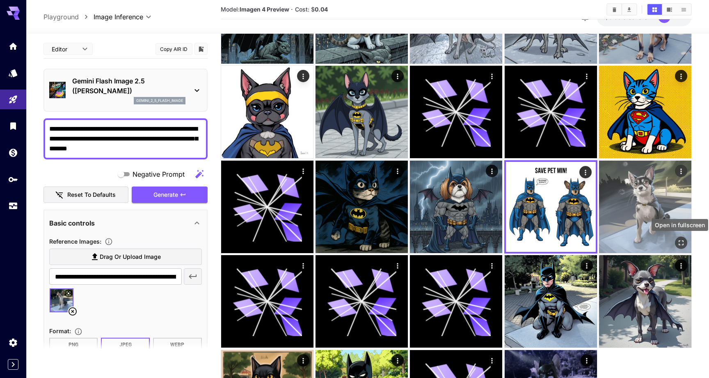
click at [684, 246] on icon "Open in fullscreen" at bounding box center [681, 243] width 8 height 8
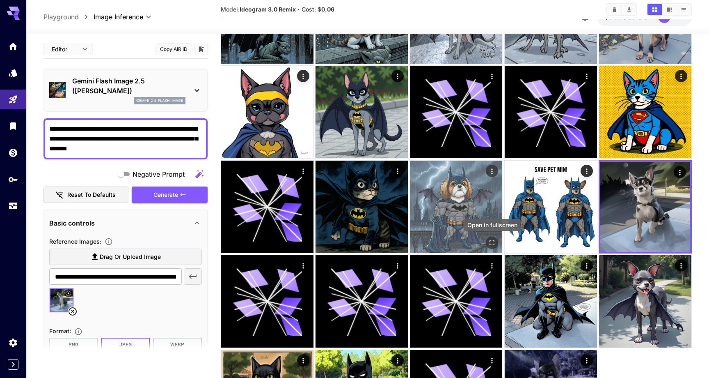
click at [489, 241] on icon "Open in fullscreen" at bounding box center [493, 243] width 8 height 8
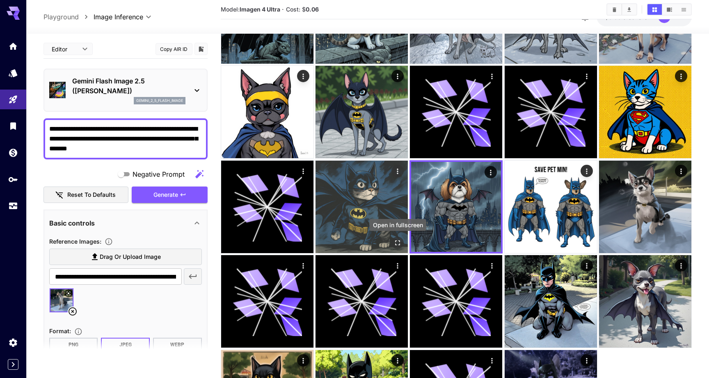
click at [396, 241] on icon "Open in fullscreen" at bounding box center [397, 242] width 5 height 5
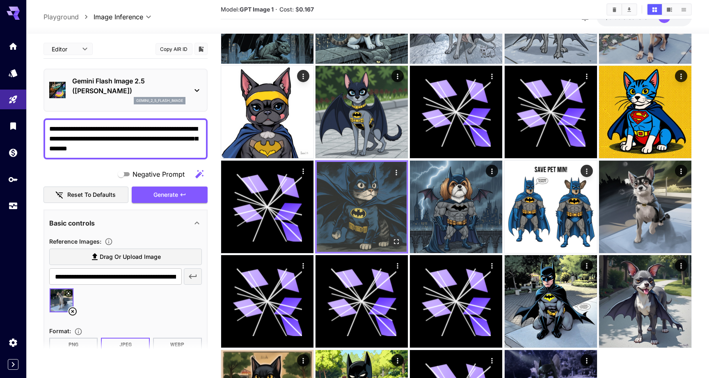
click at [371, 200] on img at bounding box center [362, 207] width 90 height 90
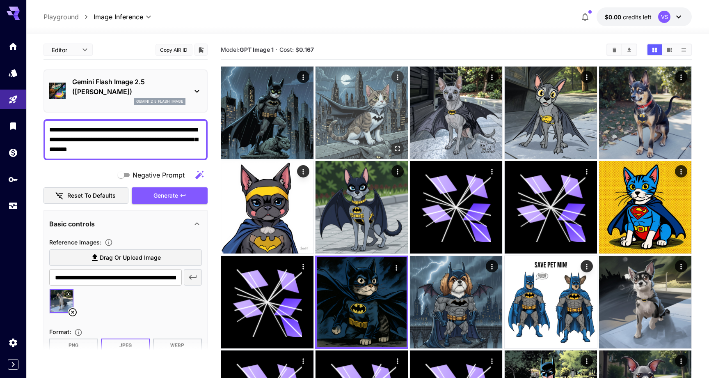
scroll to position [0, 0]
click at [358, 124] on img at bounding box center [362, 113] width 92 height 92
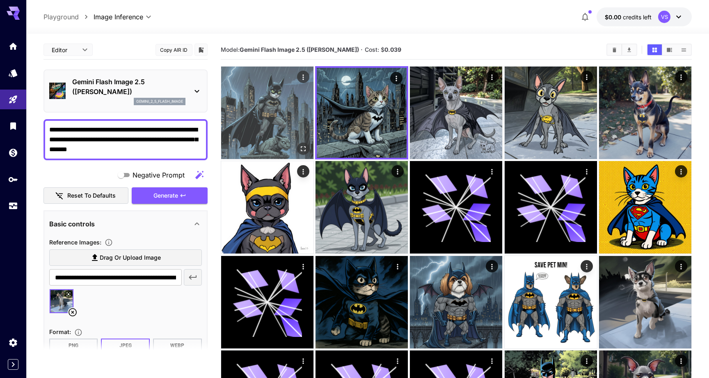
click at [243, 117] on img at bounding box center [267, 113] width 92 height 92
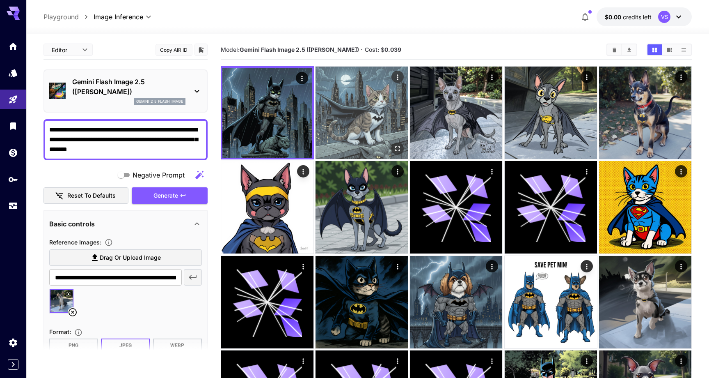
click at [359, 113] on img at bounding box center [362, 113] width 92 height 92
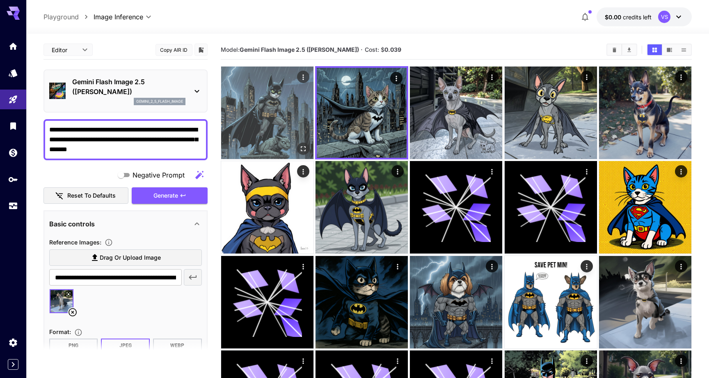
click at [277, 115] on img at bounding box center [267, 113] width 92 height 92
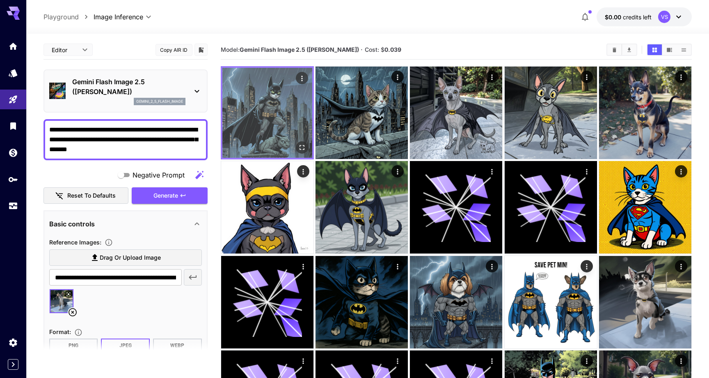
click at [301, 150] on icon "Open in fullscreen" at bounding box center [302, 147] width 5 height 5
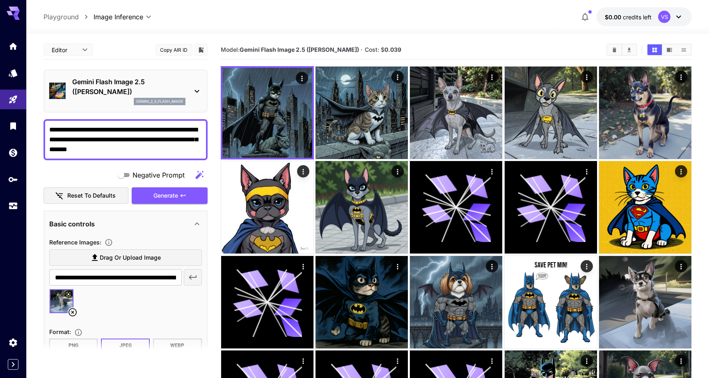
click at [148, 149] on textarea "**********" at bounding box center [125, 140] width 153 height 30
drag, startPoint x: 148, startPoint y: 149, endPoint x: 112, endPoint y: 139, distance: 37.3
click at [112, 139] on textarea "**********" at bounding box center [125, 140] width 153 height 30
type textarea "**********"
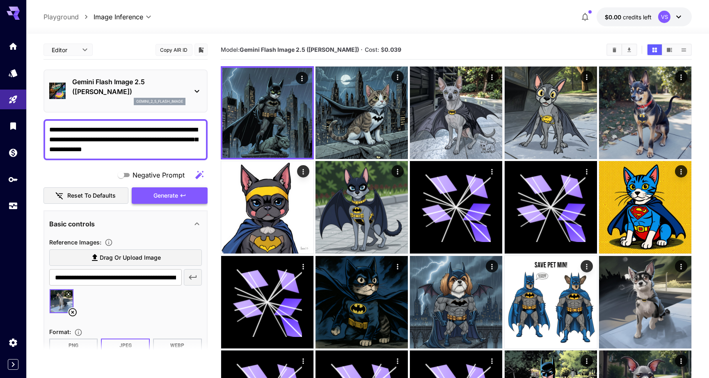
click at [160, 197] on span "Generate" at bounding box center [166, 196] width 25 height 10
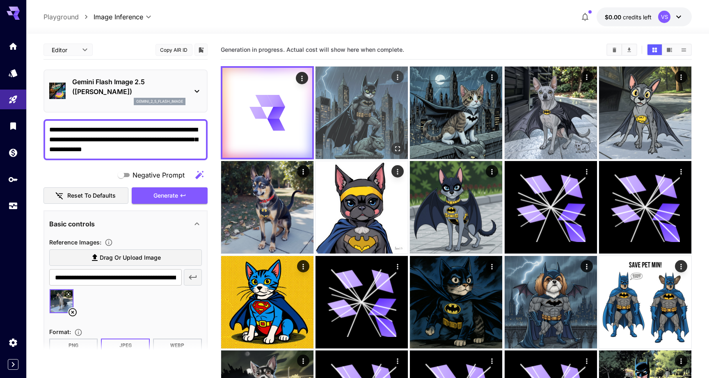
click at [366, 112] on img at bounding box center [362, 113] width 92 height 92
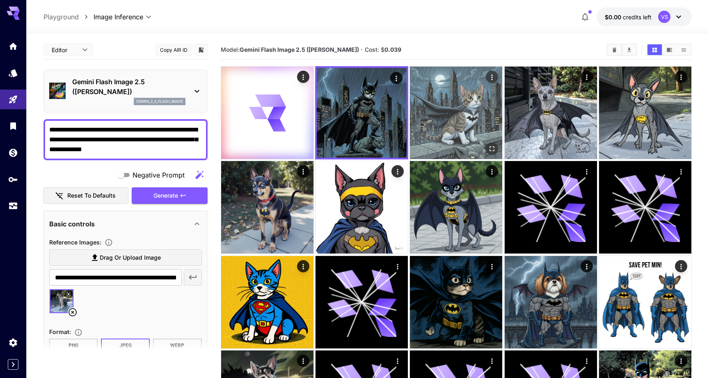
click at [472, 121] on img at bounding box center [456, 113] width 92 height 92
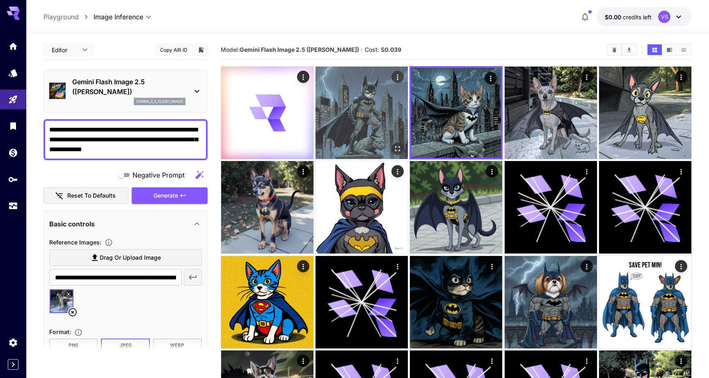
click at [360, 112] on img at bounding box center [362, 113] width 92 height 92
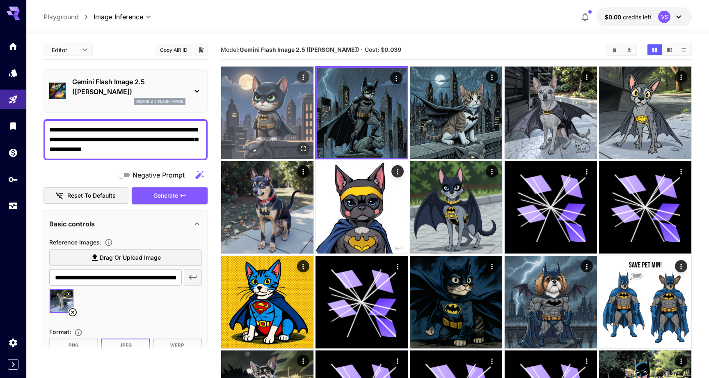
click at [264, 105] on img at bounding box center [267, 113] width 92 height 92
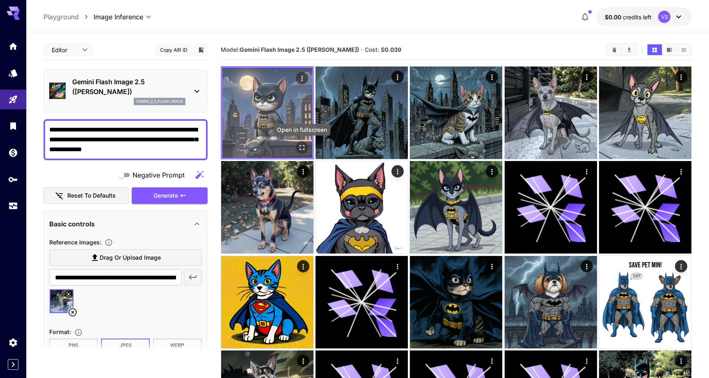
click at [302, 144] on icon "Open in fullscreen" at bounding box center [302, 147] width 8 height 8
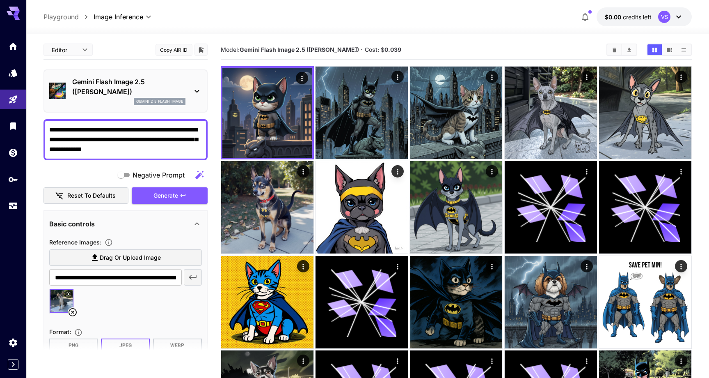
click at [679, 15] on icon at bounding box center [679, 17] width 10 height 10
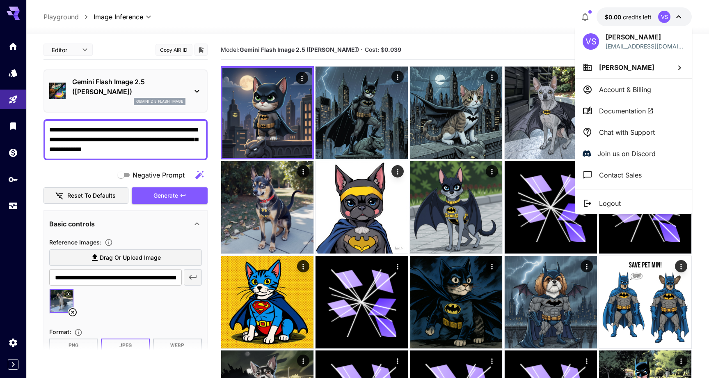
click at [619, 110] on span "Documentation" at bounding box center [626, 111] width 55 height 10
